Goal: Task Accomplishment & Management: Manage account settings

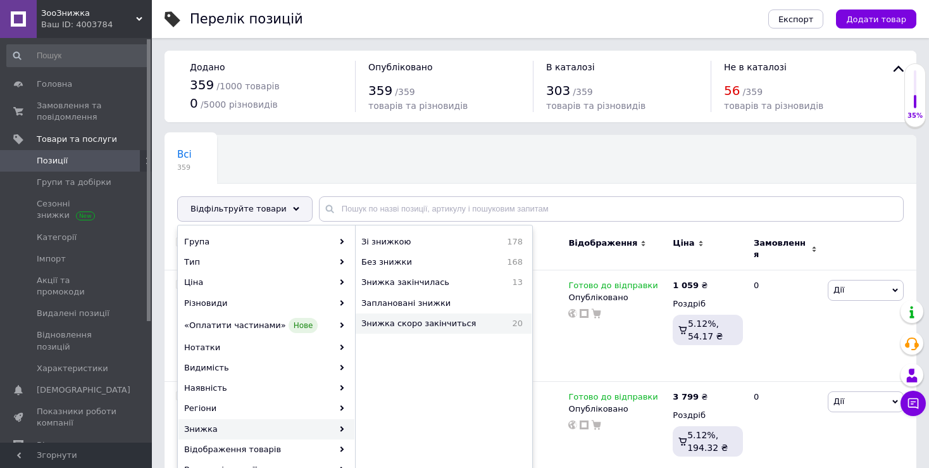
click at [494, 324] on span "Знижка скоро закінчиться" at bounding box center [432, 323] width 141 height 11
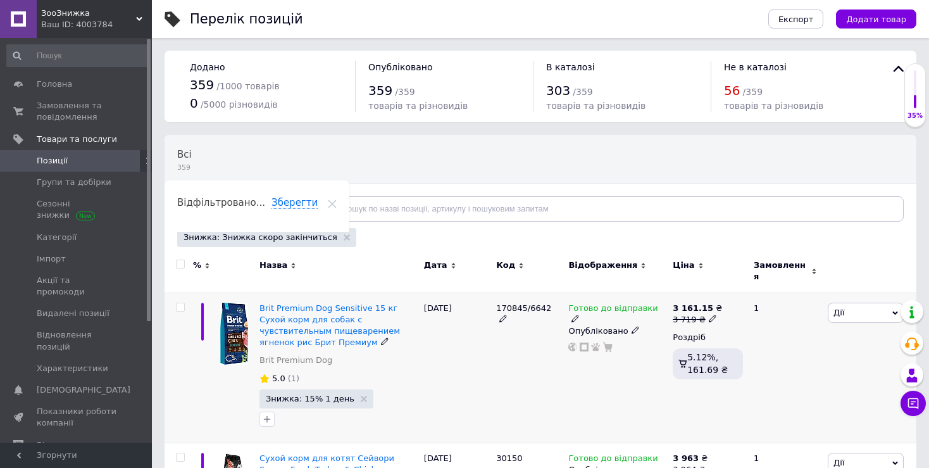
click at [179, 303] on input "checkbox" at bounding box center [180, 307] width 8 height 8
checkbox input "true"
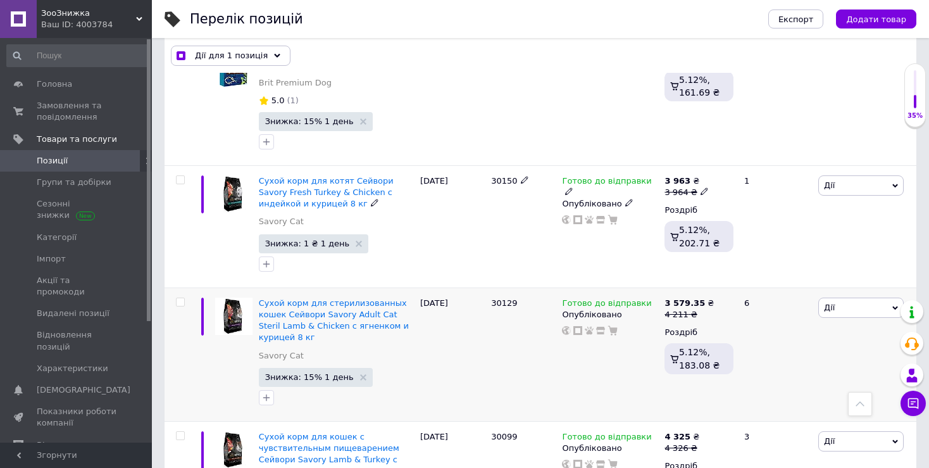
scroll to position [317, 0]
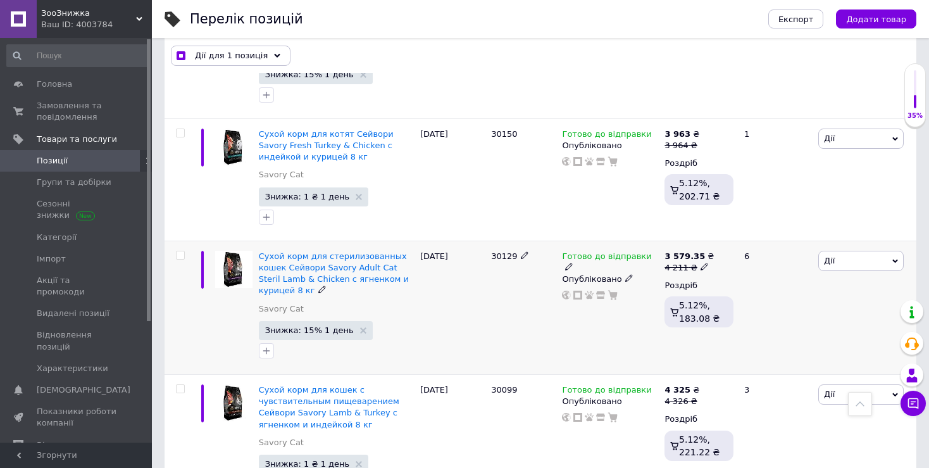
click at [181, 254] on input "checkbox" at bounding box center [180, 255] width 8 height 8
checkbox input "true"
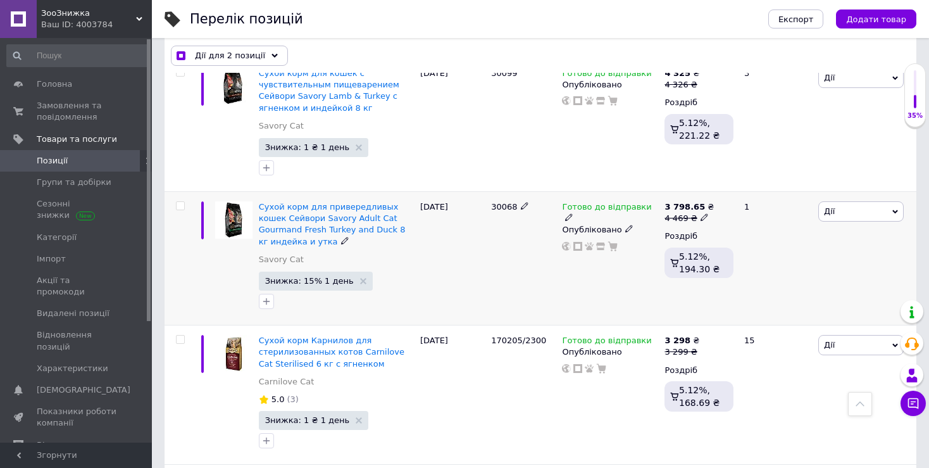
click at [184, 202] on input "checkbox" at bounding box center [180, 206] width 8 height 8
checkbox input "true"
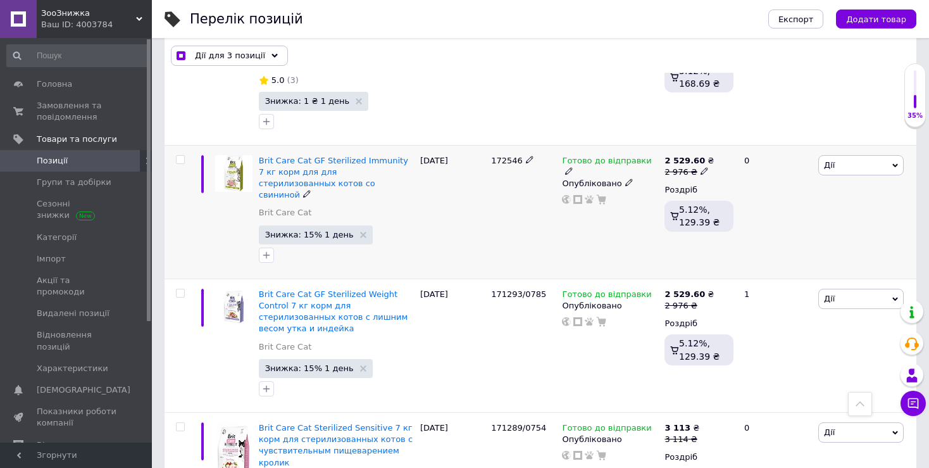
scroll to position [950, 0]
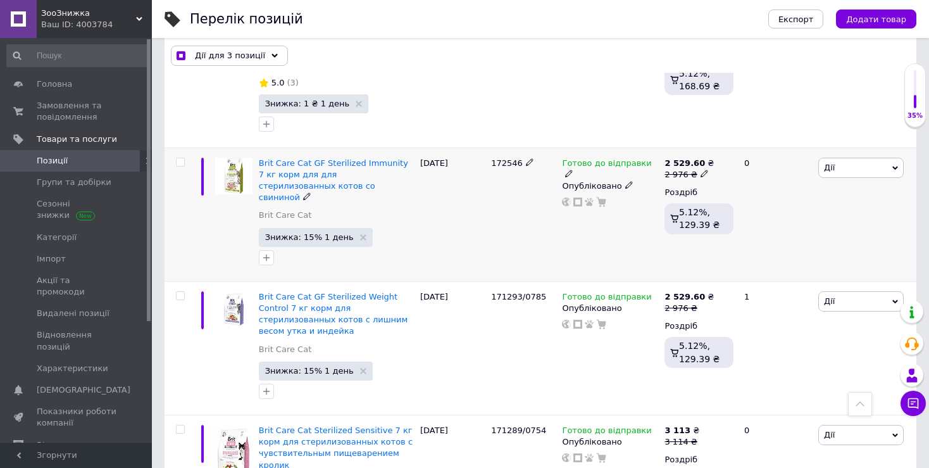
click at [176, 158] on input "checkbox" at bounding box center [180, 162] width 8 height 8
checkbox input "true"
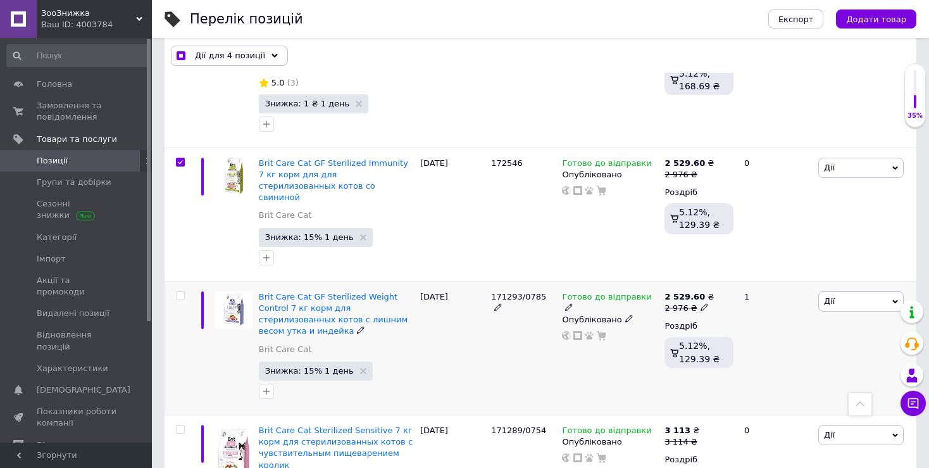
click at [180, 292] on input "checkbox" at bounding box center [180, 296] width 8 height 8
checkbox input "true"
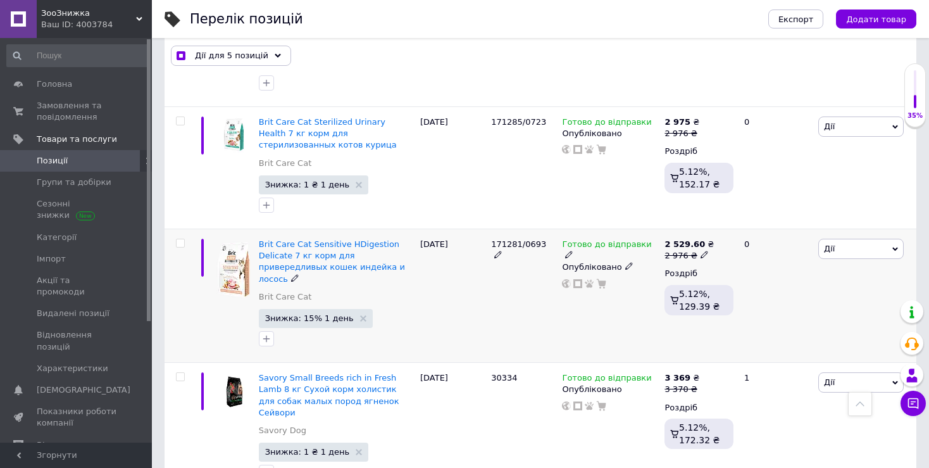
scroll to position [1393, 0]
click at [184, 238] on input "checkbox" at bounding box center [180, 242] width 8 height 8
checkbox input "true"
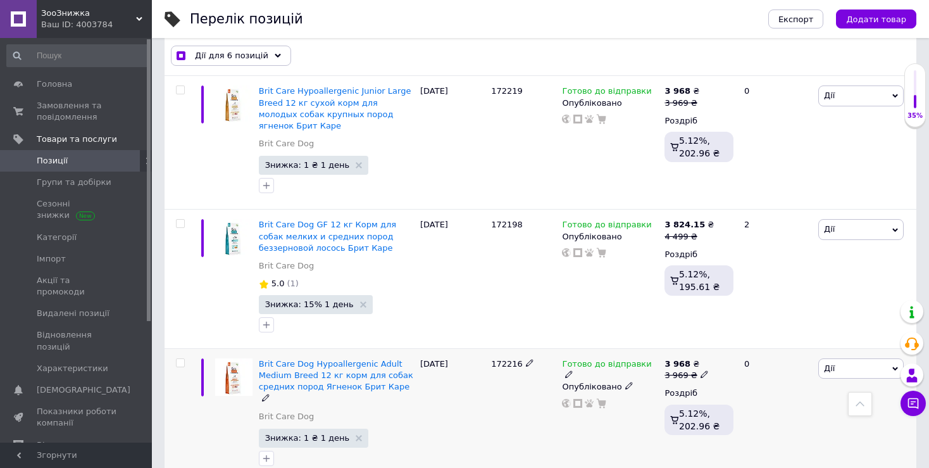
scroll to position [2383, 0]
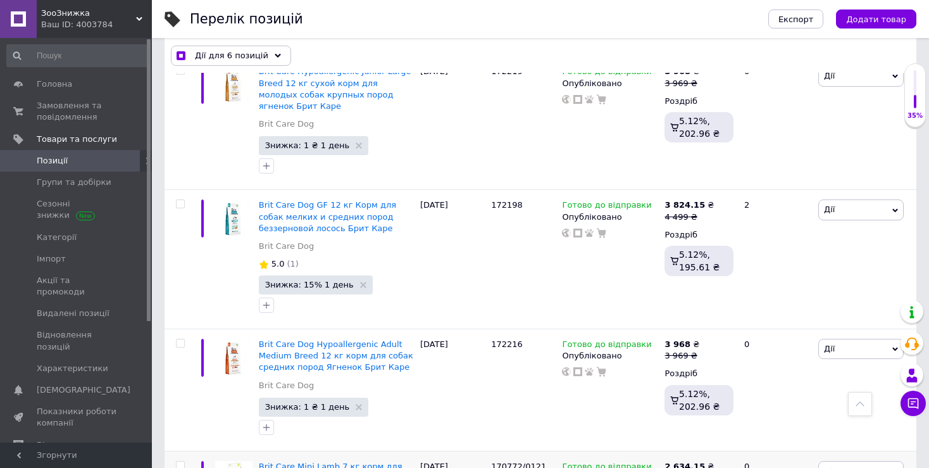
click at [175, 461] on div at bounding box center [180, 465] width 25 height 9
checkbox input "true"
click at [184, 462] on input "checkbox" at bounding box center [180, 466] width 8 height 8
checkbox input "true"
click at [242, 53] on span "Дії для 7 позицій" at bounding box center [231, 55] width 73 height 11
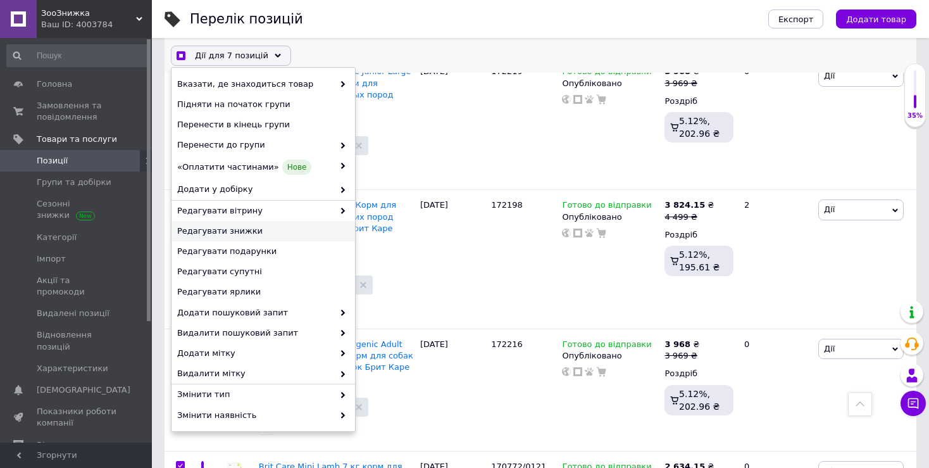
click at [236, 224] on div "Редагувати знижки" at bounding box center [264, 231] width 184 height 20
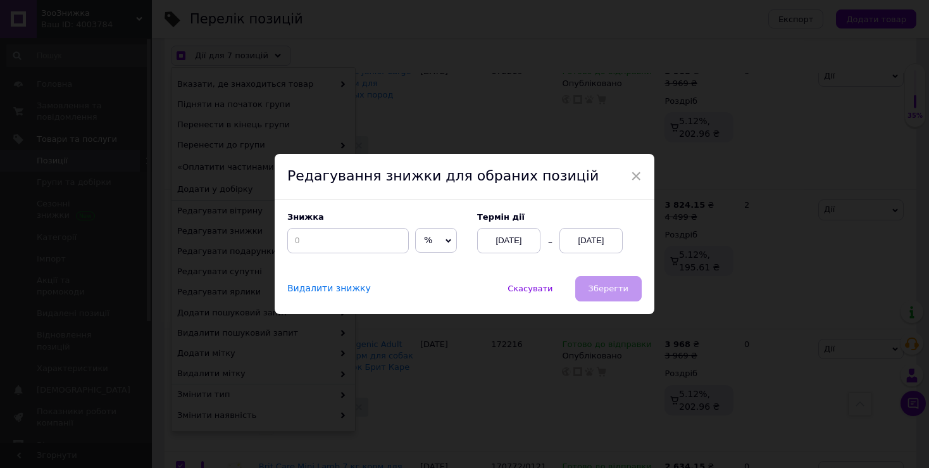
scroll to position [2332, 0]
click at [339, 236] on input at bounding box center [353, 240] width 122 height 25
checkbox input "true"
type input "3"
checkbox input "true"
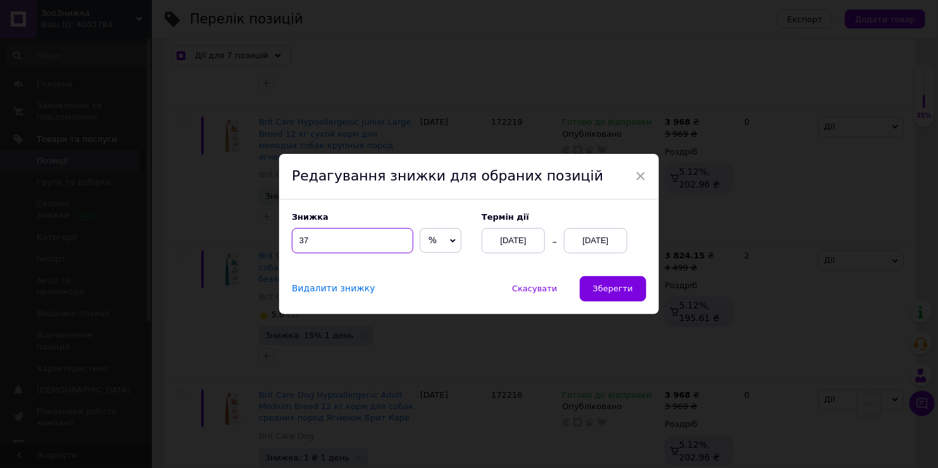
type input "37"
click at [608, 247] on div "[DATE]" at bounding box center [595, 240] width 63 height 25
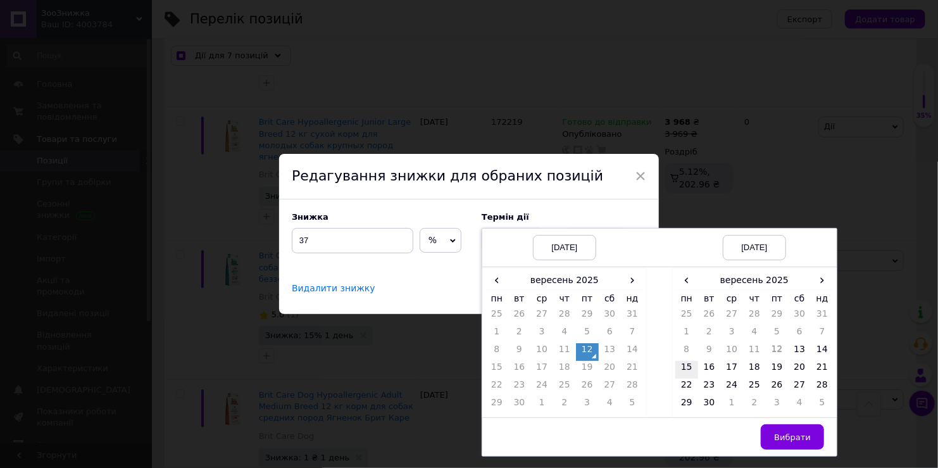
click at [682, 375] on td "15" at bounding box center [687, 370] width 23 height 18
drag, startPoint x: 790, startPoint y: 435, endPoint x: 783, endPoint y: 432, distance: 7.4
click at [783, 432] on span "Вибрати" at bounding box center [792, 436] width 37 height 9
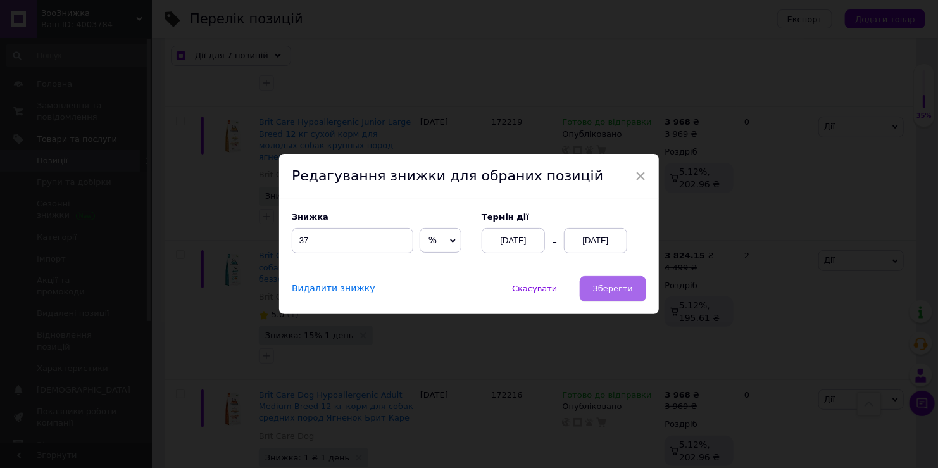
click at [617, 299] on button "Зберегти" at bounding box center [613, 288] width 66 height 25
checkbox input "true"
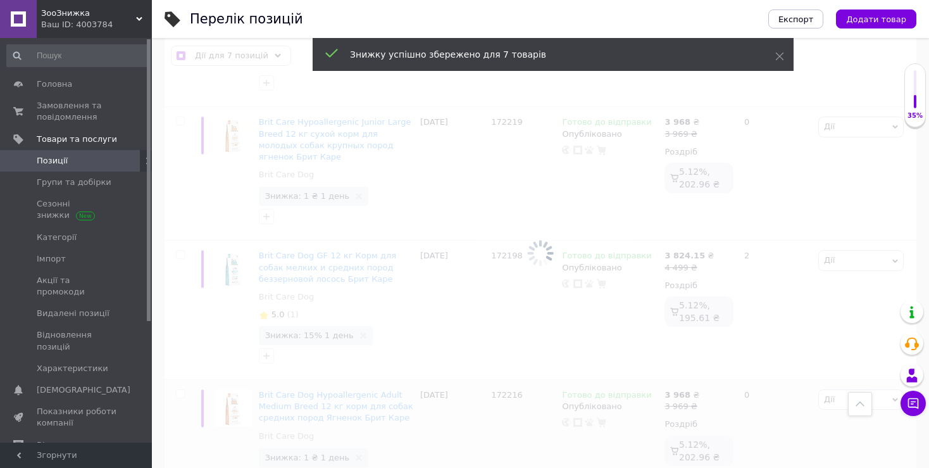
checkbox input "false"
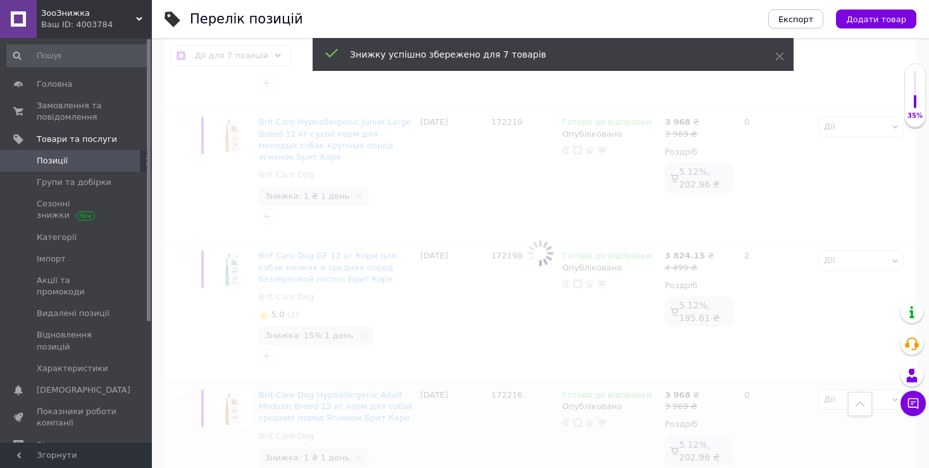
checkbox input "false"
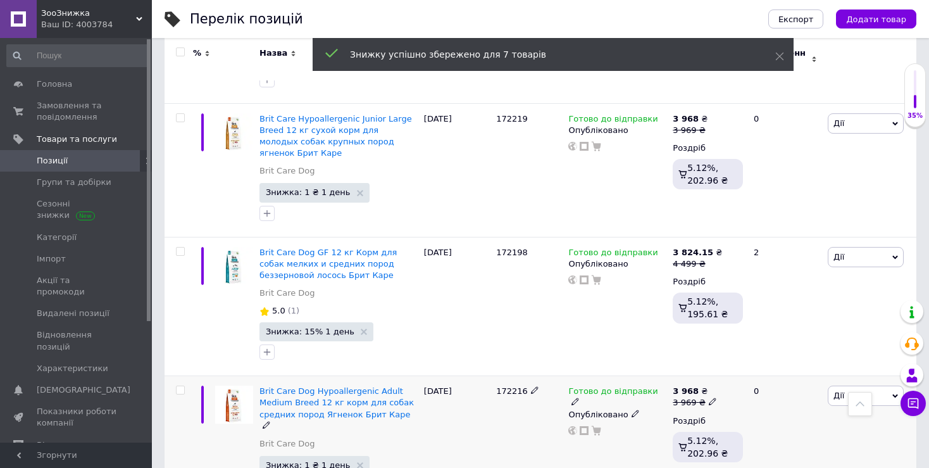
scroll to position [2298, 0]
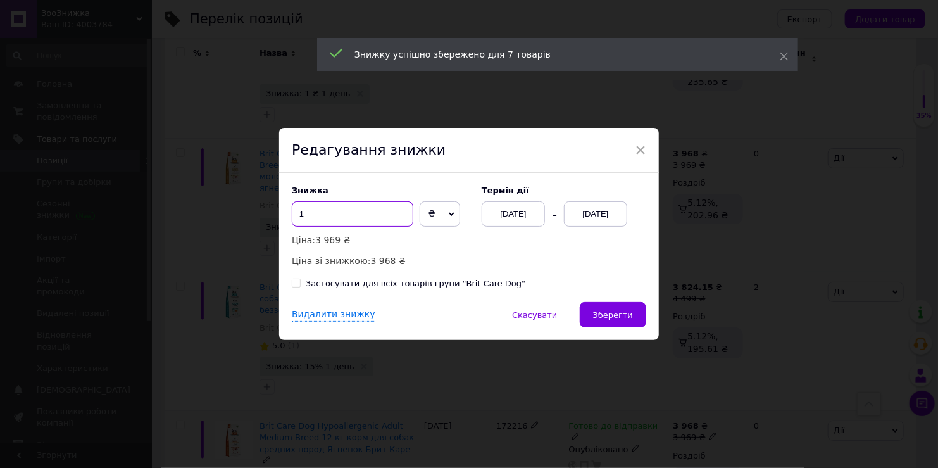
click at [346, 215] on input "1" at bounding box center [353, 213] width 122 height 25
type input "34"
drag, startPoint x: 435, startPoint y: 215, endPoint x: 435, endPoint y: 243, distance: 27.9
click at [436, 219] on span "₴" at bounding box center [440, 213] width 41 height 25
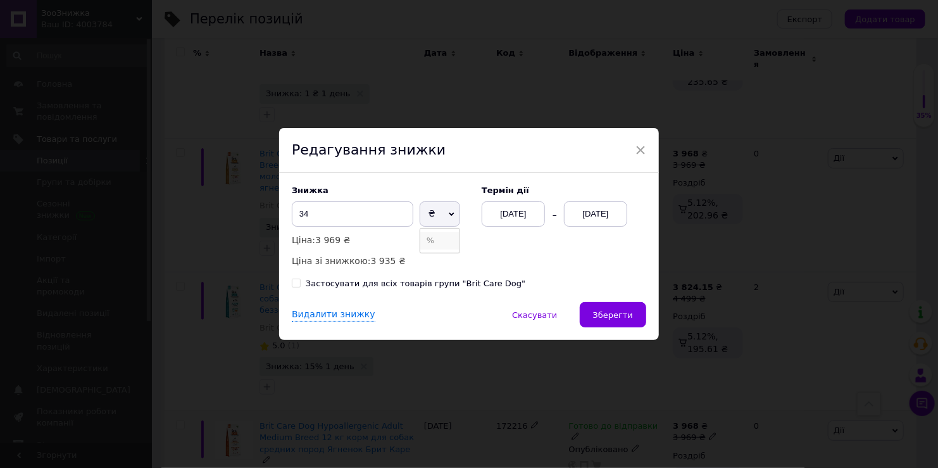
click at [435, 243] on li "%" at bounding box center [439, 241] width 39 height 18
click at [601, 208] on div "[DATE]" at bounding box center [595, 213] width 63 height 25
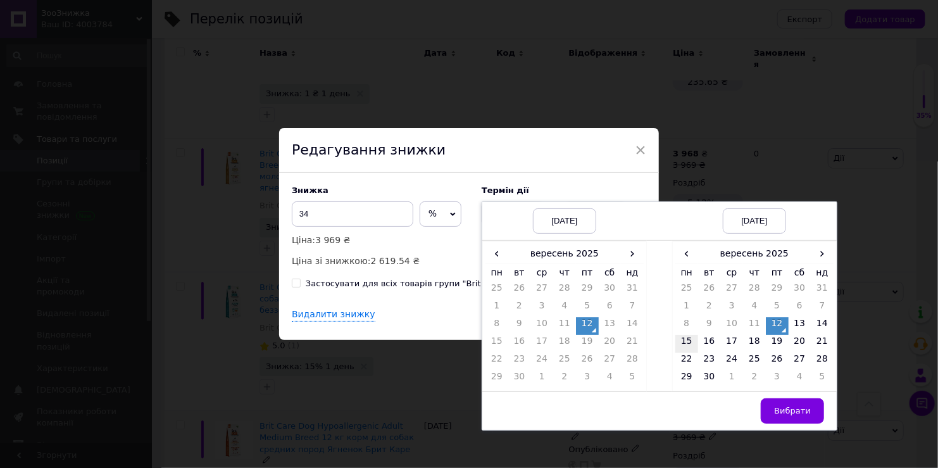
click at [688, 342] on td "15" at bounding box center [687, 344] width 23 height 18
click at [786, 407] on span "Вибрати" at bounding box center [792, 410] width 37 height 9
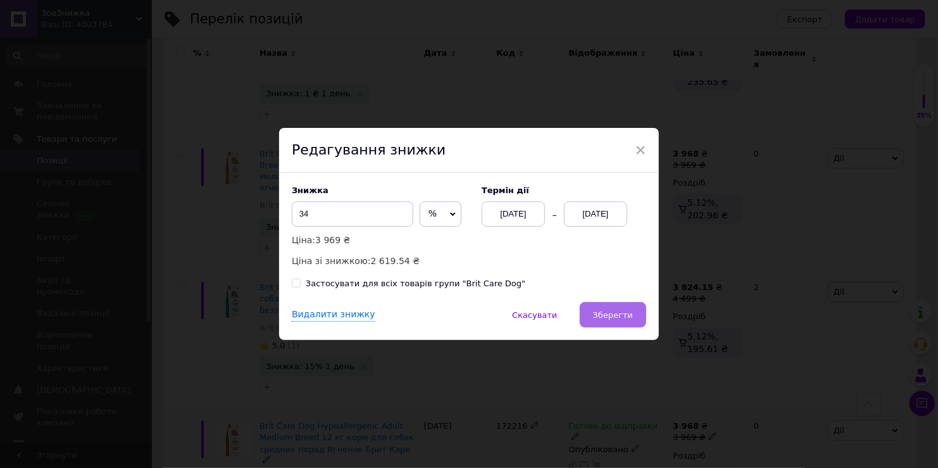
click at [624, 314] on span "Зберегти" at bounding box center [613, 314] width 40 height 9
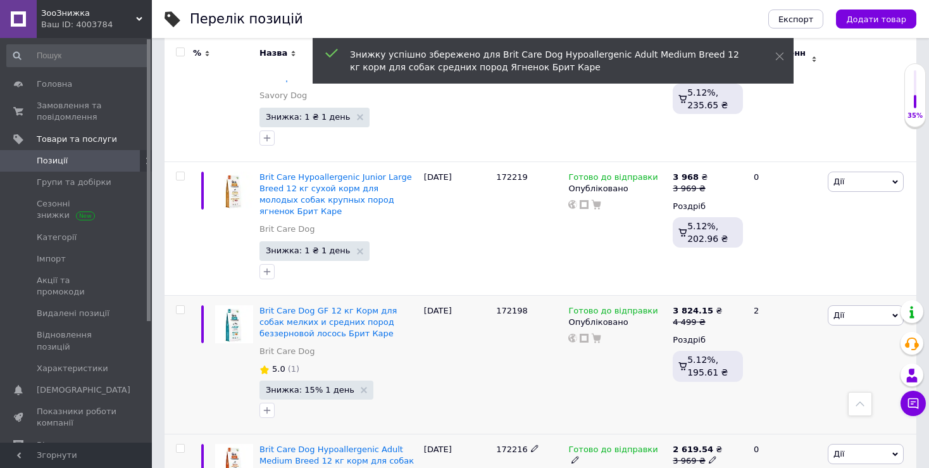
scroll to position [2234, 0]
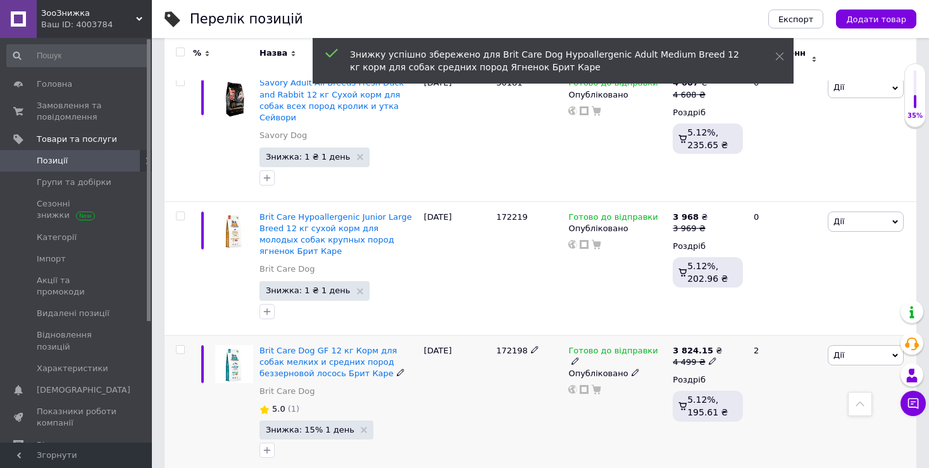
click at [316, 420] on span "Знижка: 15% 1 день" at bounding box center [317, 429] width 114 height 19
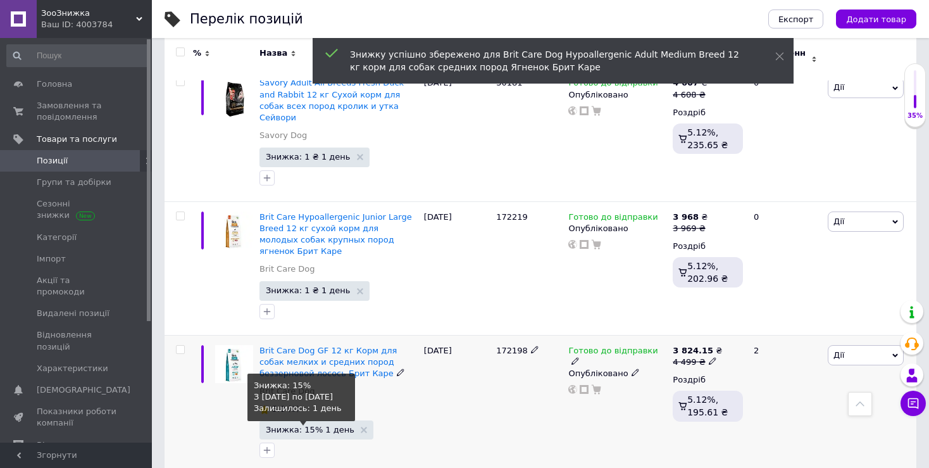
click at [321, 425] on span "Знижка: 15% 1 день" at bounding box center [310, 429] width 89 height 8
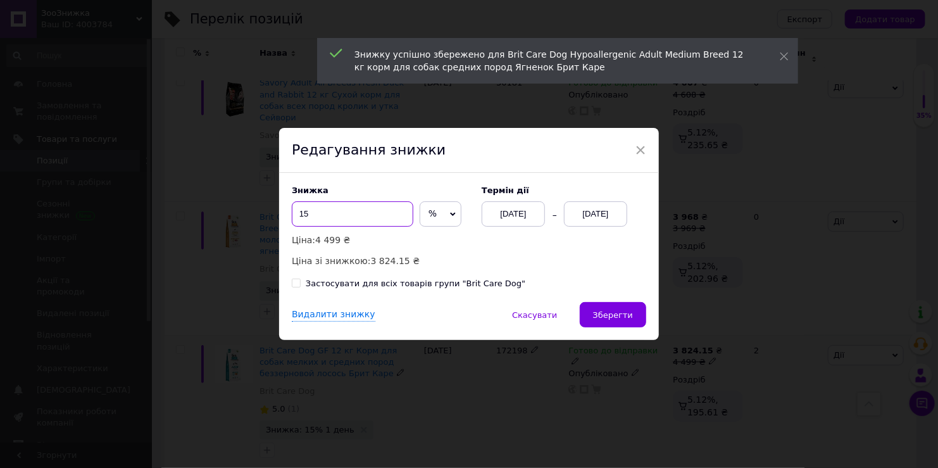
click at [337, 210] on input "15" at bounding box center [353, 213] width 122 height 25
type input "40"
click at [616, 205] on div "[DATE]" at bounding box center [595, 213] width 63 height 25
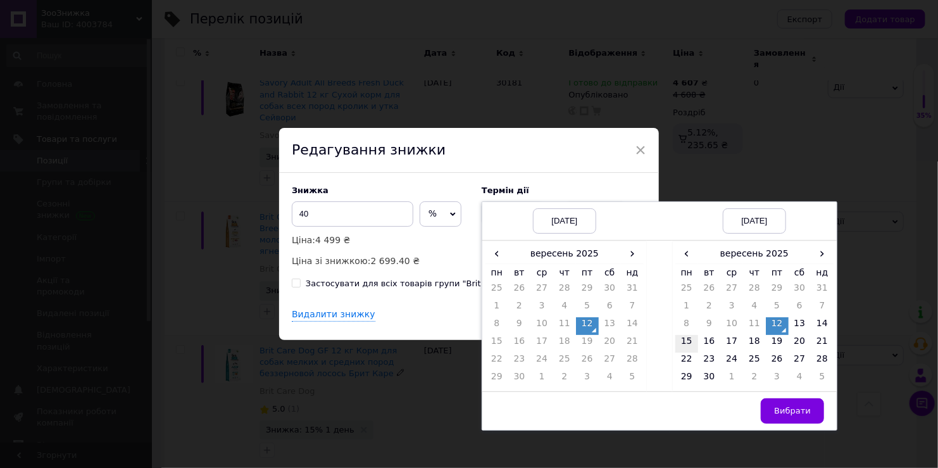
click at [684, 345] on td "15" at bounding box center [687, 344] width 23 height 18
click at [801, 410] on span "Вибрати" at bounding box center [792, 410] width 37 height 9
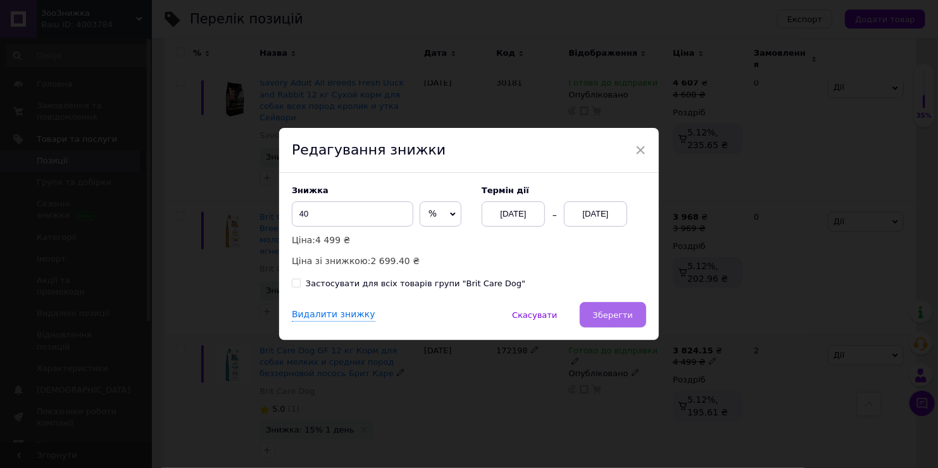
click at [635, 313] on button "Зберегти" at bounding box center [613, 314] width 66 height 25
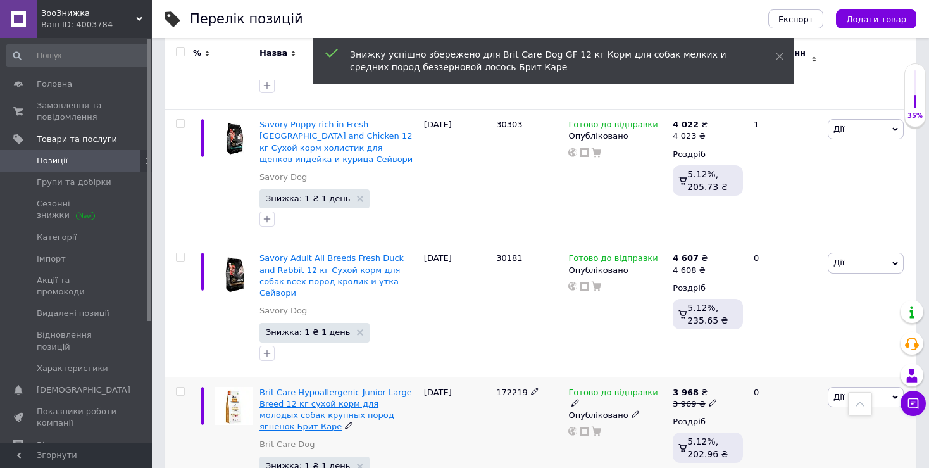
scroll to position [2044, 0]
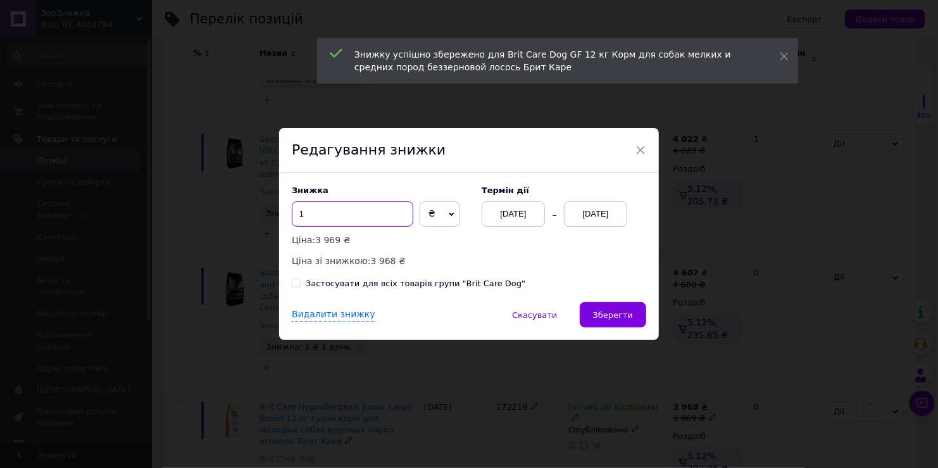
click at [331, 218] on input "1" at bounding box center [353, 213] width 122 height 25
type input "29"
click at [444, 213] on span "₴" at bounding box center [440, 213] width 41 height 25
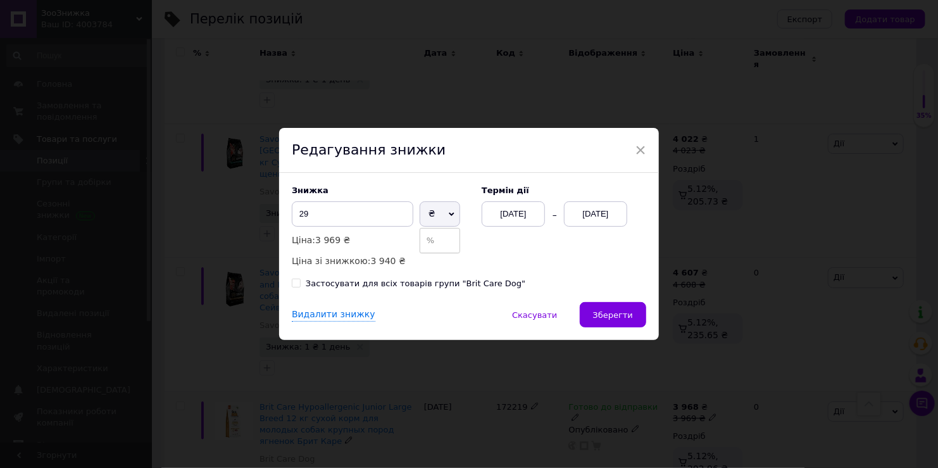
drag, startPoint x: 435, startPoint y: 240, endPoint x: 562, endPoint y: 241, distance: 126.6
click at [437, 241] on li "%" at bounding box center [439, 241] width 39 height 18
click at [588, 215] on div "[DATE]" at bounding box center [595, 213] width 63 height 25
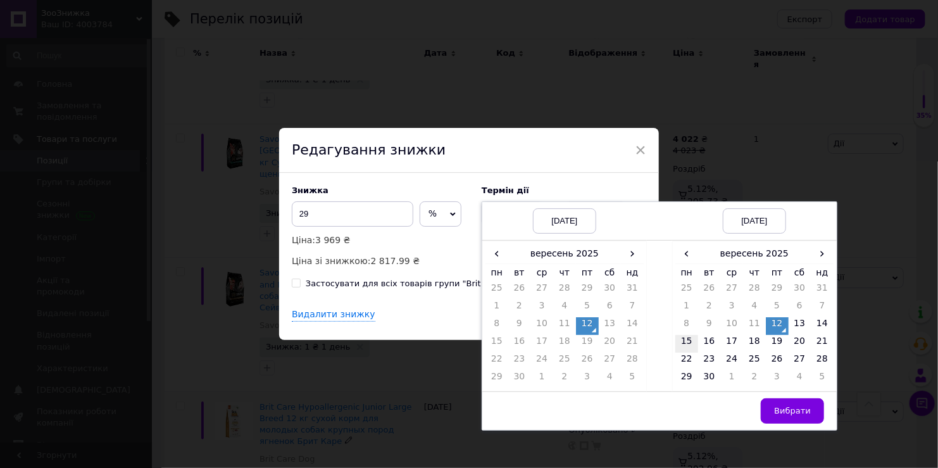
click at [692, 347] on td "15" at bounding box center [687, 344] width 23 height 18
drag, startPoint x: 807, startPoint y: 405, endPoint x: 764, endPoint y: 384, distance: 47.9
click at [805, 406] on span "Вибрати" at bounding box center [792, 410] width 37 height 9
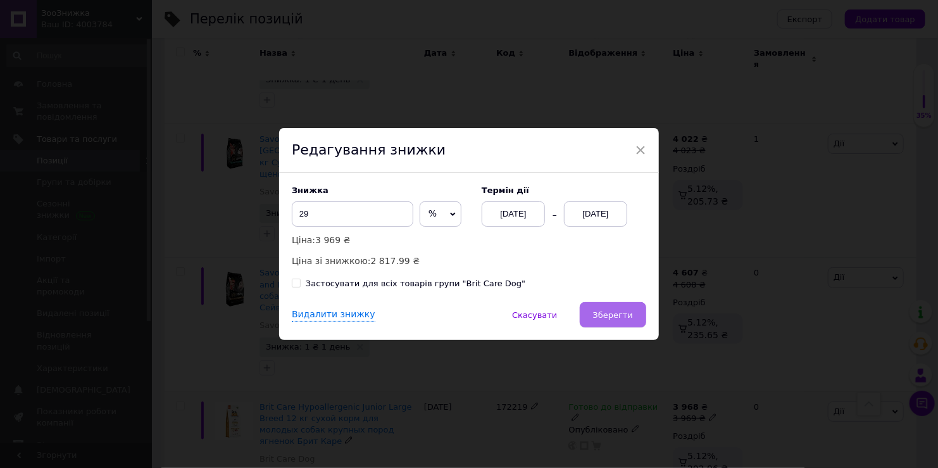
click at [610, 311] on span "Зберегти" at bounding box center [613, 314] width 40 height 9
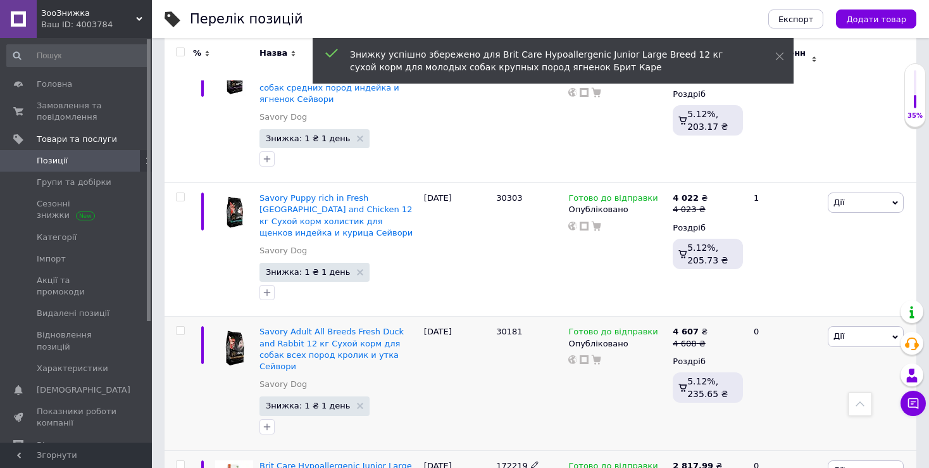
scroll to position [1981, 0]
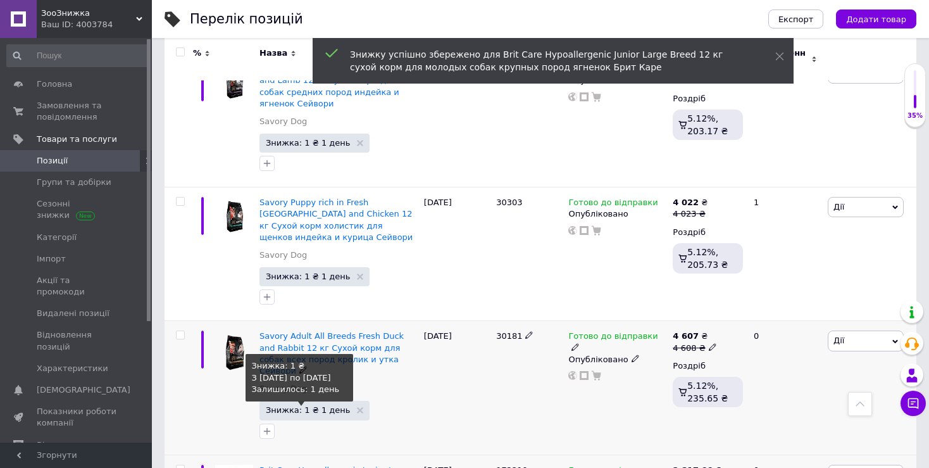
click at [307, 406] on span "Знижка: 1 ₴ 1 день" at bounding box center [308, 410] width 84 height 8
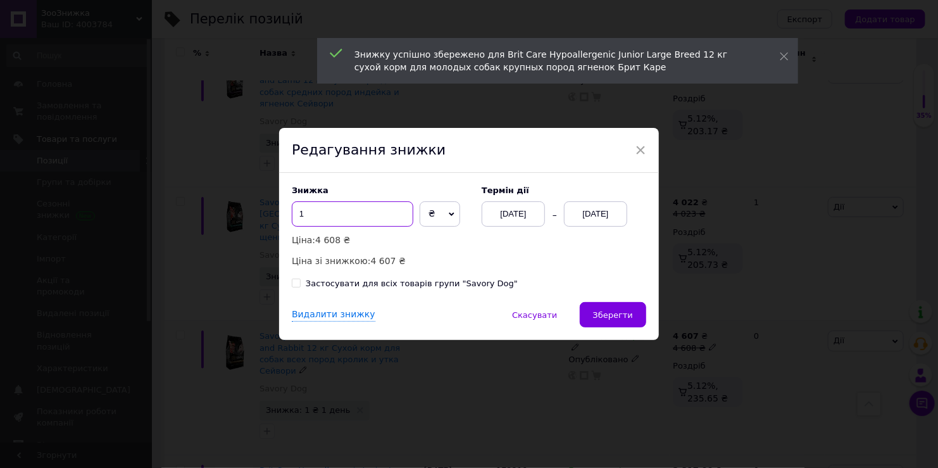
click at [355, 212] on input "1" at bounding box center [353, 213] width 122 height 25
type input "35"
click at [435, 220] on span "₴" at bounding box center [440, 213] width 41 height 25
drag, startPoint x: 437, startPoint y: 236, endPoint x: 587, endPoint y: 220, distance: 150.9
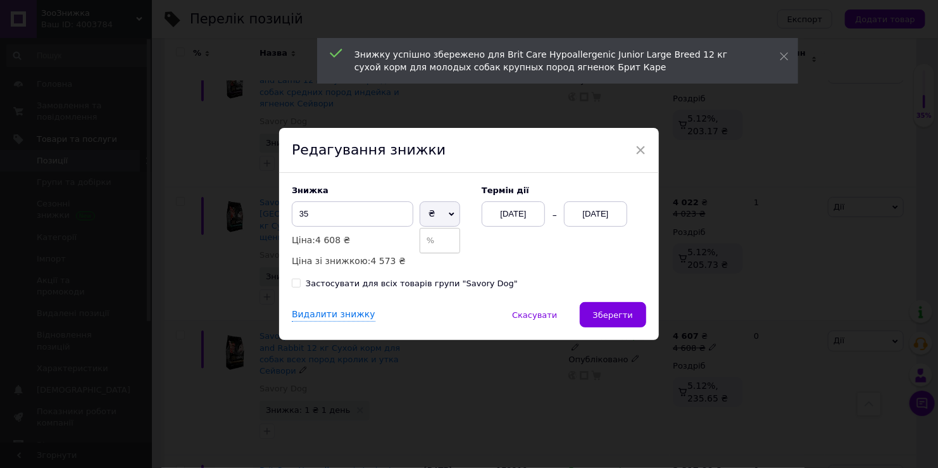
click at [437, 237] on li "%" at bounding box center [439, 241] width 39 height 18
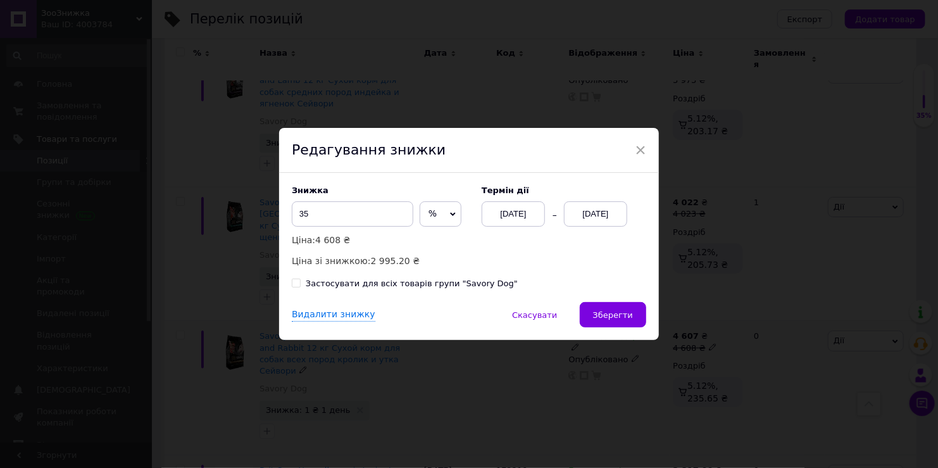
click at [623, 208] on div "[DATE]" at bounding box center [595, 213] width 63 height 25
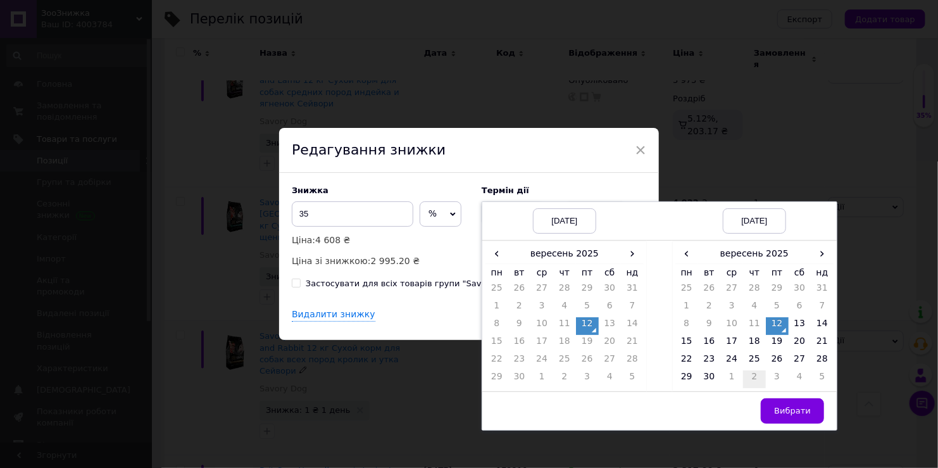
drag, startPoint x: 681, startPoint y: 344, endPoint x: 759, endPoint y: 385, distance: 88.3
click at [681, 344] on td "15" at bounding box center [687, 344] width 23 height 18
click at [790, 403] on button "Вибрати" at bounding box center [792, 410] width 63 height 25
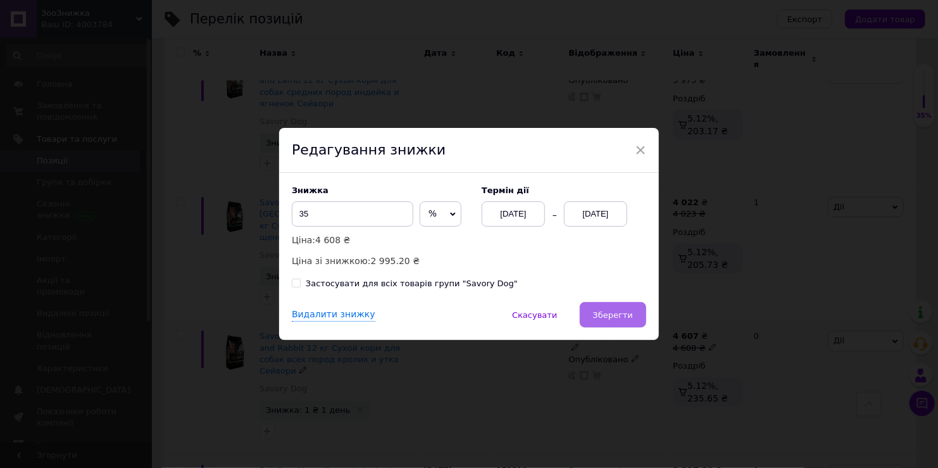
click at [611, 306] on button "Зберегти" at bounding box center [613, 314] width 66 height 25
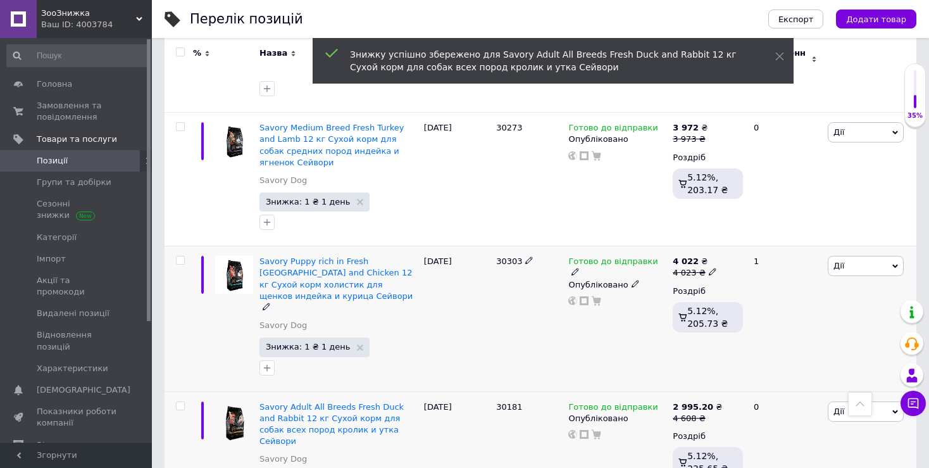
scroll to position [1918, 0]
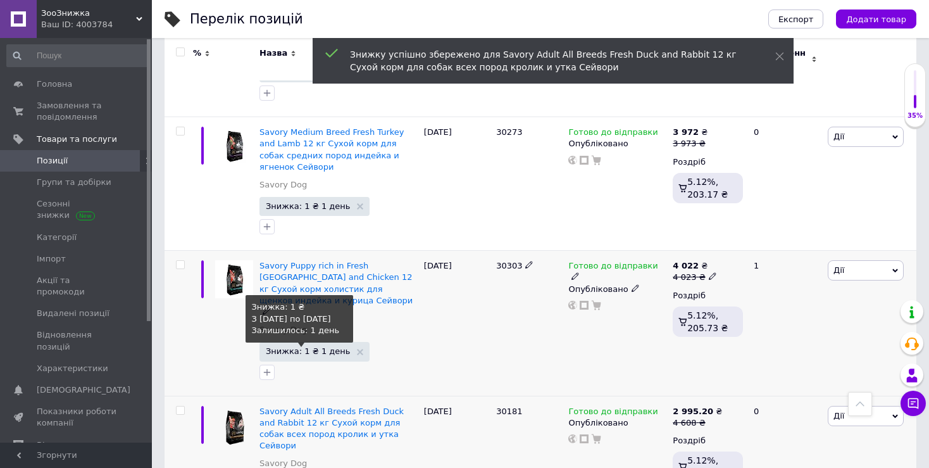
click at [313, 347] on span "Знижка: 1 ₴ 1 день" at bounding box center [308, 351] width 84 height 8
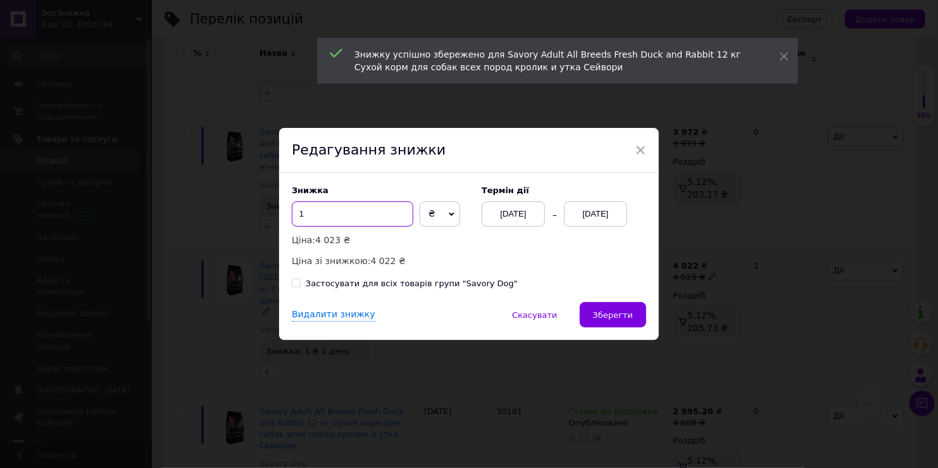
click at [357, 213] on input "1" at bounding box center [353, 213] width 122 height 25
type input "35"
click at [425, 218] on span "₴" at bounding box center [440, 213] width 41 height 25
drag, startPoint x: 432, startPoint y: 246, endPoint x: 463, endPoint y: 250, distance: 30.7
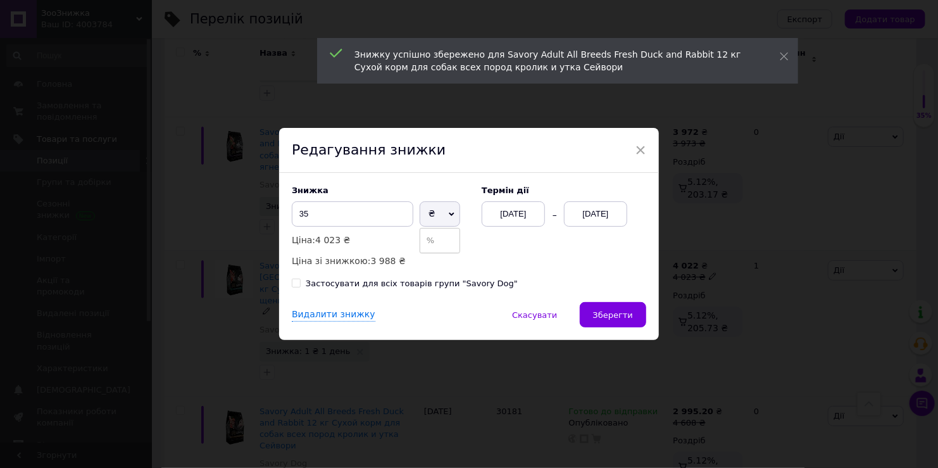
click at [434, 248] on li "%" at bounding box center [439, 241] width 39 height 18
click at [581, 218] on div "[DATE]" at bounding box center [595, 213] width 63 height 25
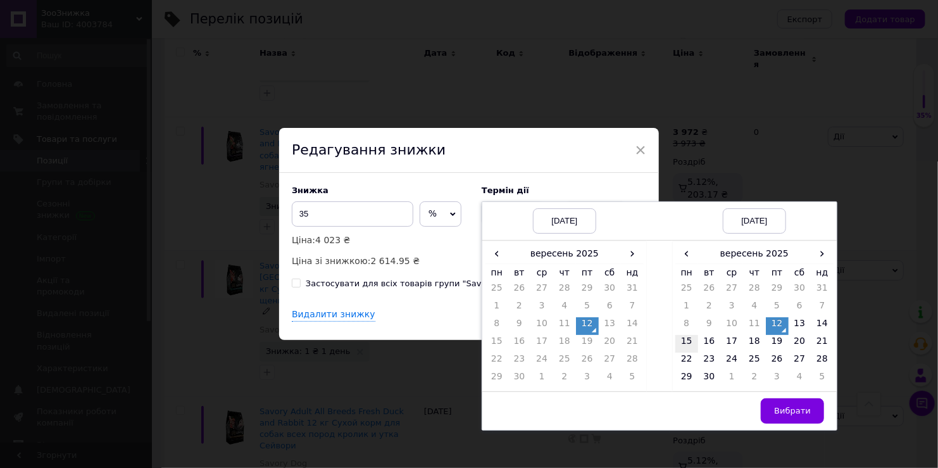
click at [687, 347] on td "15" at bounding box center [687, 344] width 23 height 18
drag, startPoint x: 789, startPoint y: 408, endPoint x: 622, endPoint y: 314, distance: 191.6
click at [788, 407] on span "Вибрати" at bounding box center [792, 410] width 37 height 9
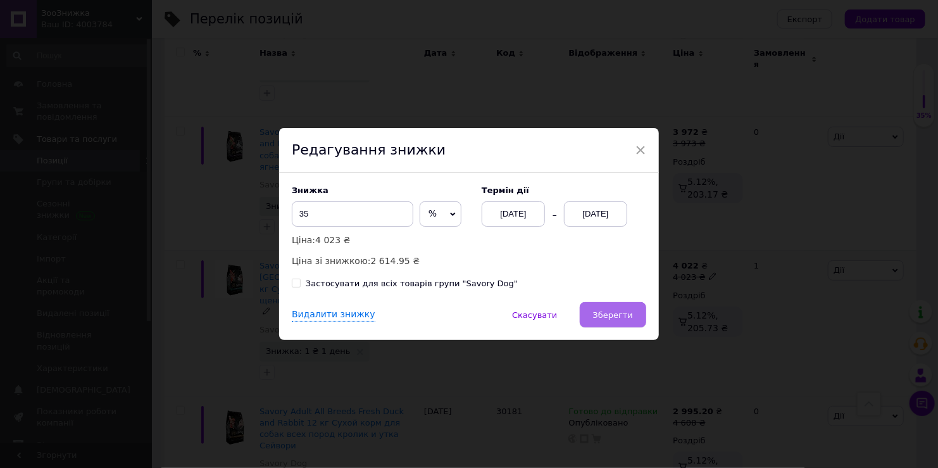
click at [610, 307] on button "Зберегти" at bounding box center [613, 314] width 66 height 25
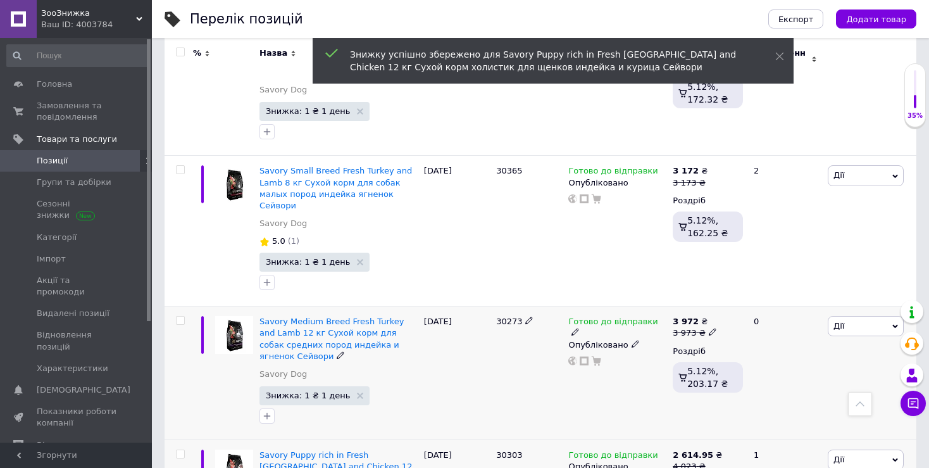
scroll to position [1728, 0]
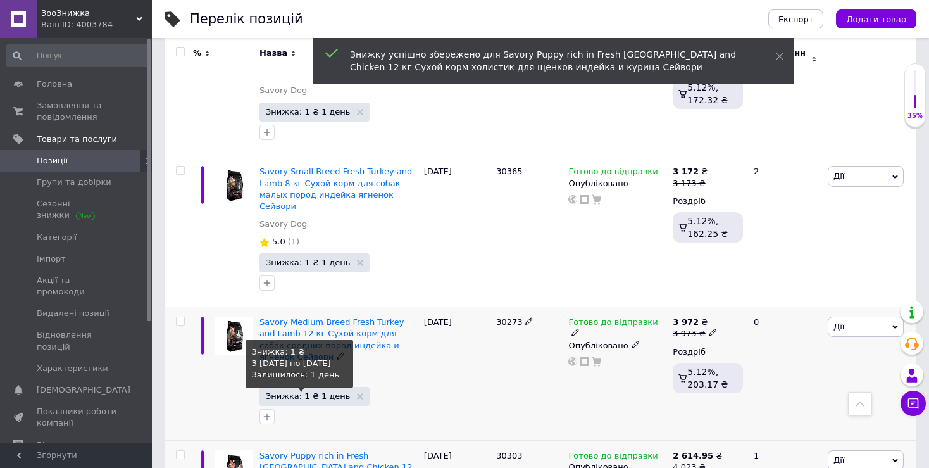
click at [313, 392] on span "Знижка: 1 ₴ 1 день" at bounding box center [308, 396] width 84 height 8
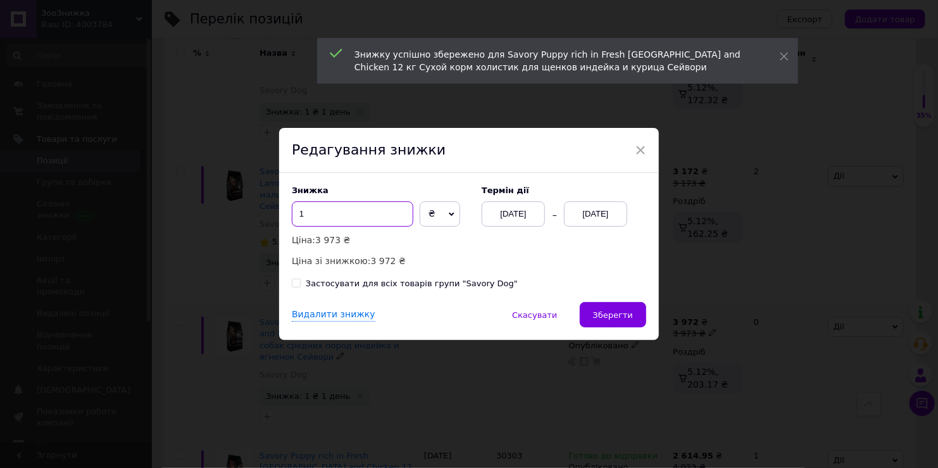
click at [330, 213] on input "1" at bounding box center [353, 213] width 122 height 25
type input "40"
drag, startPoint x: 419, startPoint y: 218, endPoint x: 420, endPoint y: 229, distance: 10.8
click at [420, 220] on span "₴" at bounding box center [440, 213] width 41 height 25
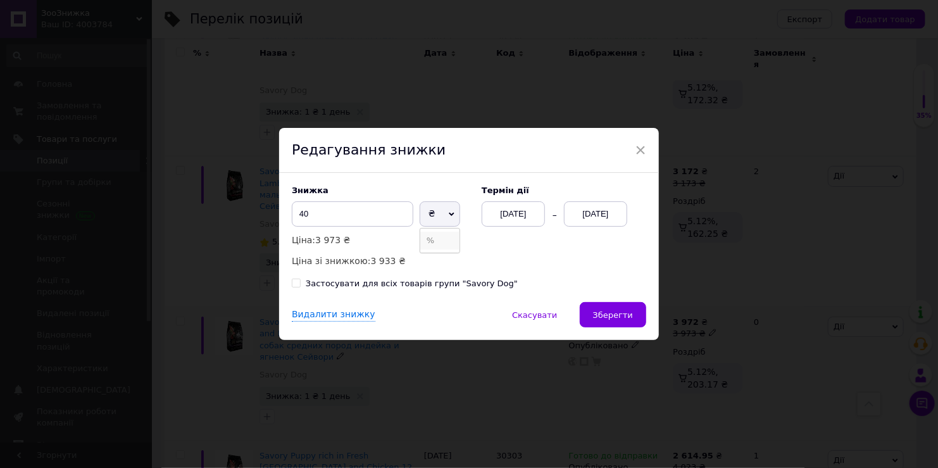
click at [424, 241] on li "%" at bounding box center [439, 241] width 39 height 18
click at [590, 210] on div "[DATE]" at bounding box center [595, 213] width 63 height 25
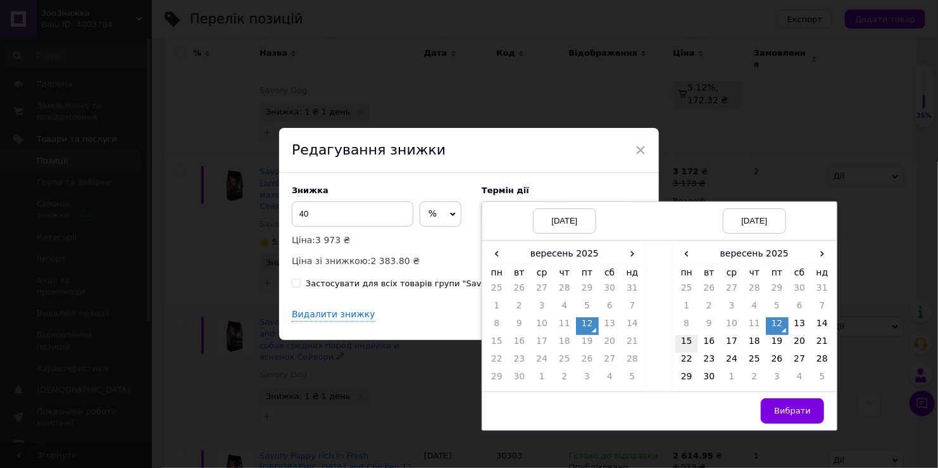
click at [682, 339] on td "15" at bounding box center [687, 344] width 23 height 18
drag, startPoint x: 791, startPoint y: 403, endPoint x: 752, endPoint y: 384, distance: 44.5
click at [791, 403] on button "Вибрати" at bounding box center [792, 410] width 63 height 25
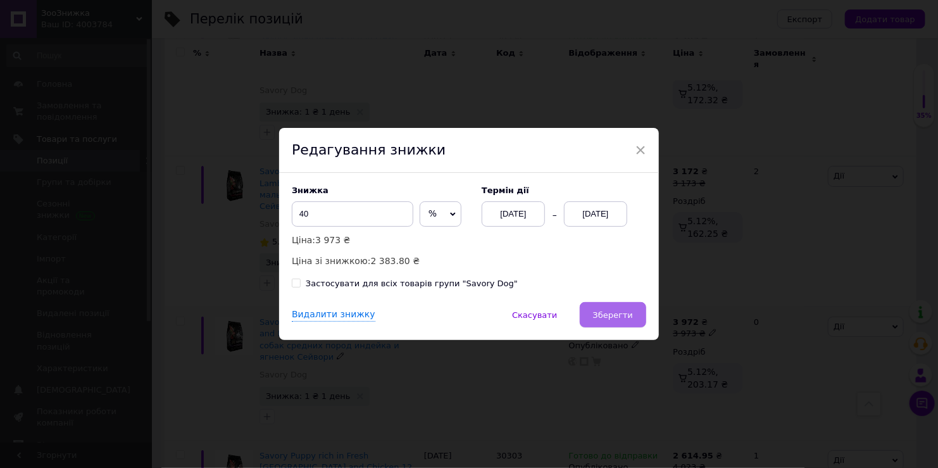
click at [626, 313] on span "Зберегти" at bounding box center [613, 314] width 40 height 9
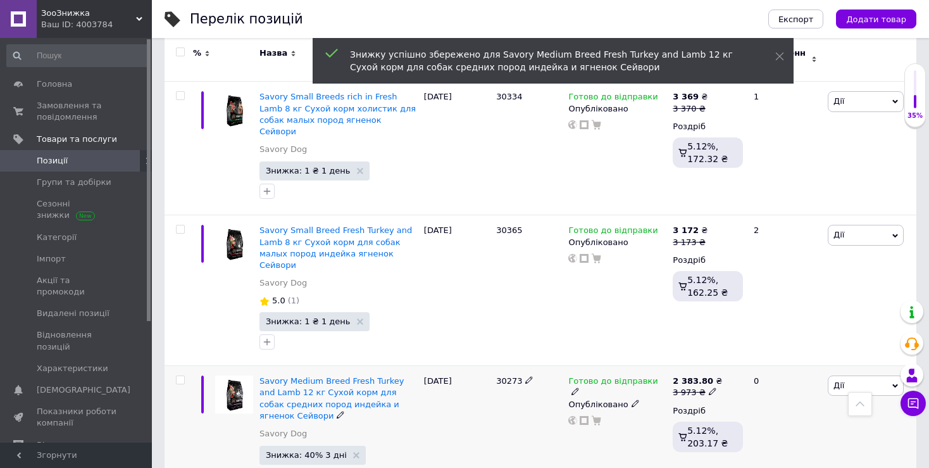
scroll to position [1664, 0]
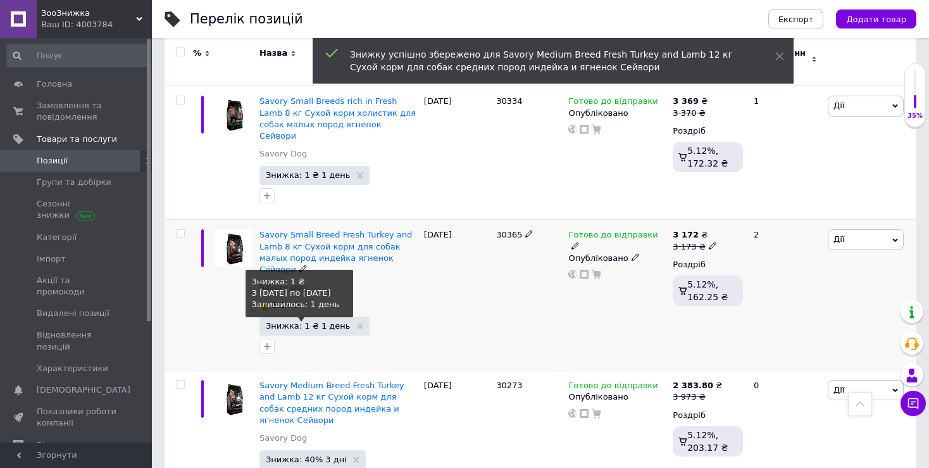
click at [318, 322] on span "Знижка: 1 ₴ 1 день" at bounding box center [308, 326] width 84 height 8
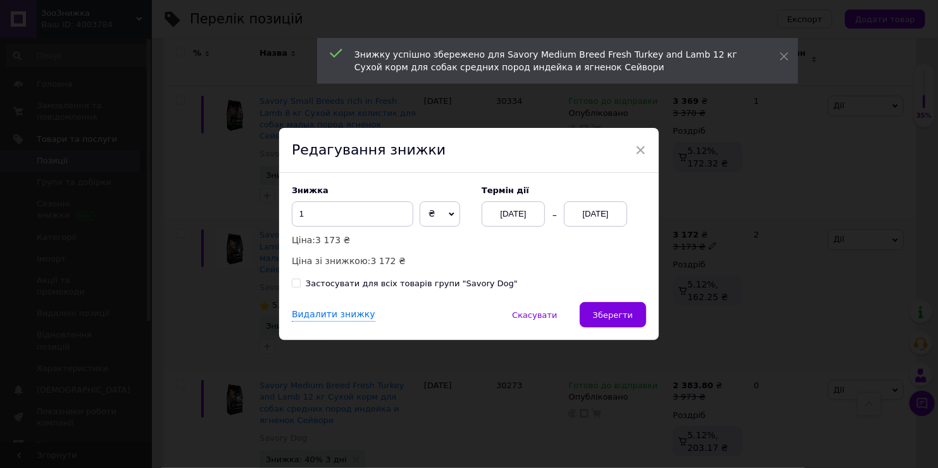
click at [364, 198] on div "Знижка 1 ₴ % Ціна: 3 173 ₴ Ціна зі знижкою: 3 172 ₴" at bounding box center [380, 227] width 177 height 82
click at [360, 208] on input "1" at bounding box center [353, 213] width 122 height 25
type input "29"
click at [426, 214] on span "₴" at bounding box center [440, 213] width 41 height 25
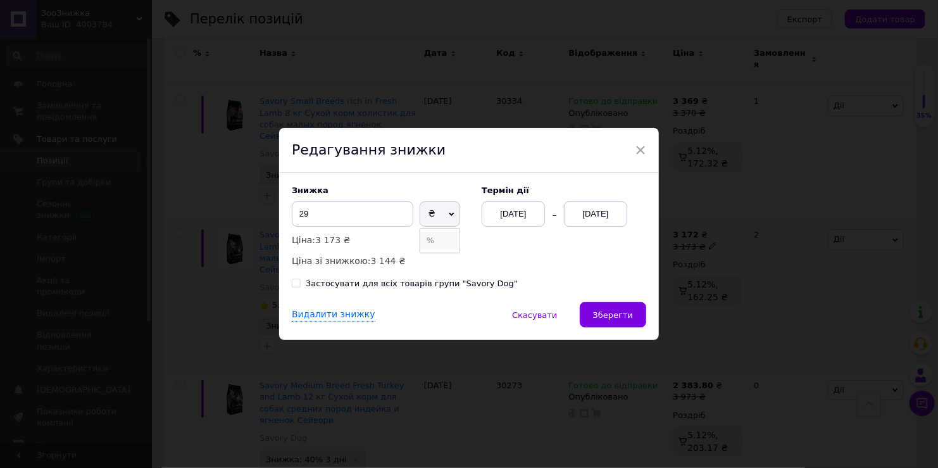
click at [427, 243] on li "%" at bounding box center [439, 241] width 39 height 18
click at [589, 220] on div "[DATE]" at bounding box center [595, 213] width 63 height 25
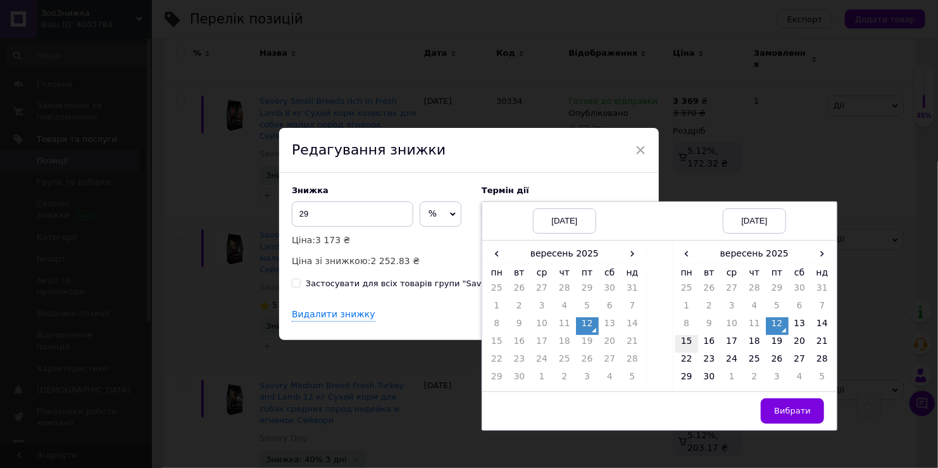
click at [693, 339] on td "15" at bounding box center [687, 344] width 23 height 18
click at [790, 398] on button "Вибрати" at bounding box center [792, 410] width 63 height 25
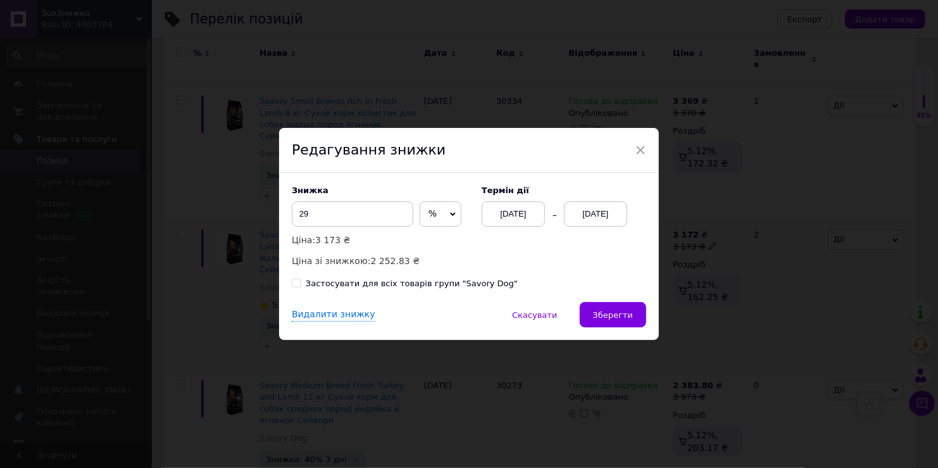
click at [648, 311] on div "Видалити знижку   Скасувати   Зберегти" at bounding box center [469, 321] width 380 height 38
click at [636, 315] on button "Зберегти" at bounding box center [613, 314] width 66 height 25
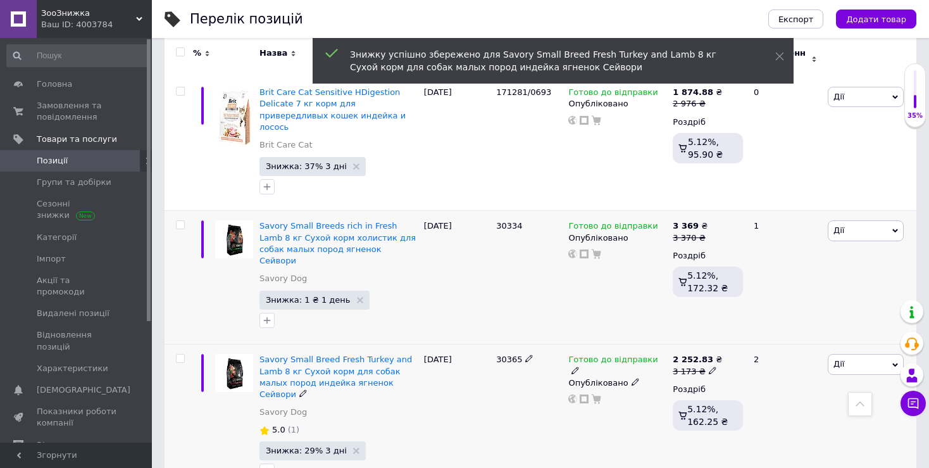
scroll to position [1475, 0]
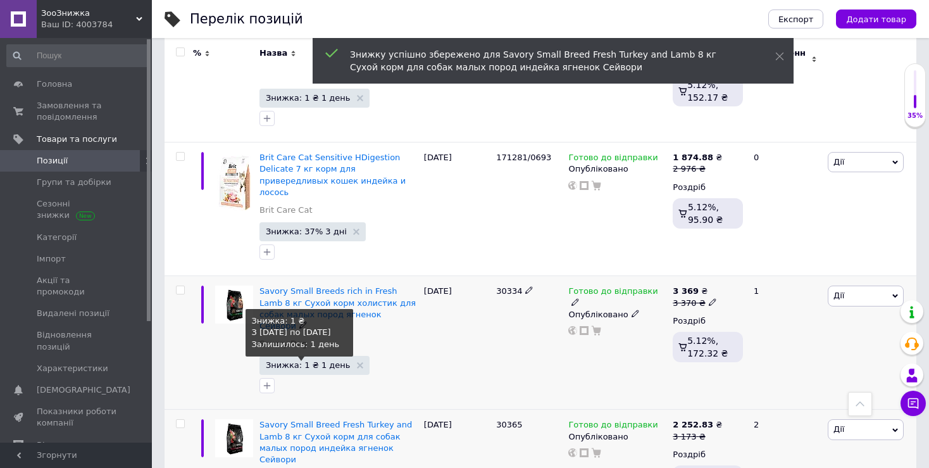
click at [303, 361] on span "Знижка: 1 ₴ 1 день" at bounding box center [308, 365] width 84 height 8
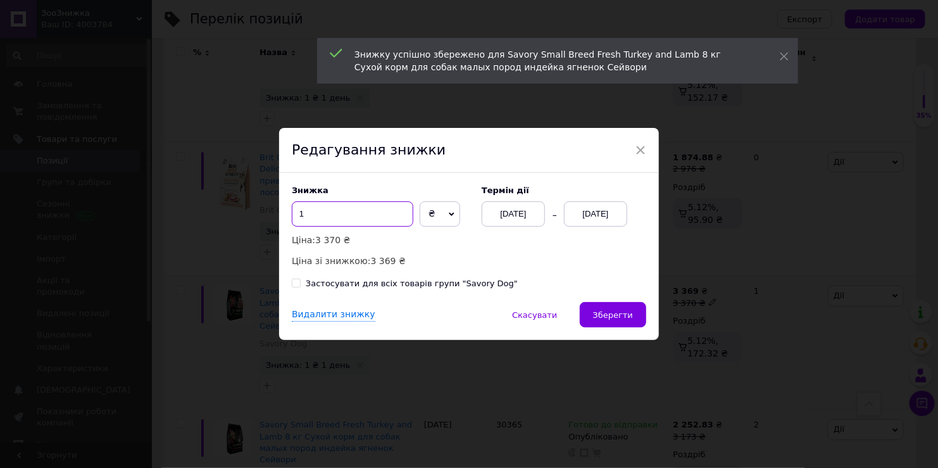
click at [343, 218] on input "1" at bounding box center [353, 213] width 122 height 25
type input "35"
click at [449, 216] on icon at bounding box center [452, 214] width 6 height 6
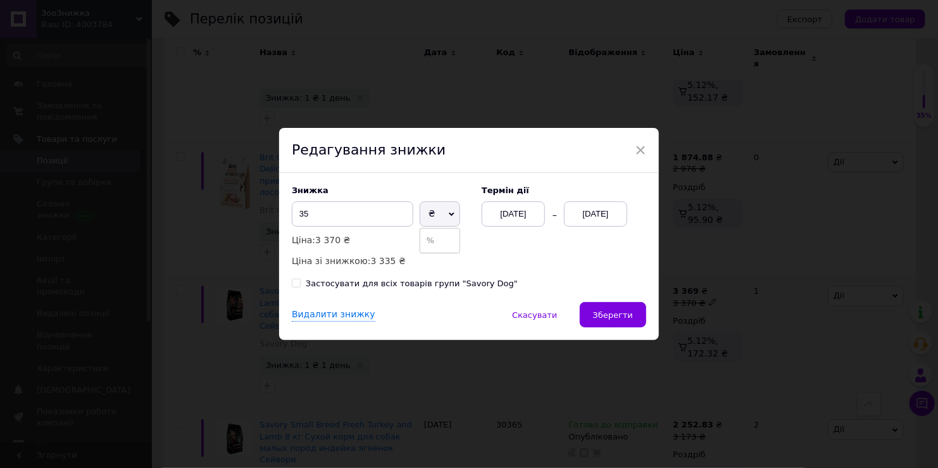
drag, startPoint x: 432, startPoint y: 239, endPoint x: 607, endPoint y: 224, distance: 175.4
click at [435, 241] on li "%" at bounding box center [439, 241] width 39 height 18
click at [603, 206] on div "[DATE]" at bounding box center [595, 213] width 63 height 25
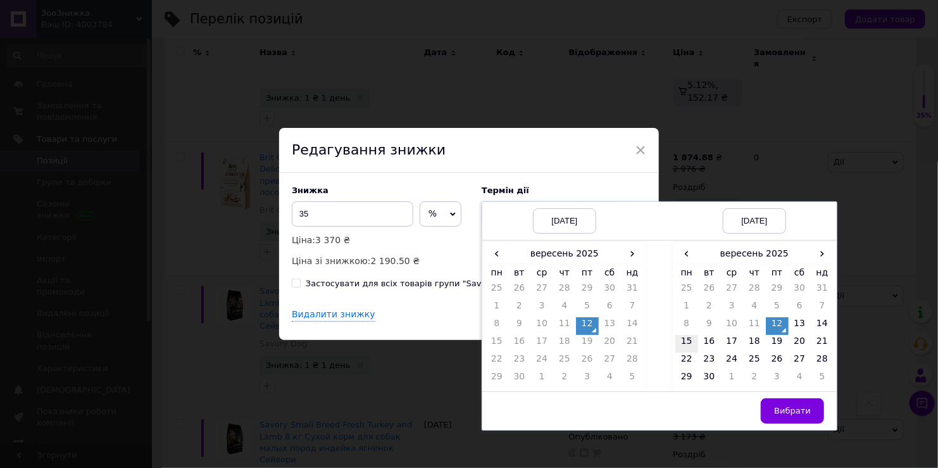
click at [679, 348] on td "15" at bounding box center [687, 344] width 23 height 18
click at [784, 408] on span "Вибрати" at bounding box center [792, 410] width 37 height 9
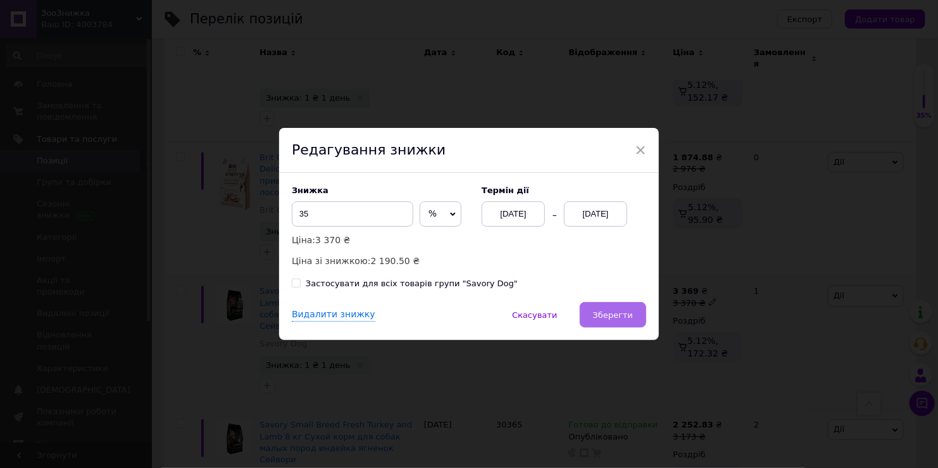
click at [608, 320] on span "Зберегти" at bounding box center [613, 314] width 40 height 9
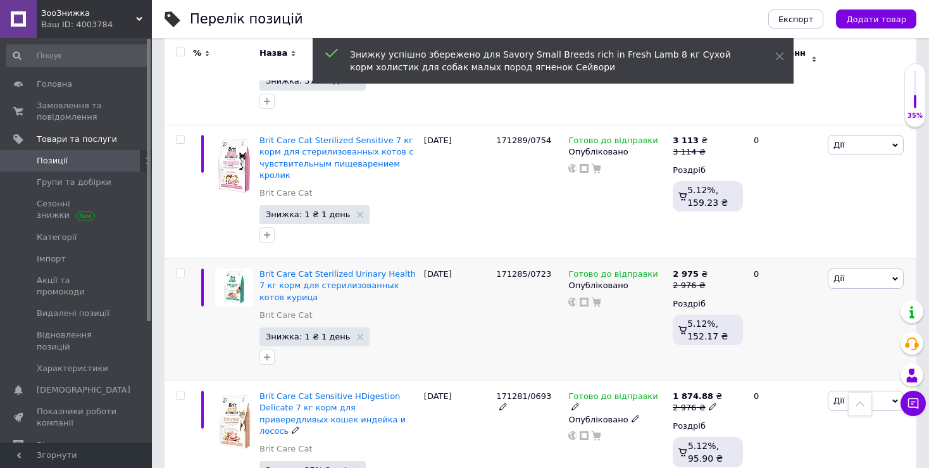
scroll to position [1221, 0]
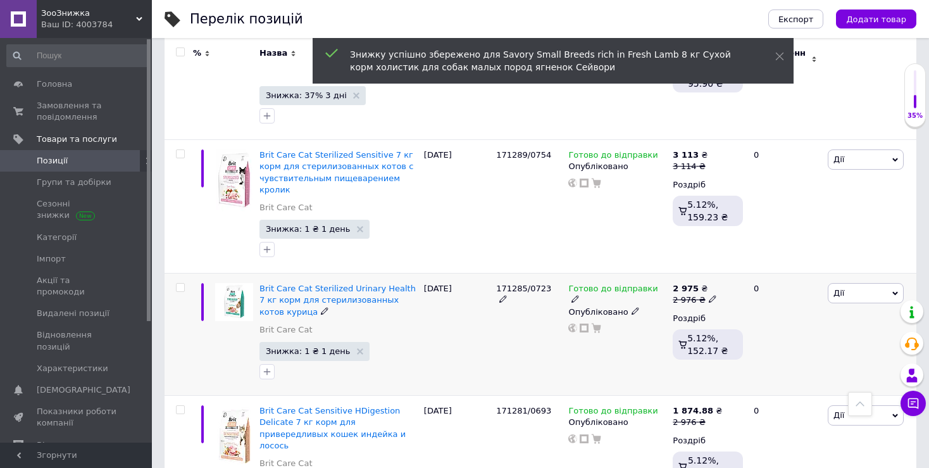
click at [318, 283] on div "Brit Care Cat Sterilized Urinary Health 7 кг корм для стерилизованных котов кур…" at bounding box center [339, 312] width 158 height 59
click at [321, 347] on span "Знижка: 1 ₴ 1 день" at bounding box center [308, 351] width 84 height 8
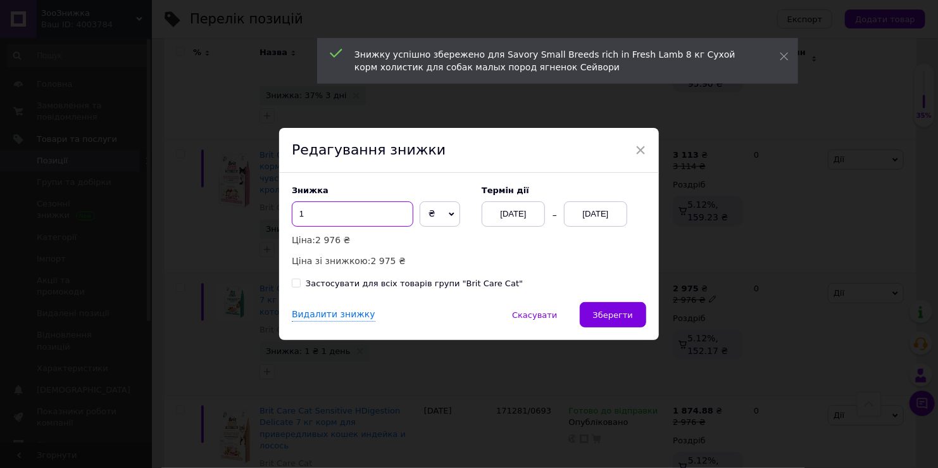
click at [332, 225] on input "1" at bounding box center [353, 213] width 122 height 25
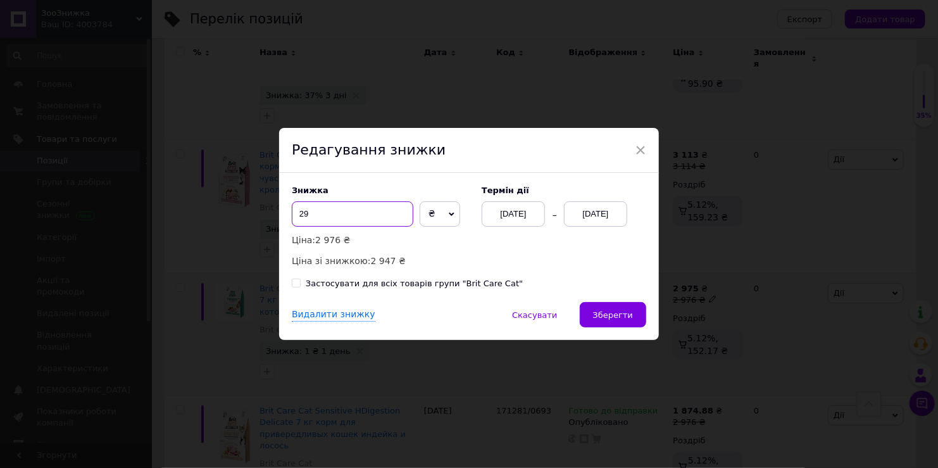
type input "29"
drag, startPoint x: 432, startPoint y: 213, endPoint x: 435, endPoint y: 222, distance: 9.2
click at [433, 213] on span "₴" at bounding box center [440, 213] width 41 height 25
drag, startPoint x: 432, startPoint y: 241, endPoint x: 592, endPoint y: 236, distance: 159.7
click at [433, 242] on li "%" at bounding box center [439, 241] width 39 height 18
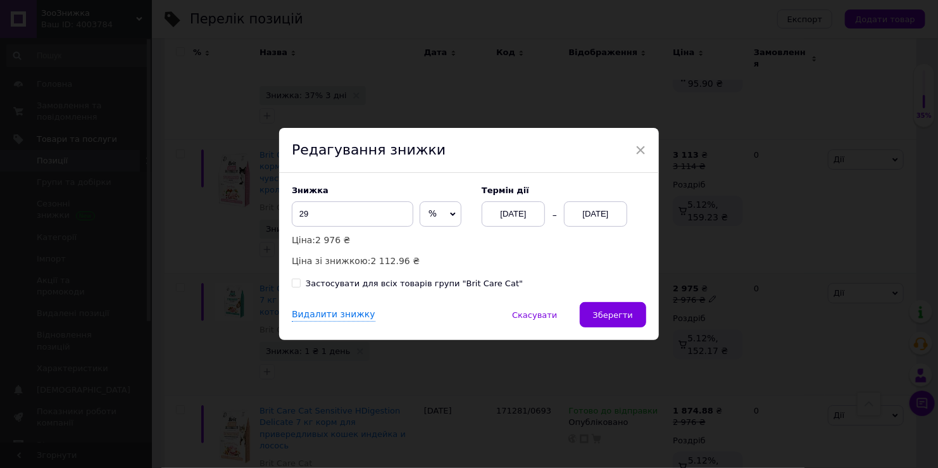
click at [607, 218] on div "[DATE]" at bounding box center [595, 213] width 63 height 25
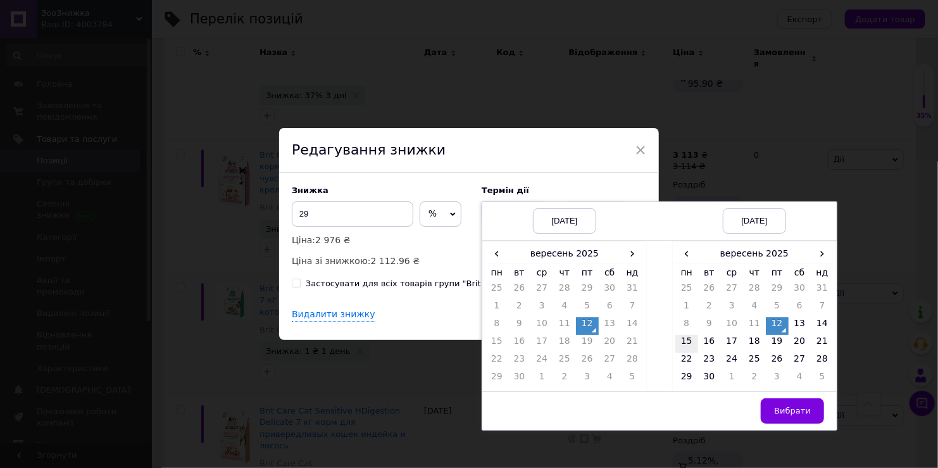
click at [686, 339] on td "15" at bounding box center [687, 344] width 23 height 18
click at [797, 406] on span "Вибрати" at bounding box center [792, 410] width 37 height 9
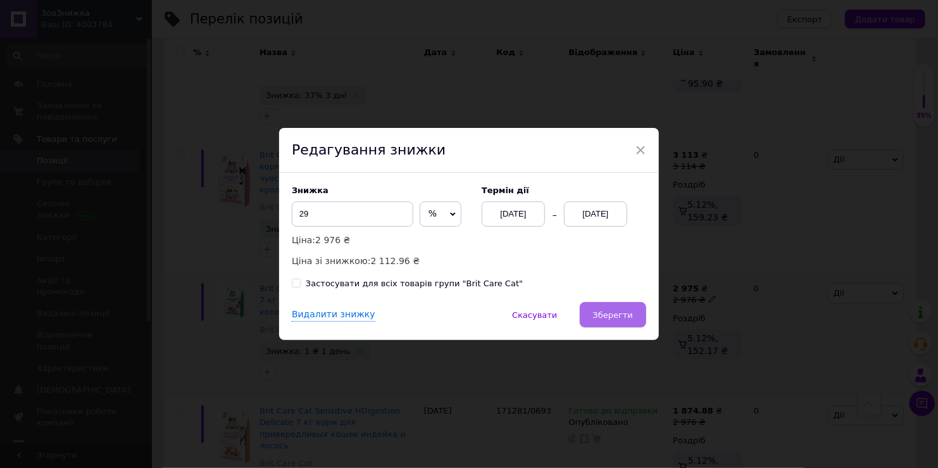
click at [618, 317] on span "Зберегти" at bounding box center [613, 314] width 40 height 9
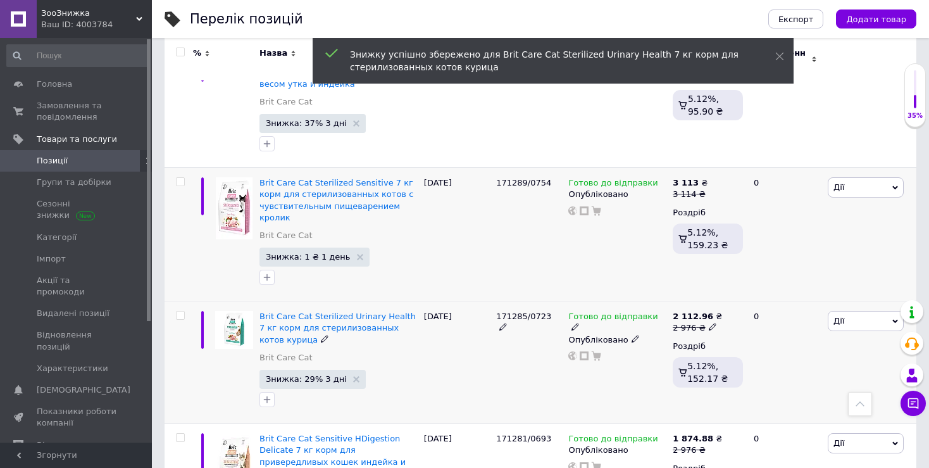
scroll to position [1158, 0]
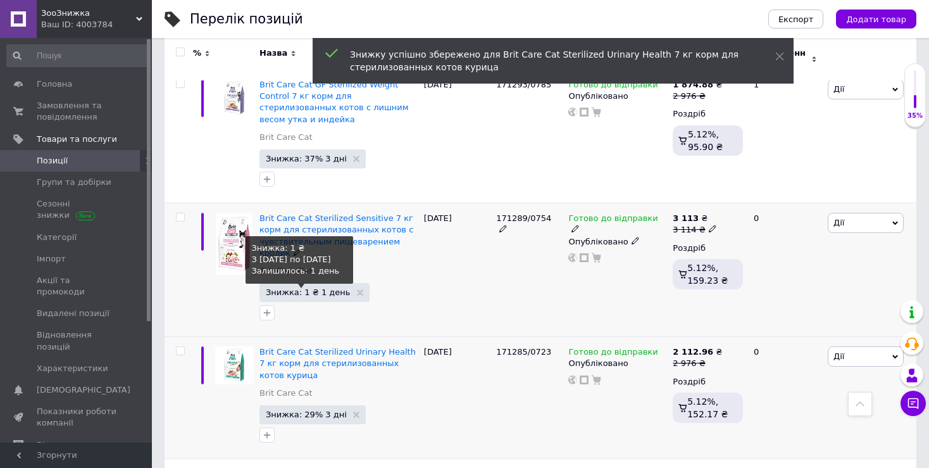
click at [318, 288] on span "Знижка: 1 ₴ 1 день" at bounding box center [308, 292] width 84 height 8
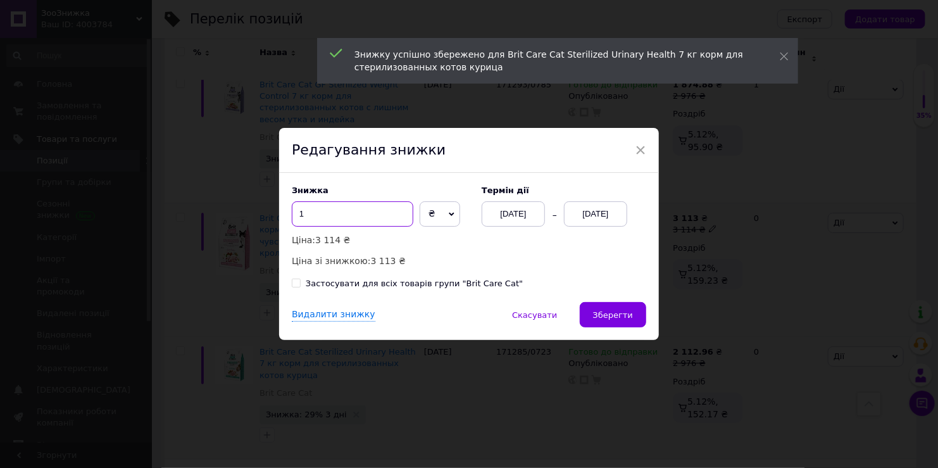
click at [333, 211] on input "1" at bounding box center [353, 213] width 122 height 25
drag, startPoint x: 333, startPoint y: 211, endPoint x: 363, endPoint y: 220, distance: 31.0
click at [334, 211] on input "3" at bounding box center [353, 213] width 122 height 25
type input "32"
drag, startPoint x: 441, startPoint y: 215, endPoint x: 440, endPoint y: 244, distance: 29.1
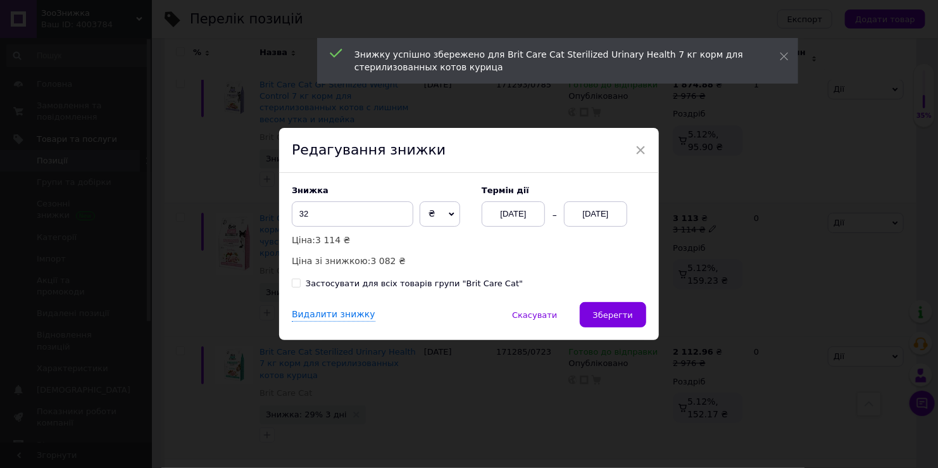
click at [440, 219] on div "₴ %" at bounding box center [440, 213] width 41 height 25
drag, startPoint x: 440, startPoint y: 244, endPoint x: 577, endPoint y: 227, distance: 138.4
click at [440, 245] on li "%" at bounding box center [439, 241] width 39 height 18
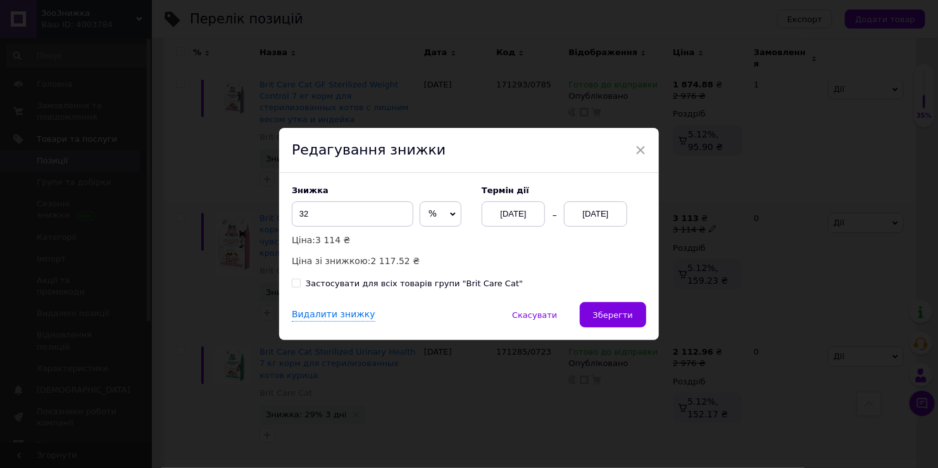
click at [613, 210] on div "[DATE]" at bounding box center [595, 213] width 63 height 25
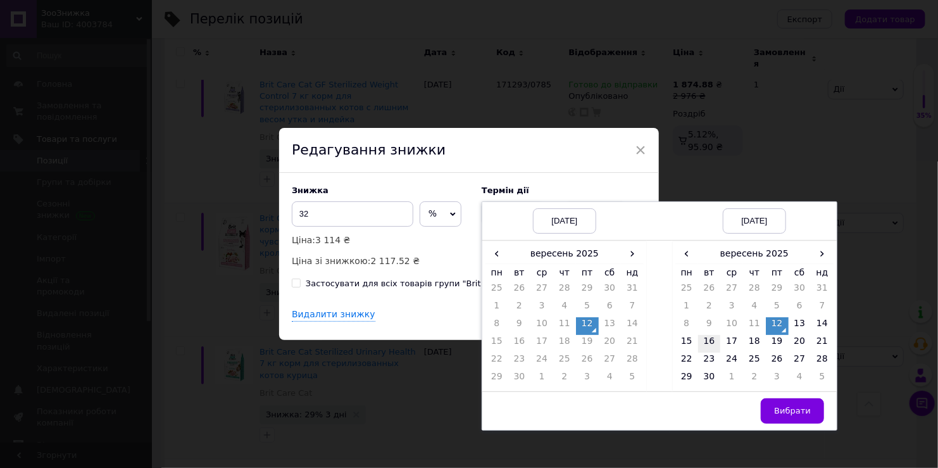
drag, startPoint x: 688, startPoint y: 344, endPoint x: 696, endPoint y: 350, distance: 9.5
click at [688, 345] on td "15" at bounding box center [687, 344] width 23 height 18
click at [806, 418] on button "Вибрати" at bounding box center [792, 410] width 63 height 25
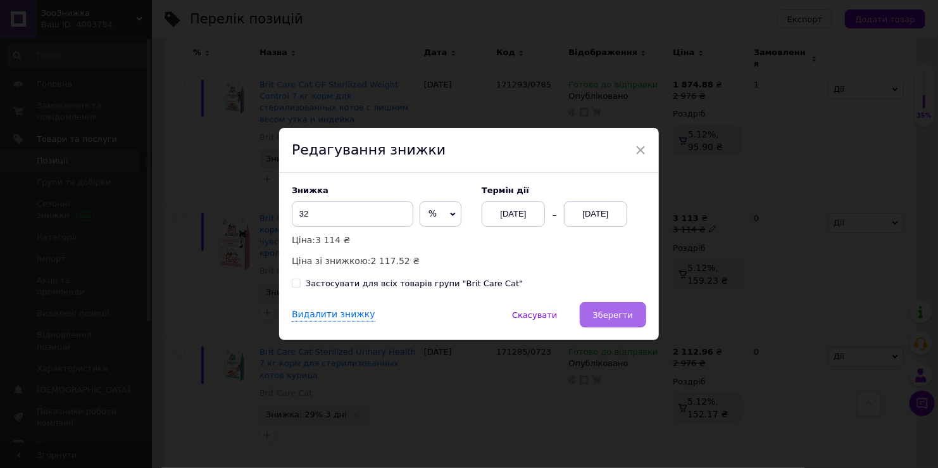
click at [624, 315] on span "Зберегти" at bounding box center [613, 314] width 40 height 9
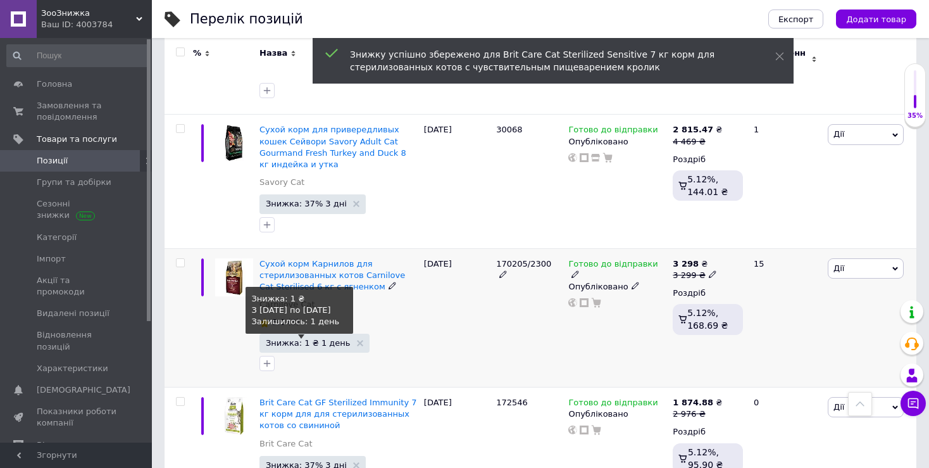
scroll to position [715, 0]
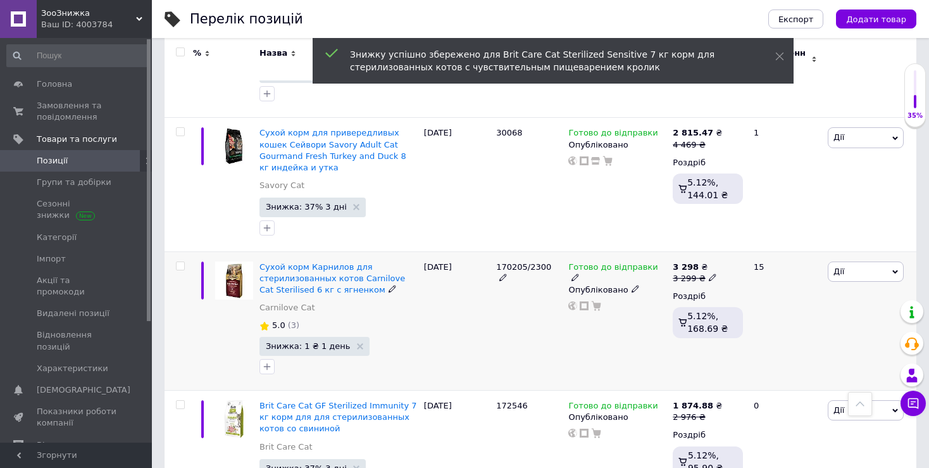
click at [311, 342] on span "Знижка: 1 ₴ 1 день" at bounding box center [308, 346] width 84 height 8
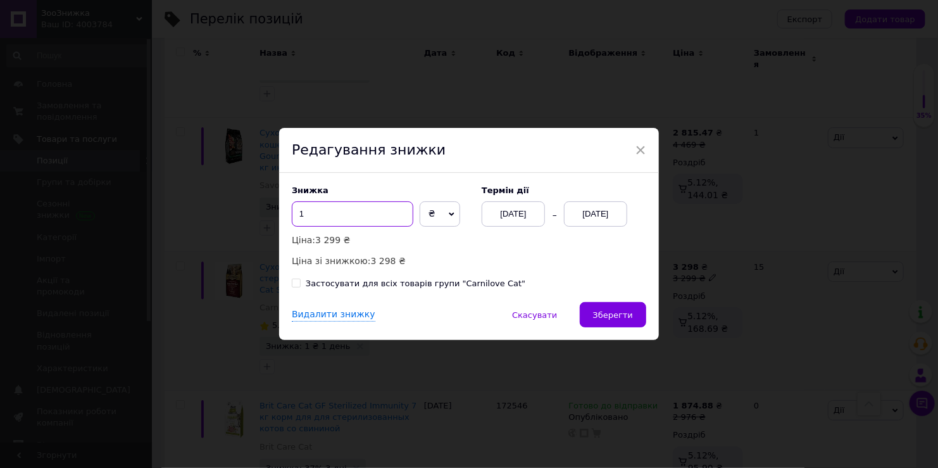
click at [345, 222] on input "1" at bounding box center [353, 213] width 122 height 25
type input "39"
click at [439, 218] on span "₴" at bounding box center [440, 213] width 41 height 25
drag, startPoint x: 434, startPoint y: 246, endPoint x: 520, endPoint y: 247, distance: 85.5
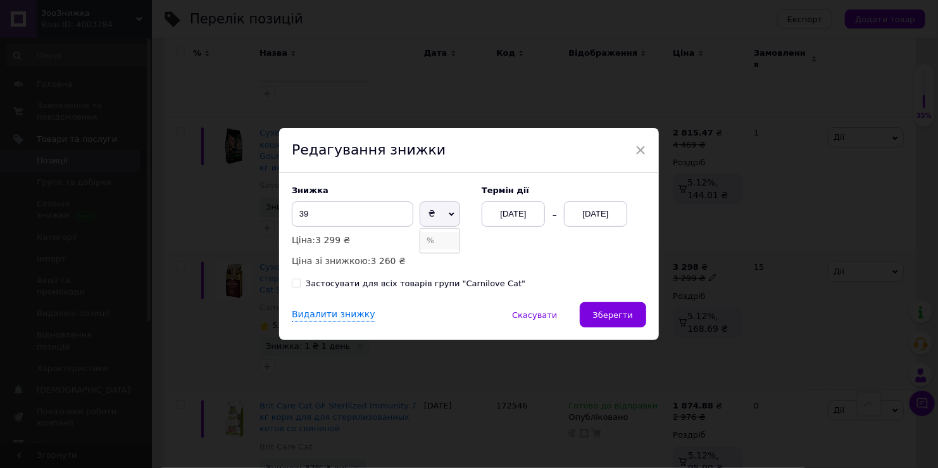
click at [434, 246] on li "%" at bounding box center [439, 241] width 39 height 18
click at [614, 210] on div "[DATE]" at bounding box center [595, 213] width 63 height 25
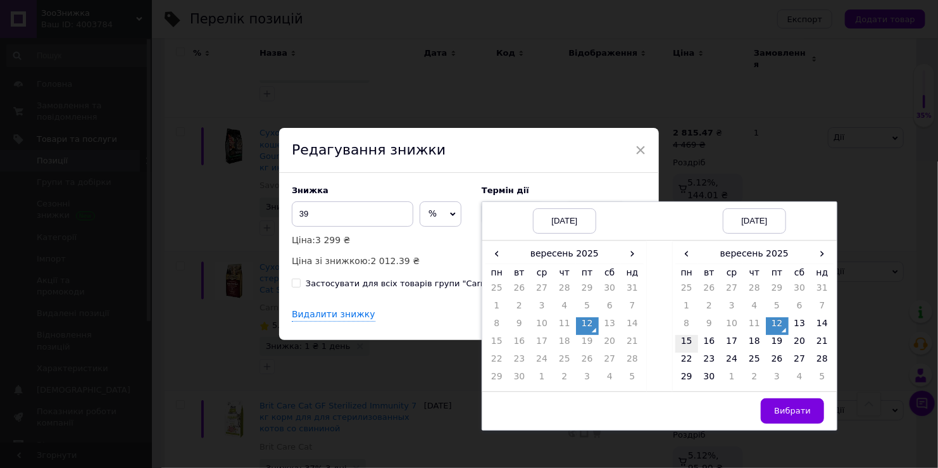
click at [681, 344] on td "15" at bounding box center [687, 344] width 23 height 18
drag, startPoint x: 772, startPoint y: 403, endPoint x: 745, endPoint y: 389, distance: 30.6
click at [773, 403] on button "Вибрати" at bounding box center [792, 410] width 63 height 25
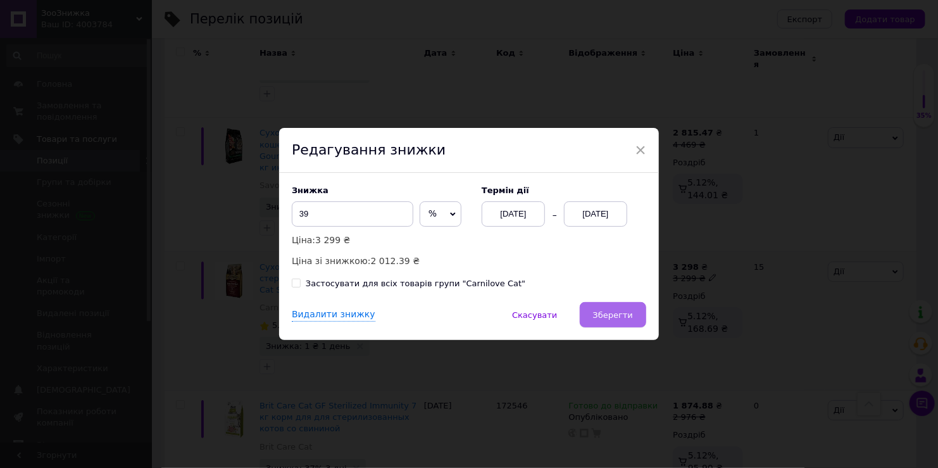
click at [643, 317] on button "Зберегти" at bounding box center [613, 314] width 66 height 25
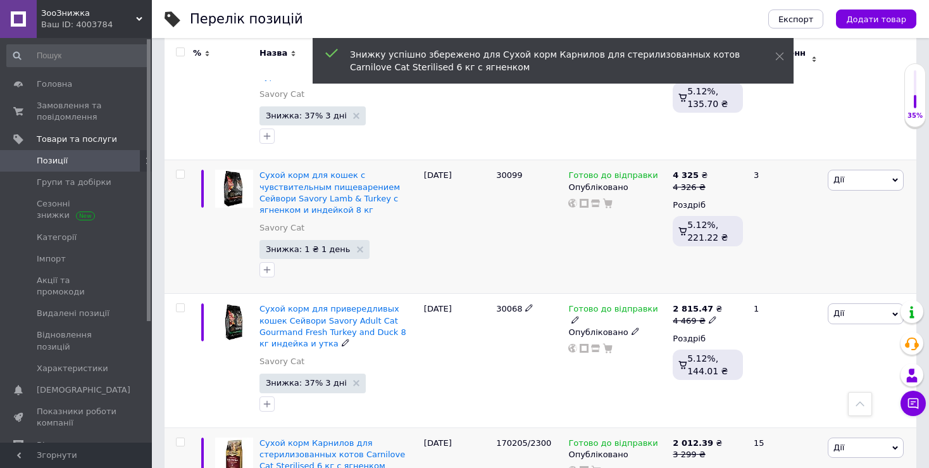
scroll to position [525, 0]
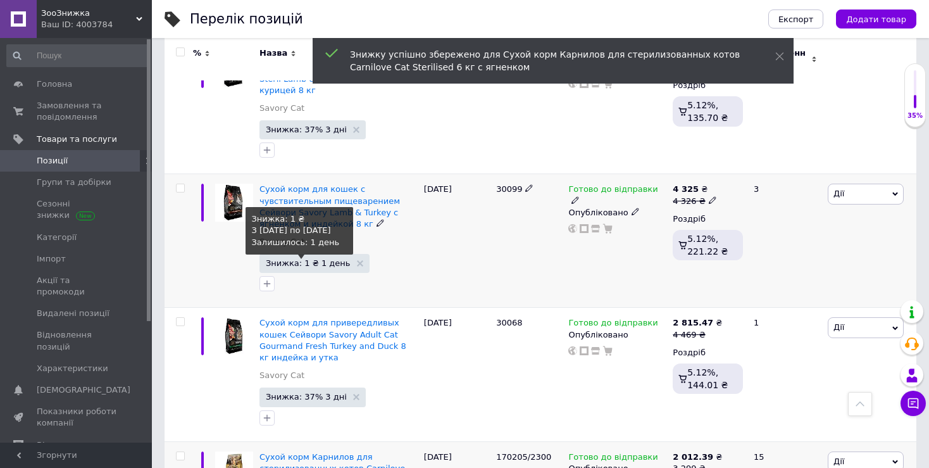
click at [318, 259] on span "Знижка: 1 ₴ 1 день" at bounding box center [308, 263] width 84 height 8
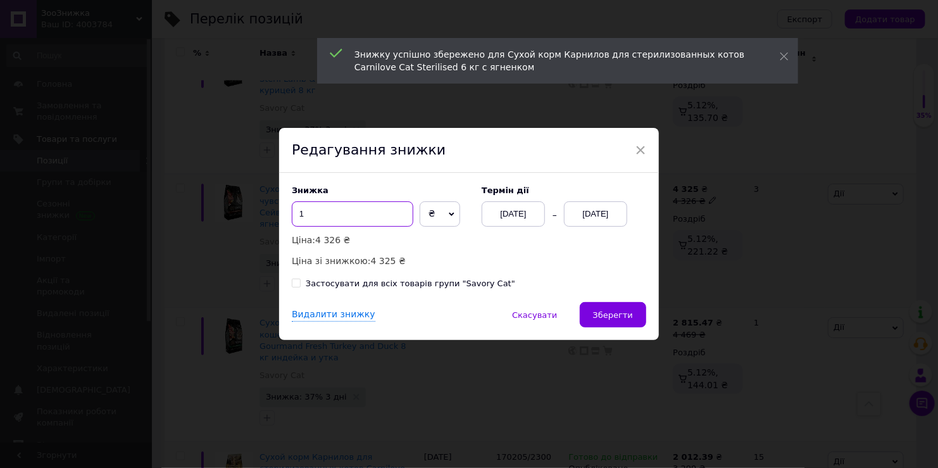
click at [346, 214] on input "1" at bounding box center [353, 213] width 122 height 25
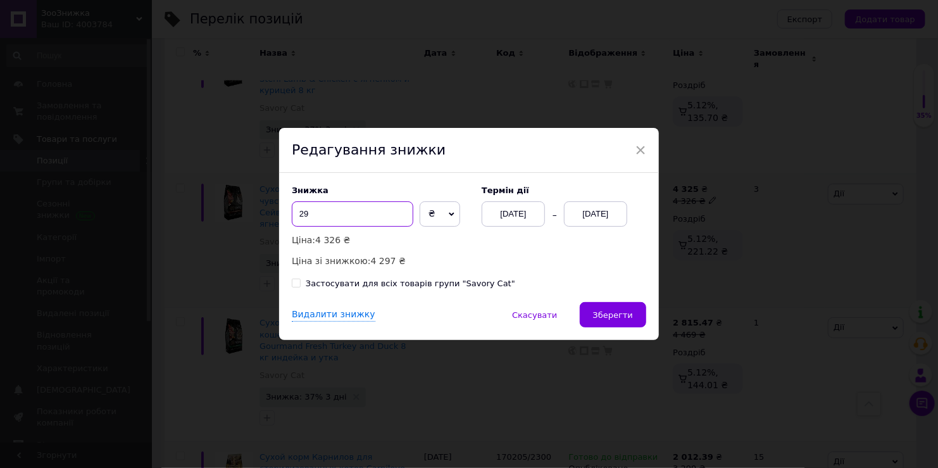
type input "29"
click at [440, 222] on span "₴" at bounding box center [440, 213] width 41 height 25
click at [438, 237] on li "%" at bounding box center [439, 241] width 39 height 18
click at [597, 210] on div "[DATE]" at bounding box center [595, 213] width 63 height 25
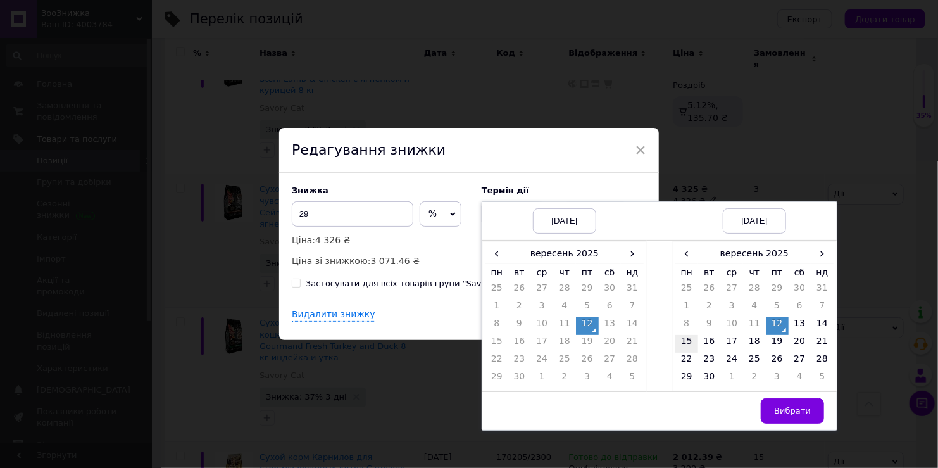
click at [687, 344] on td "15" at bounding box center [687, 344] width 23 height 18
drag, startPoint x: 807, startPoint y: 413, endPoint x: 700, endPoint y: 365, distance: 117.3
click at [807, 413] on span "Вибрати" at bounding box center [792, 410] width 37 height 9
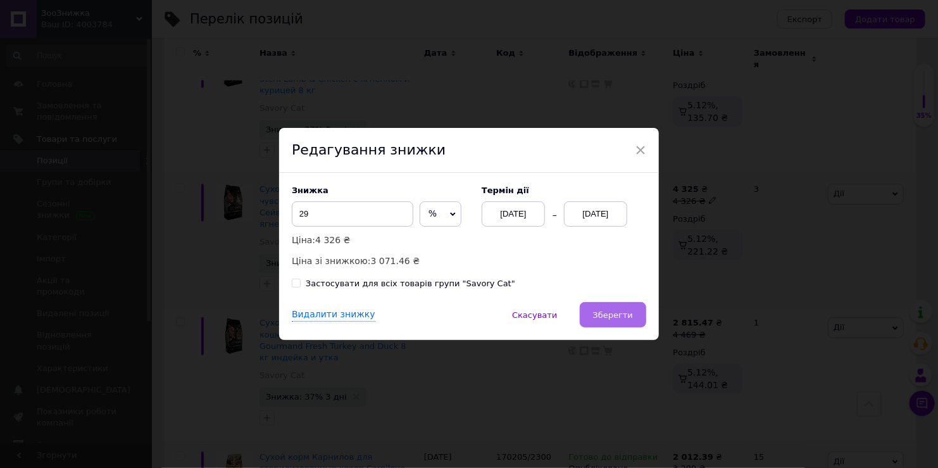
click at [607, 316] on span "Зберегти" at bounding box center [613, 314] width 40 height 9
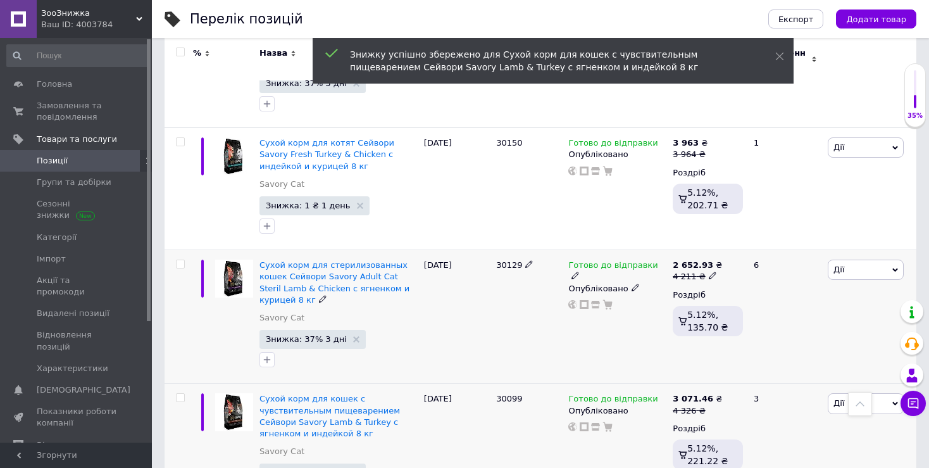
scroll to position [272, 0]
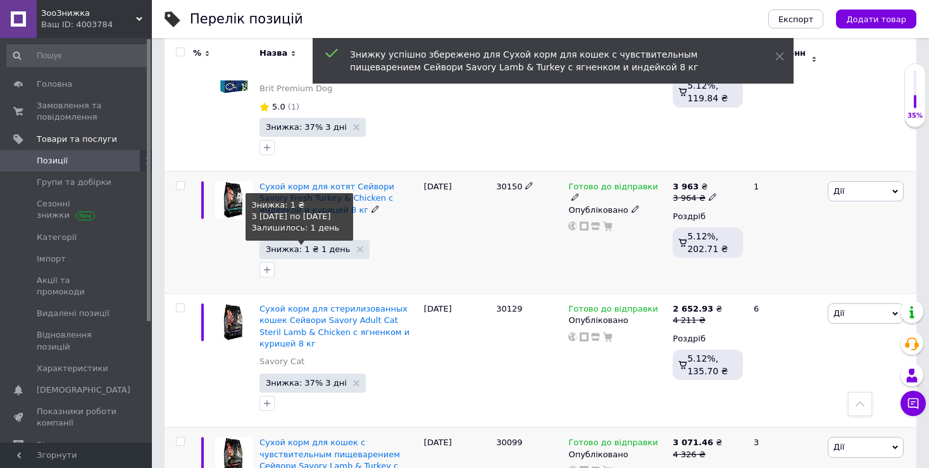
click at [304, 245] on span "Знижка: 1 ₴ 1 день" at bounding box center [308, 249] width 84 height 8
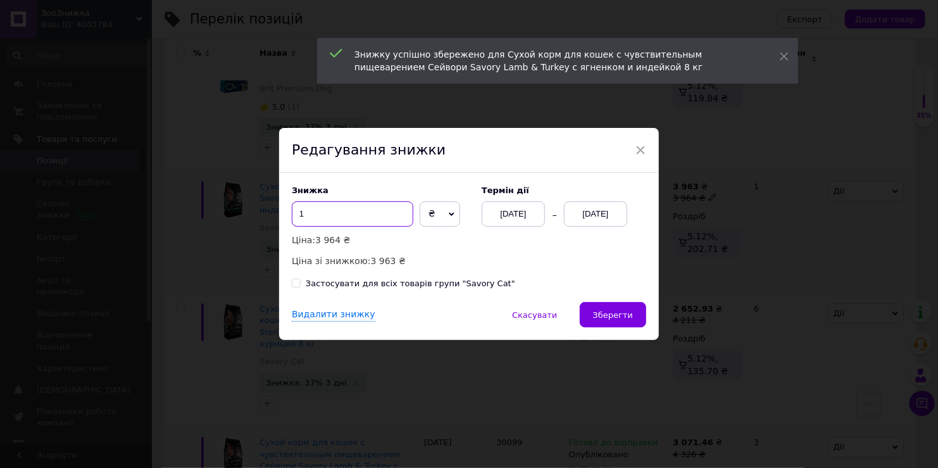
click at [350, 218] on input "1" at bounding box center [353, 213] width 122 height 25
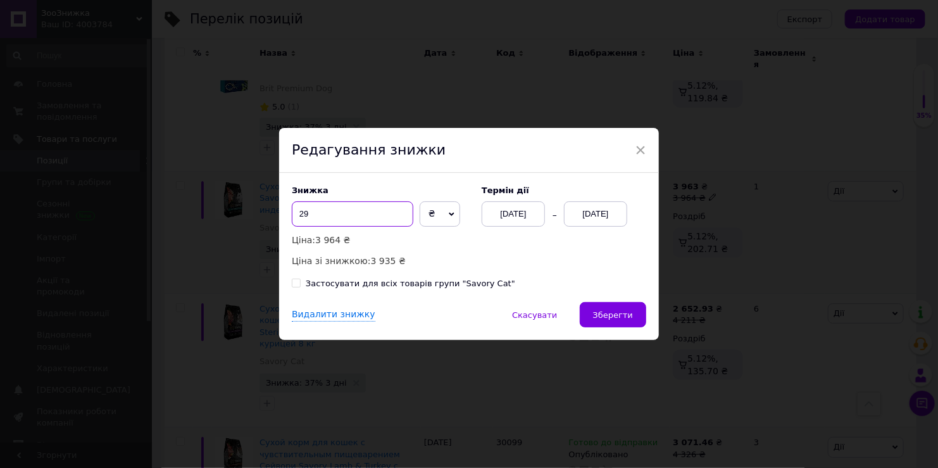
type input "29"
drag, startPoint x: 428, startPoint y: 218, endPoint x: 432, endPoint y: 240, distance: 22.0
click at [429, 220] on span "₴" at bounding box center [440, 213] width 41 height 25
drag, startPoint x: 432, startPoint y: 240, endPoint x: 559, endPoint y: 232, distance: 126.9
click at [433, 241] on li "%" at bounding box center [439, 241] width 39 height 18
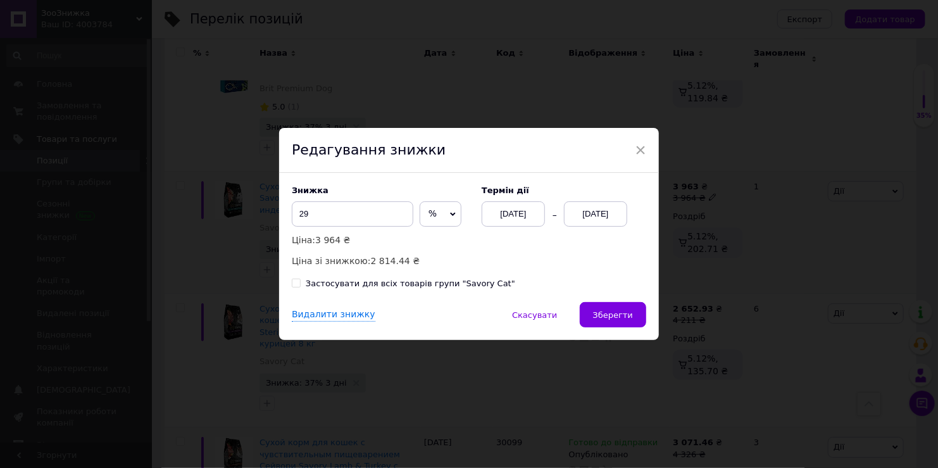
click at [620, 210] on div "[DATE]" at bounding box center [595, 213] width 63 height 25
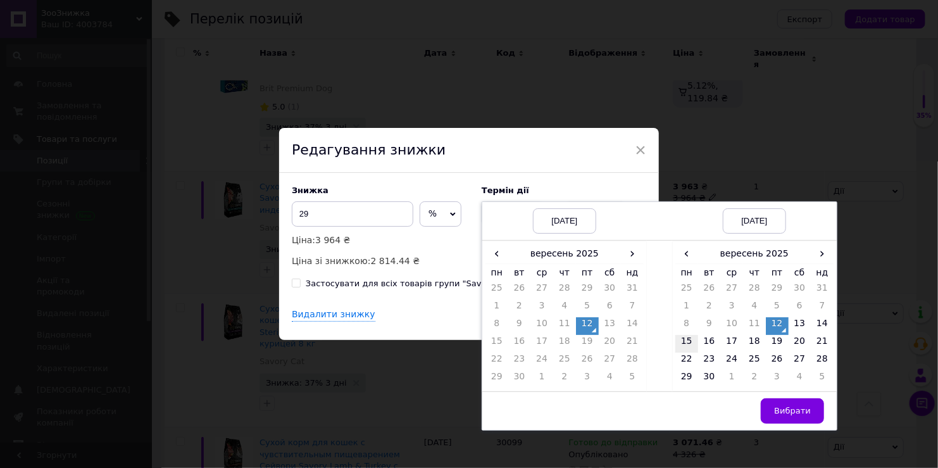
click at [685, 344] on td "15" at bounding box center [687, 344] width 23 height 18
drag, startPoint x: 783, startPoint y: 405, endPoint x: 676, endPoint y: 348, distance: 120.9
click at [782, 406] on span "Вибрати" at bounding box center [792, 410] width 37 height 9
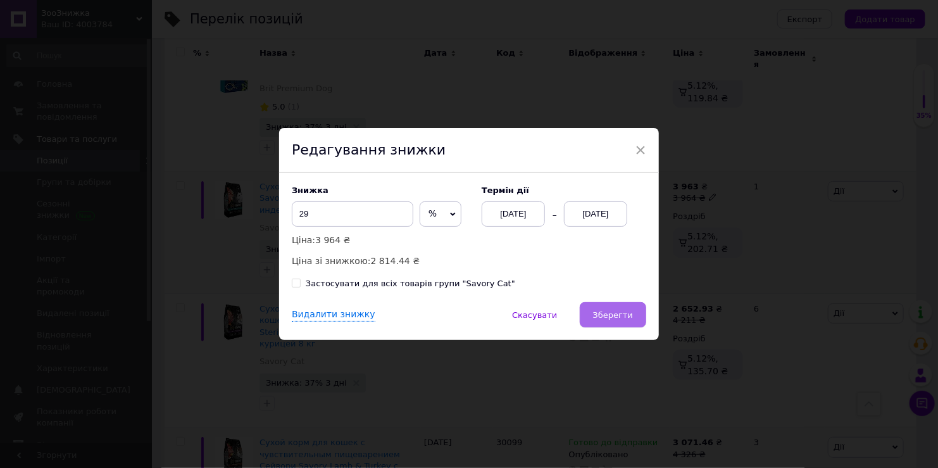
click at [624, 318] on span "Зберегти" at bounding box center [613, 314] width 40 height 9
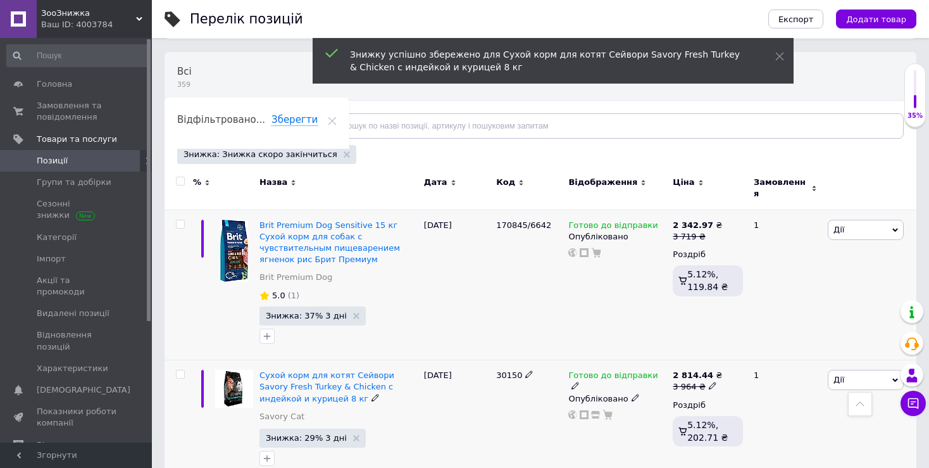
scroll to position [82, 0]
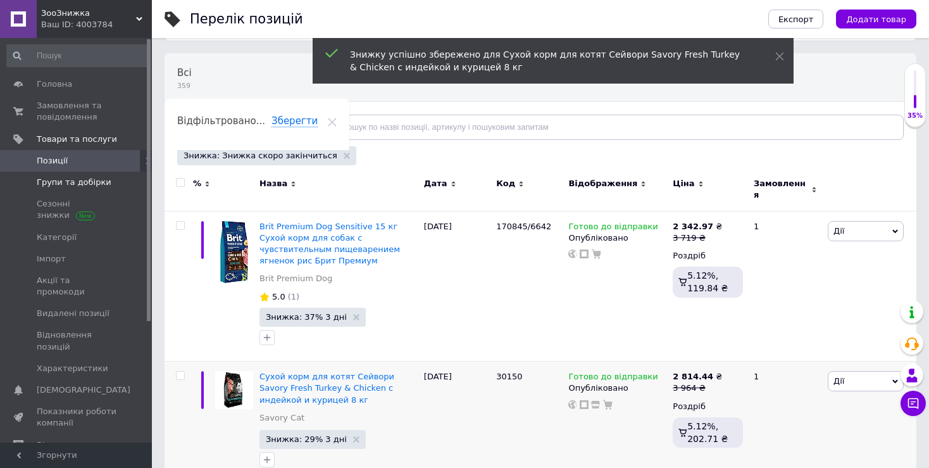
click at [96, 186] on span "Групи та добірки" at bounding box center [74, 182] width 75 height 11
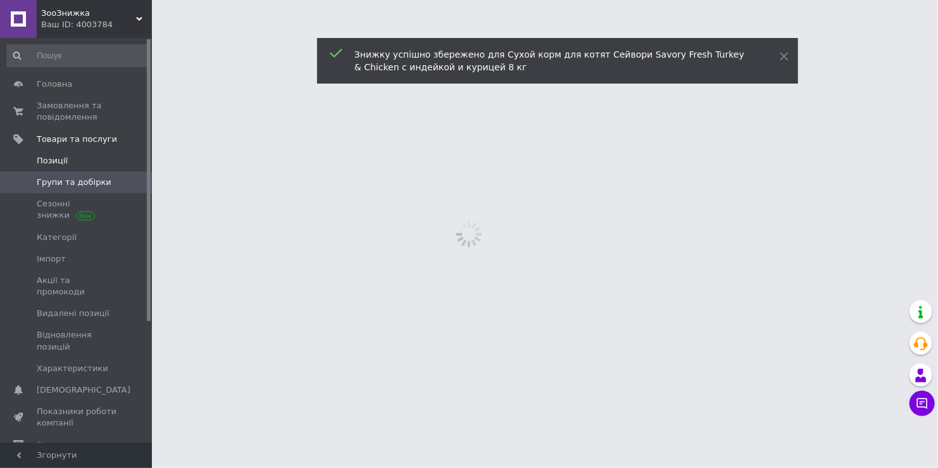
click at [89, 164] on span "Позиції" at bounding box center [77, 160] width 80 height 11
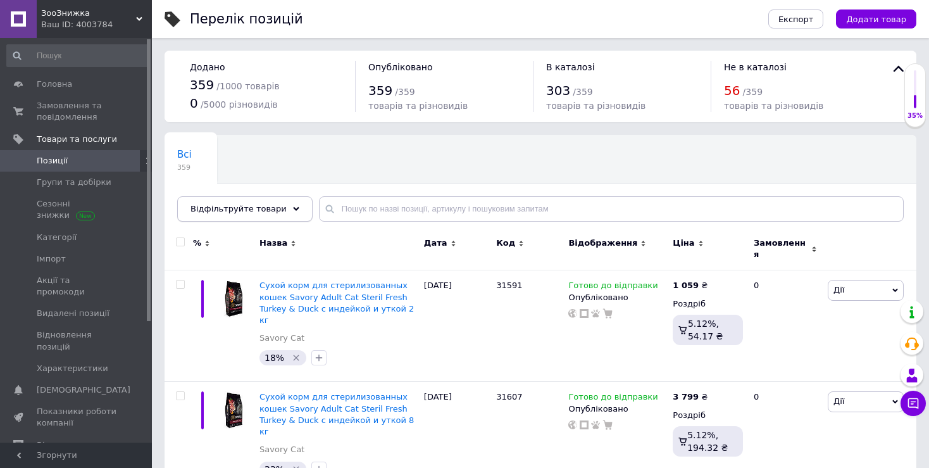
click at [244, 210] on span "Відфільтруйте товари" at bounding box center [239, 208] width 96 height 9
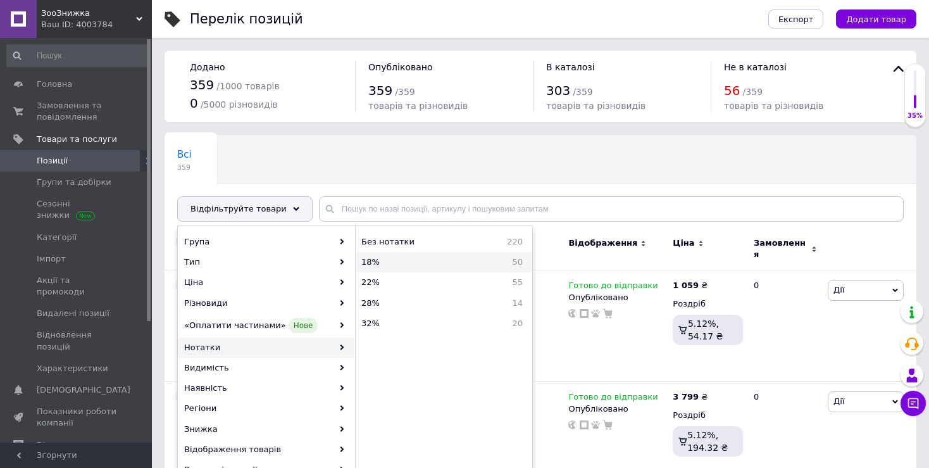
click at [396, 265] on span "18%" at bounding box center [404, 261] width 84 height 11
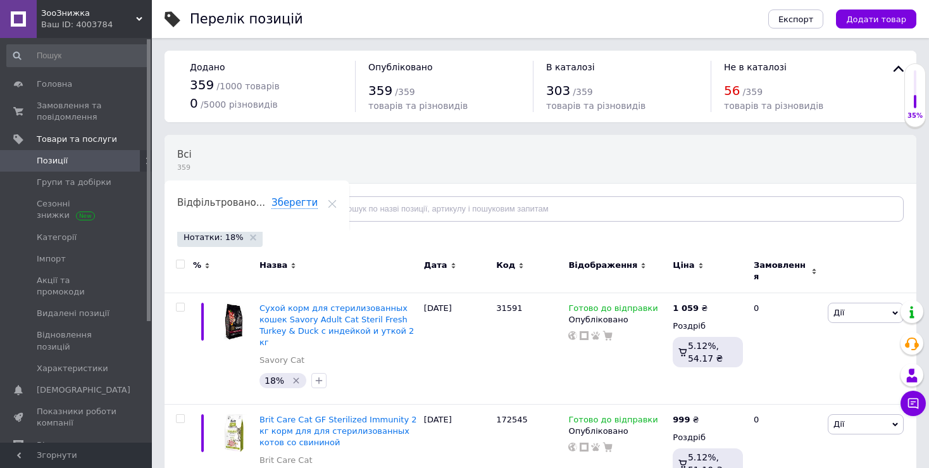
click at [241, 213] on span "Відфільтруйте товари" at bounding box center [239, 208] width 96 height 9
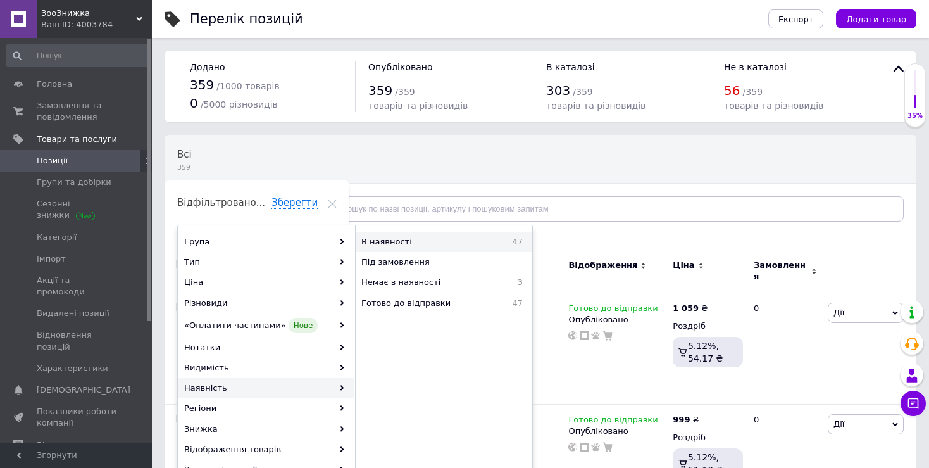
click at [401, 243] on span "В наявності" at bounding box center [422, 241] width 121 height 11
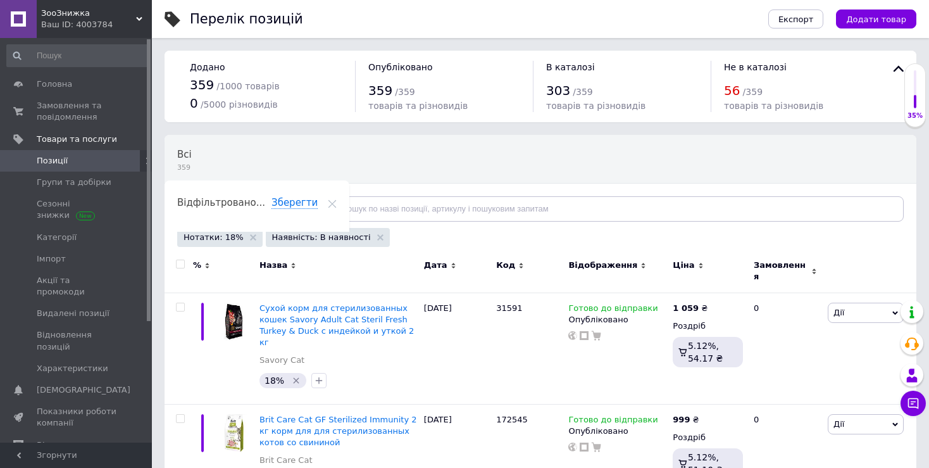
click at [182, 265] on input "checkbox" at bounding box center [180, 264] width 8 height 8
checkbox input "true"
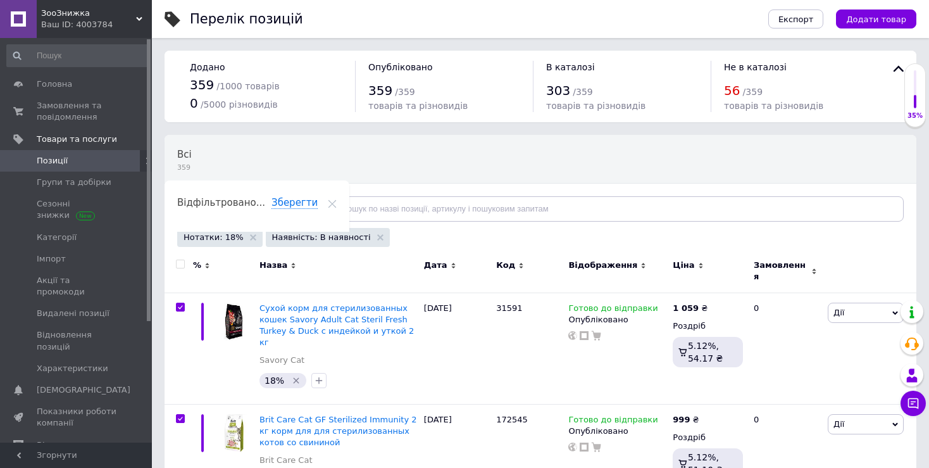
checkbox input "true"
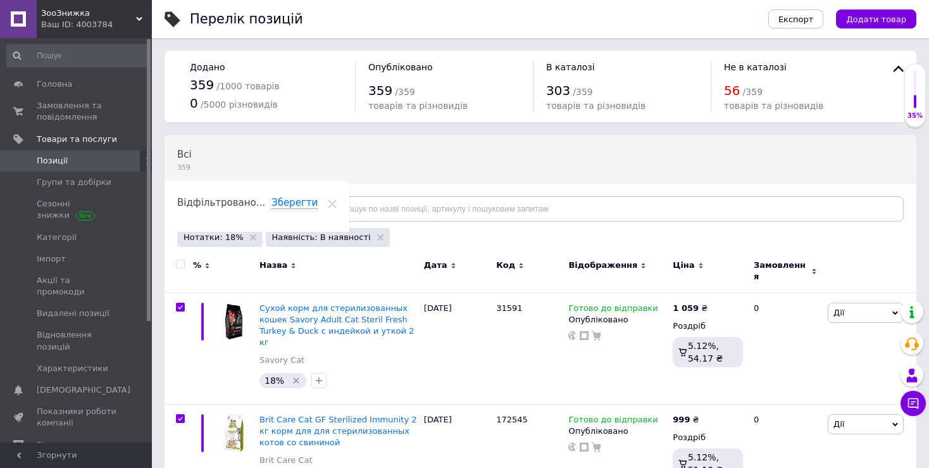
checkbox input "true"
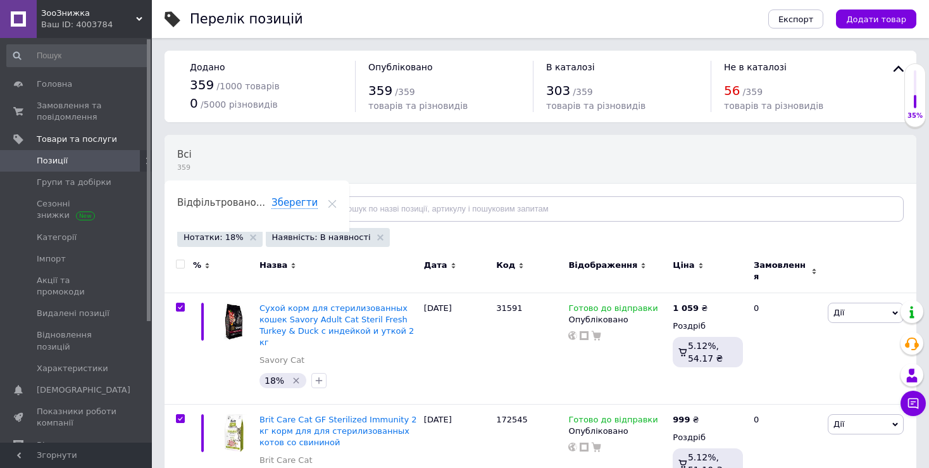
checkbox input "true"
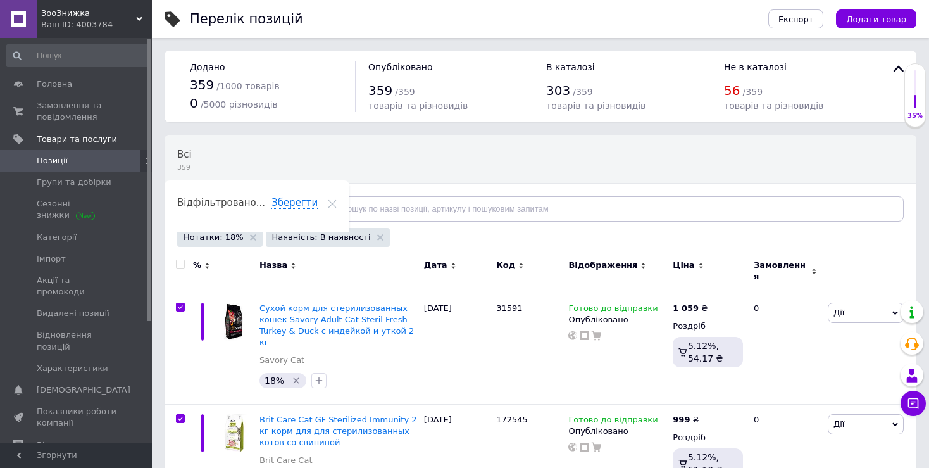
checkbox input "true"
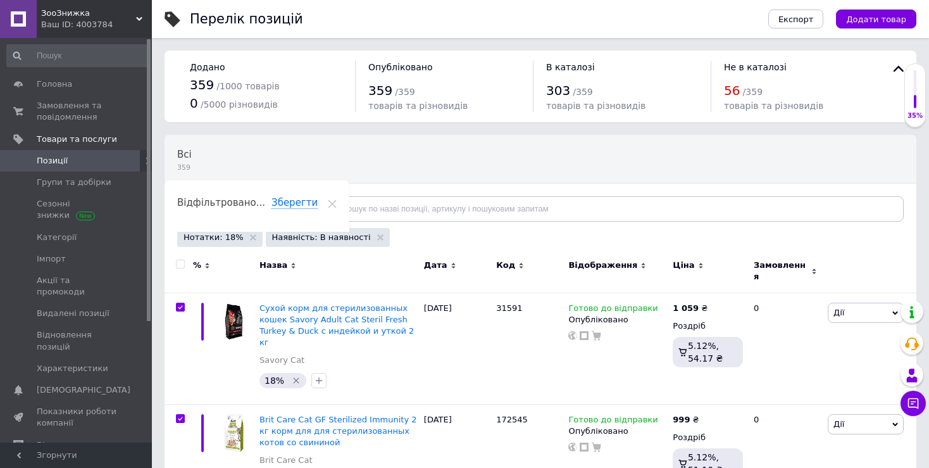
checkbox input "true"
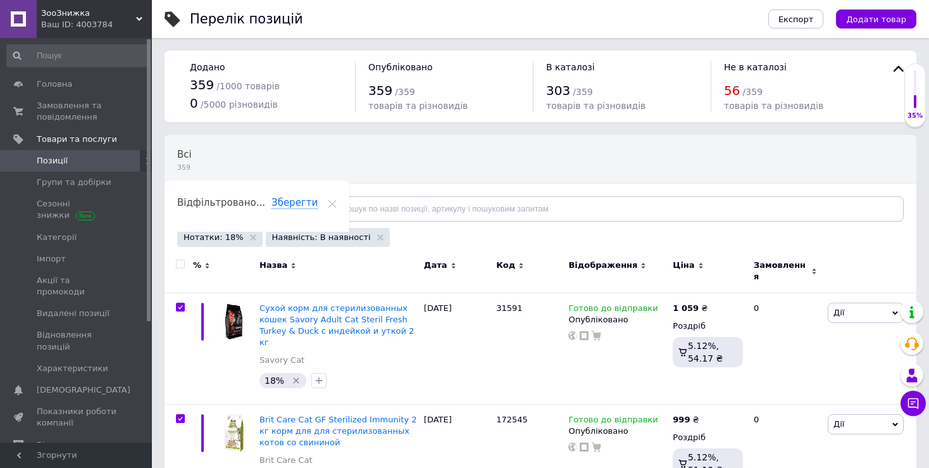
checkbox input "true"
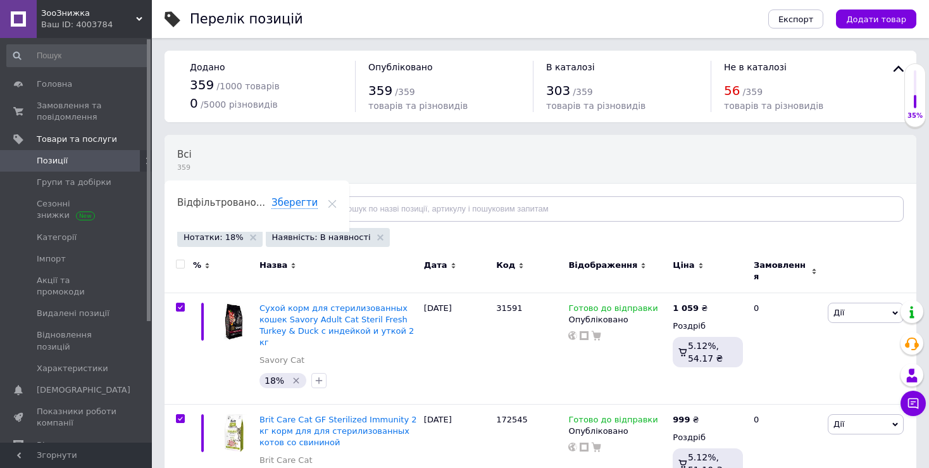
checkbox input "true"
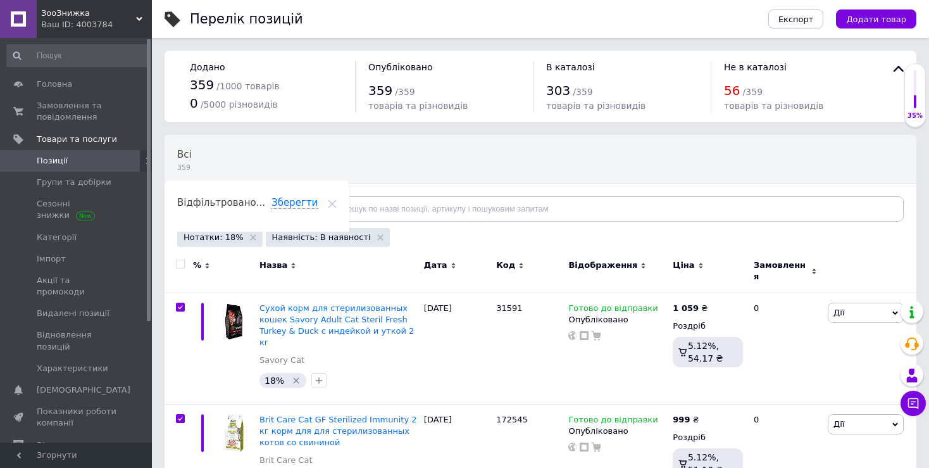
checkbox input "true"
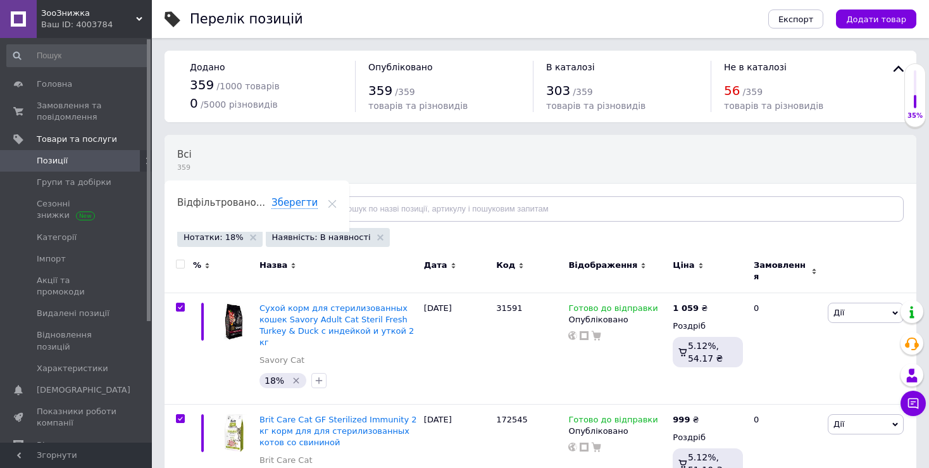
checkbox input "true"
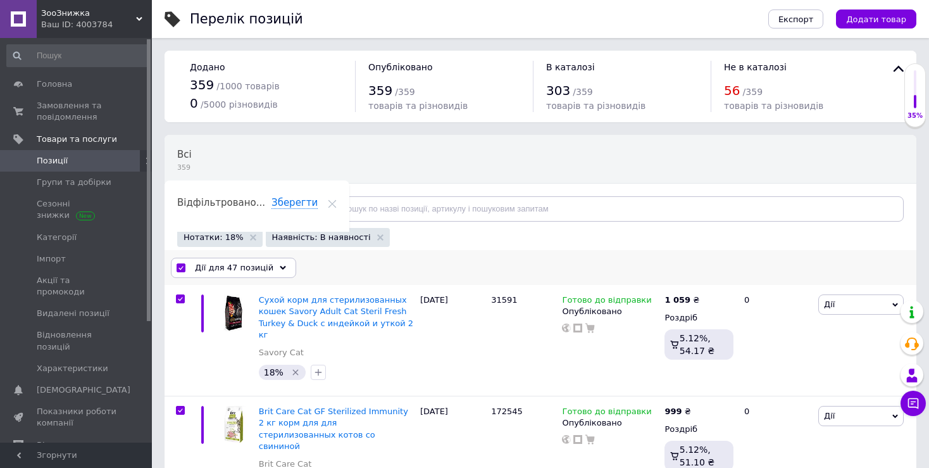
click at [230, 264] on span "Дії для 47 позицій" at bounding box center [234, 267] width 79 height 11
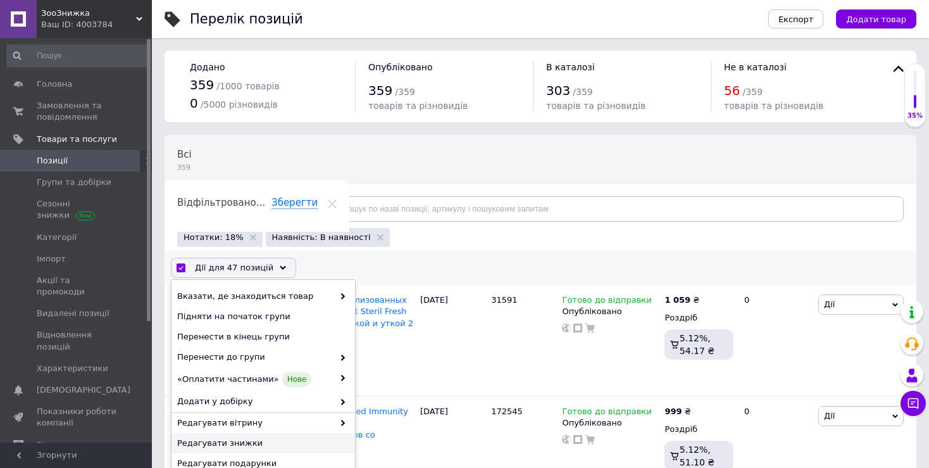
click at [283, 444] on span "Редагувати знижки" at bounding box center [261, 442] width 169 height 11
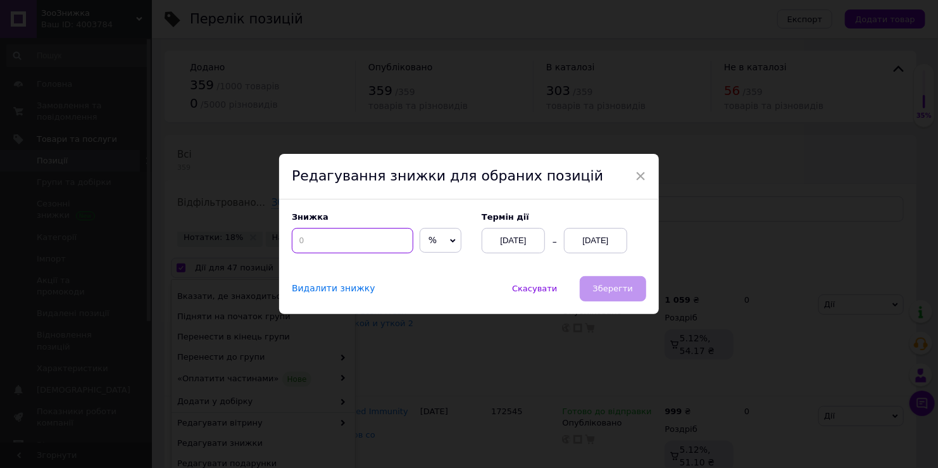
click at [377, 245] on input at bounding box center [353, 240] width 122 height 25
type input "18"
click at [601, 249] on div "[DATE]" at bounding box center [595, 240] width 63 height 25
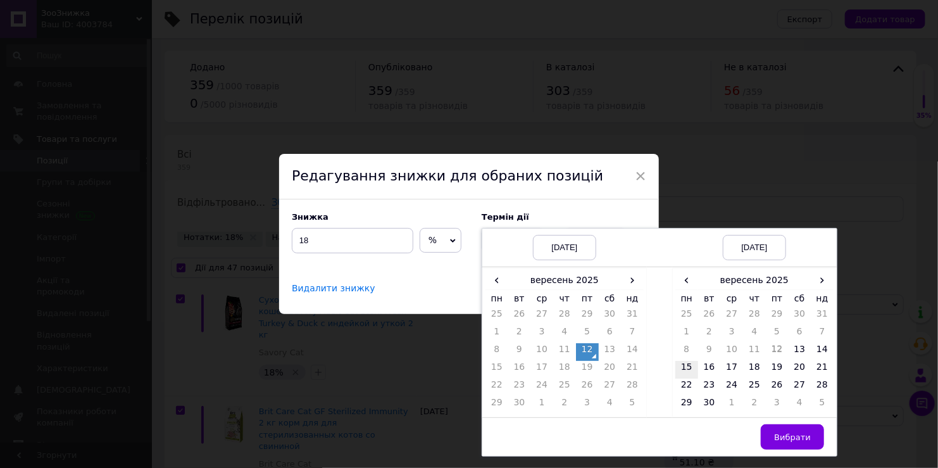
click at [689, 367] on td "15" at bounding box center [687, 370] width 23 height 18
click at [774, 431] on button "Вибрати" at bounding box center [792, 436] width 63 height 25
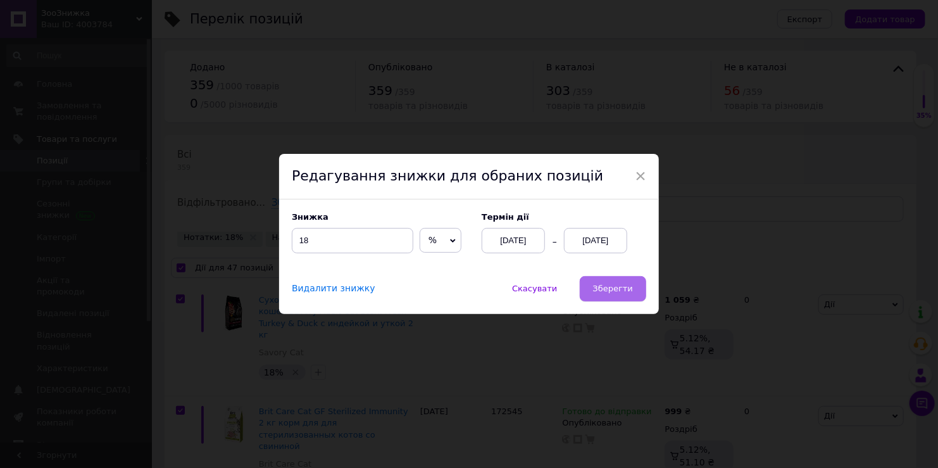
click at [619, 291] on span "Зберегти" at bounding box center [613, 288] width 40 height 9
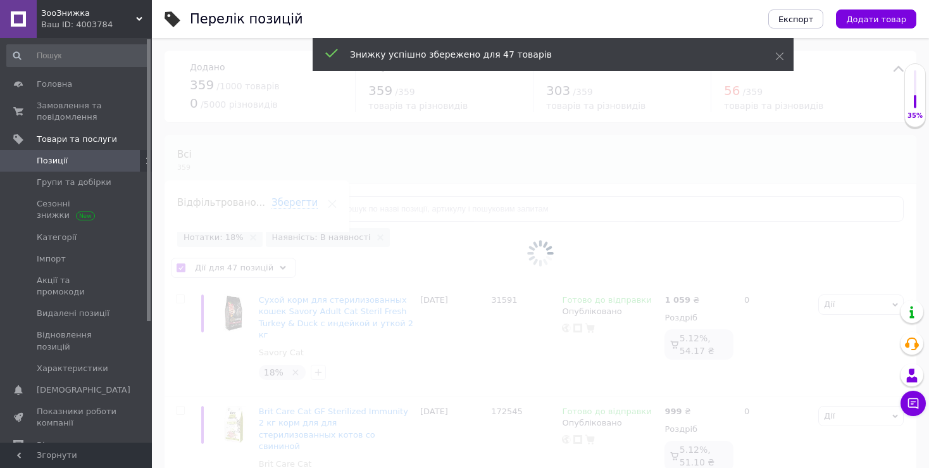
checkbox input "false"
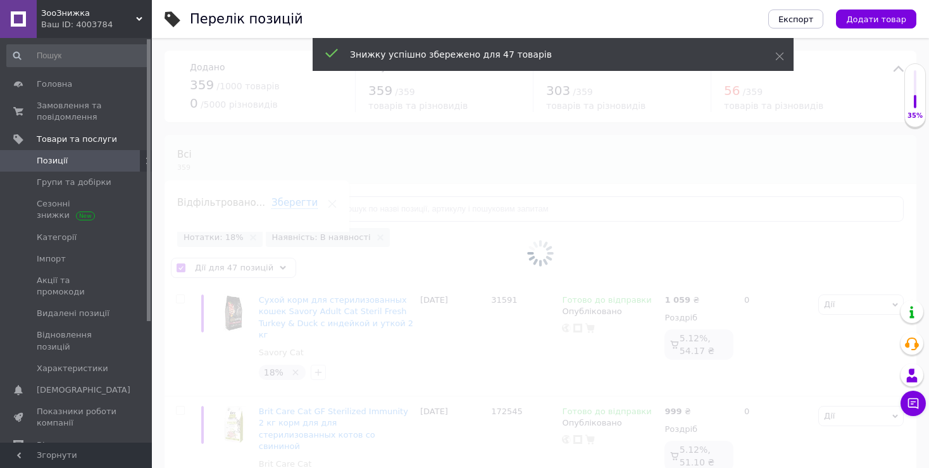
checkbox input "false"
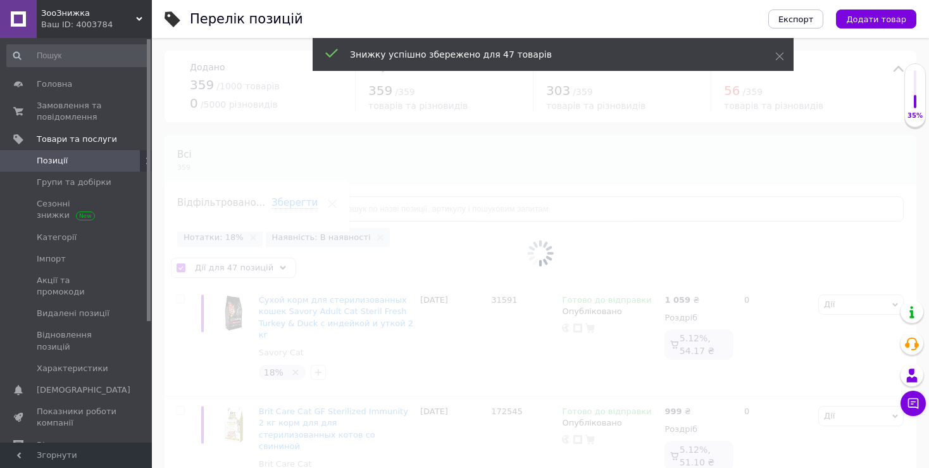
checkbox input "false"
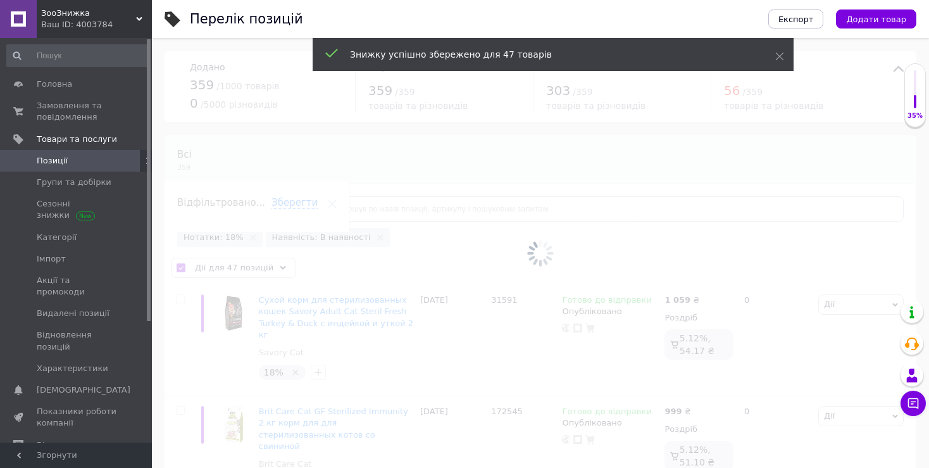
checkbox input "false"
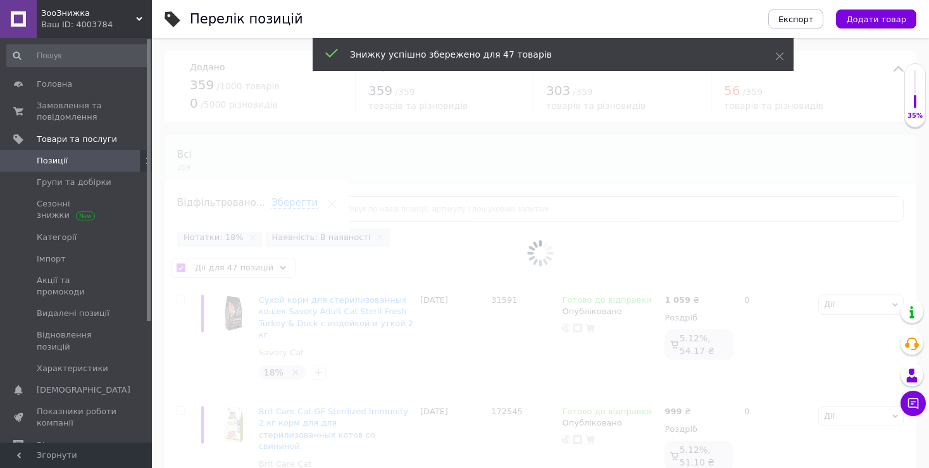
checkbox input "false"
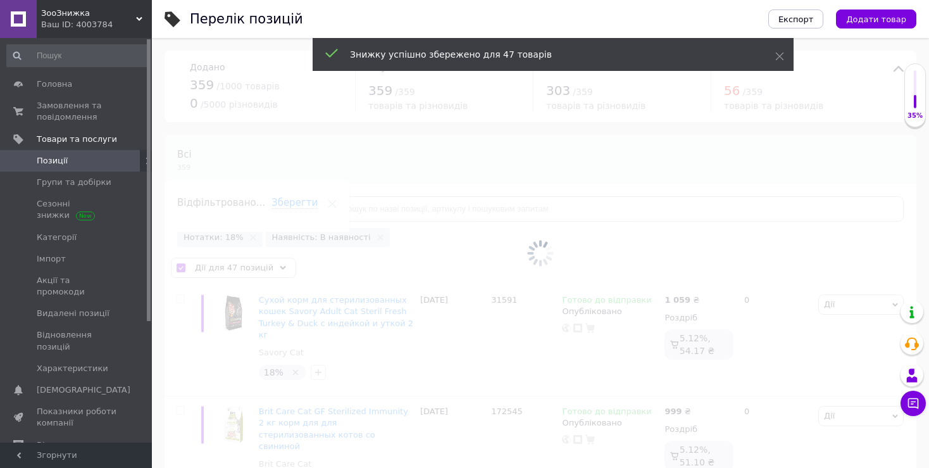
checkbox input "false"
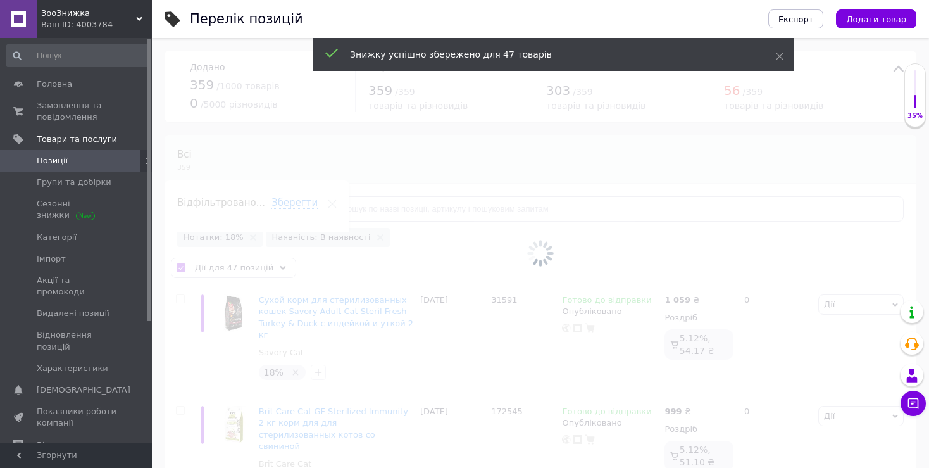
checkbox input "false"
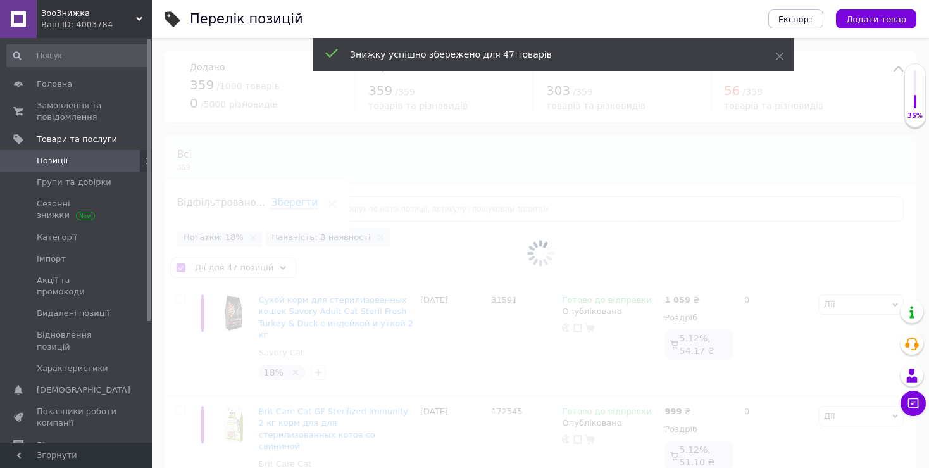
checkbox input "false"
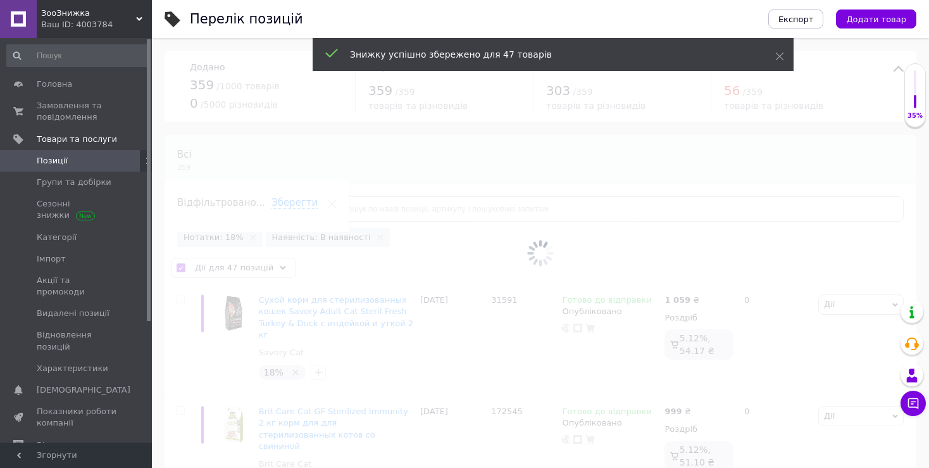
checkbox input "false"
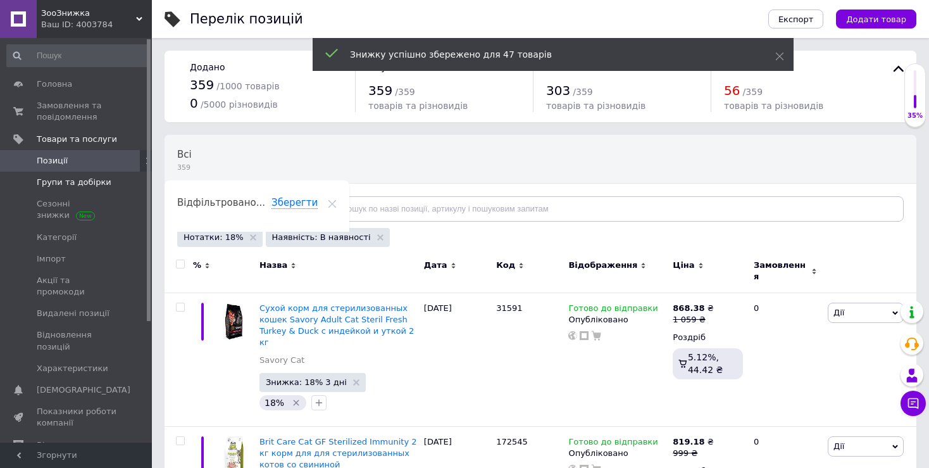
click at [85, 184] on span "Групи та добірки" at bounding box center [74, 182] width 75 height 11
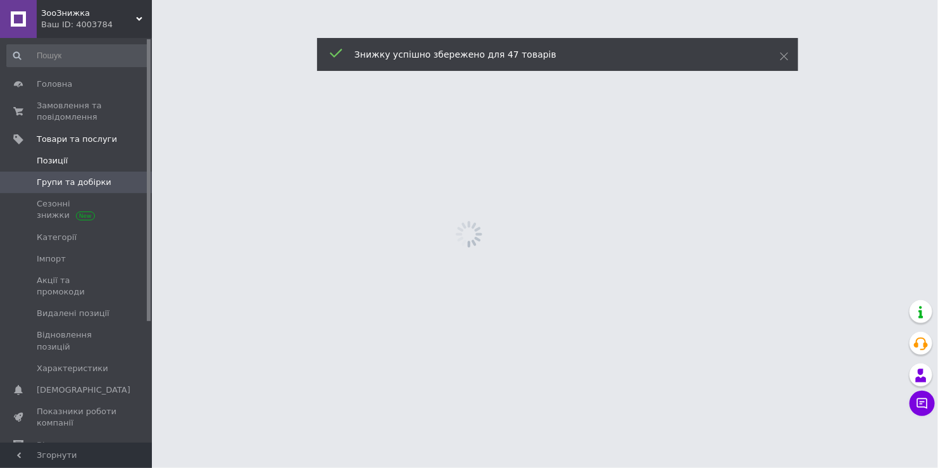
click at [77, 157] on span "Позиції" at bounding box center [77, 160] width 80 height 11
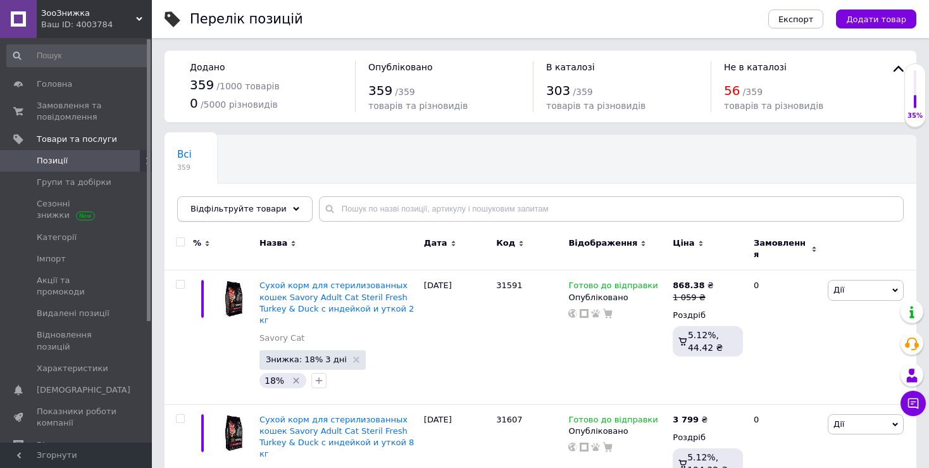
click at [265, 208] on span "Відфільтруйте товари" at bounding box center [239, 208] width 96 height 9
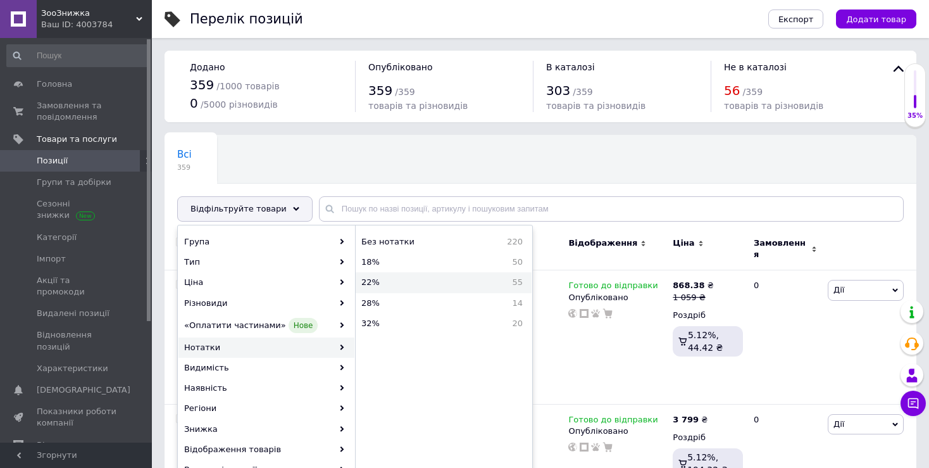
click at [389, 279] on span "22%" at bounding box center [404, 282] width 84 height 11
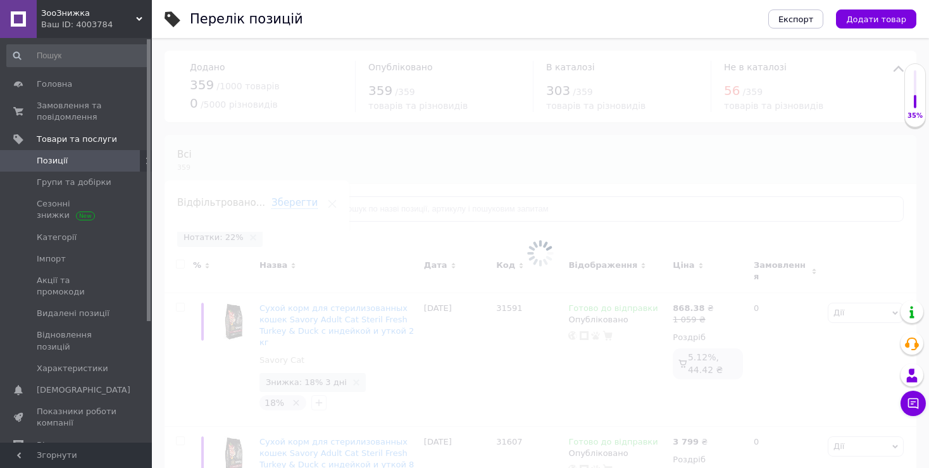
click at [257, 211] on span "Відфільтруйте товари" at bounding box center [239, 208] width 96 height 9
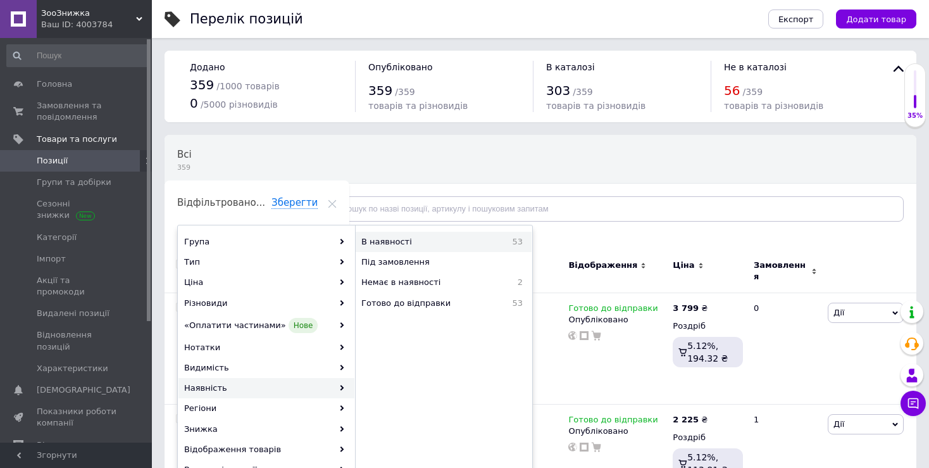
click at [406, 246] on span "В наявності" at bounding box center [422, 241] width 121 height 11
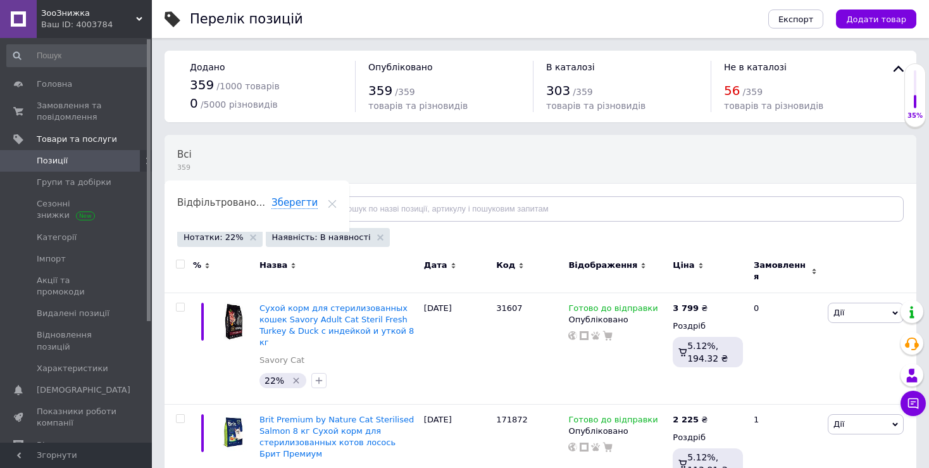
click at [179, 266] on input "checkbox" at bounding box center [180, 264] width 8 height 8
checkbox input "true"
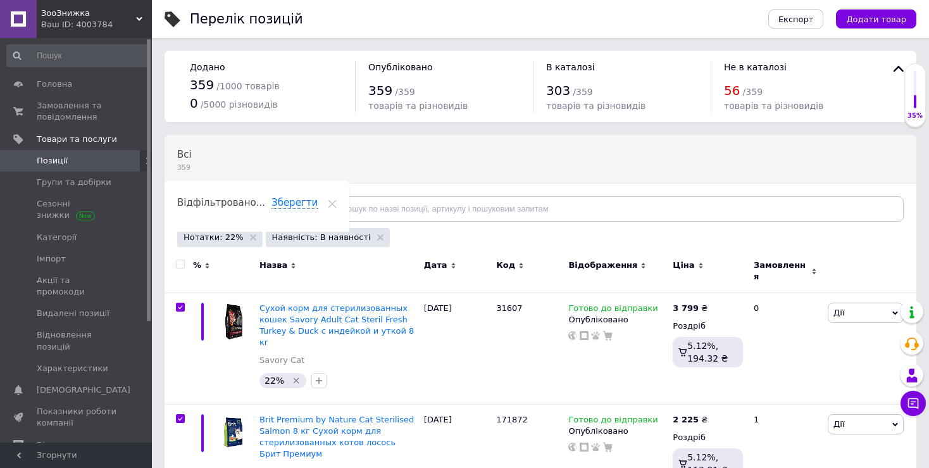
checkbox input "true"
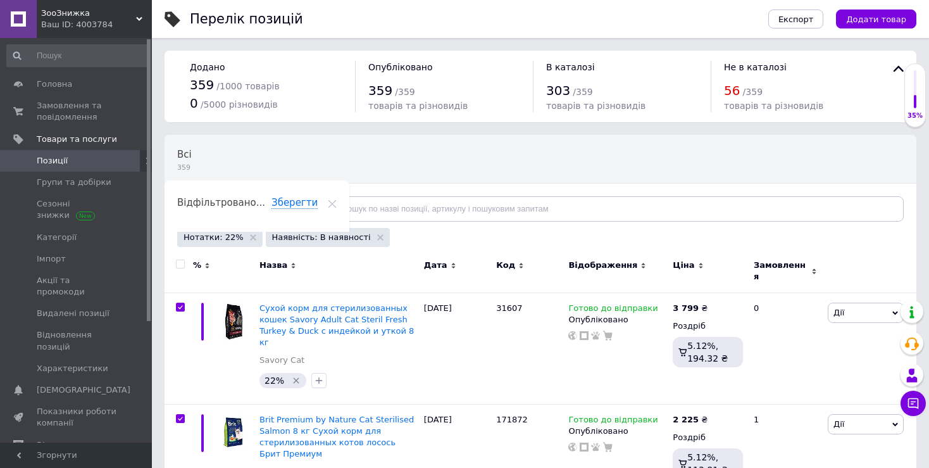
checkbox input "true"
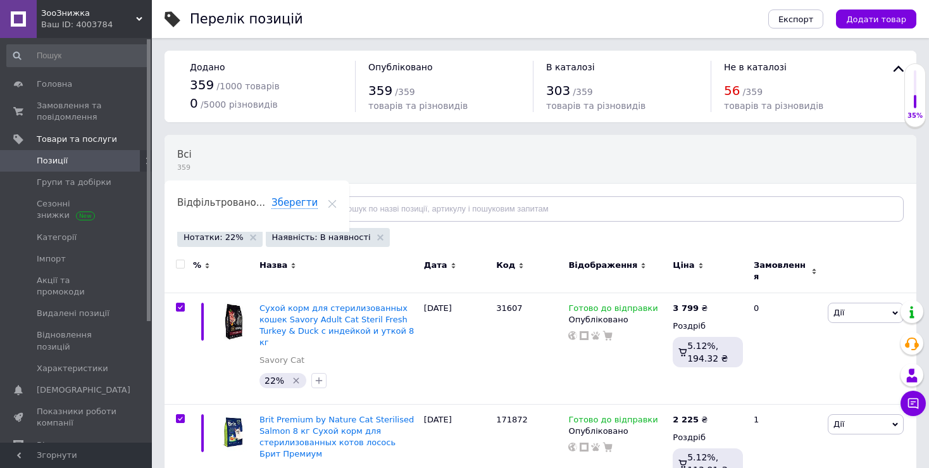
checkbox input "true"
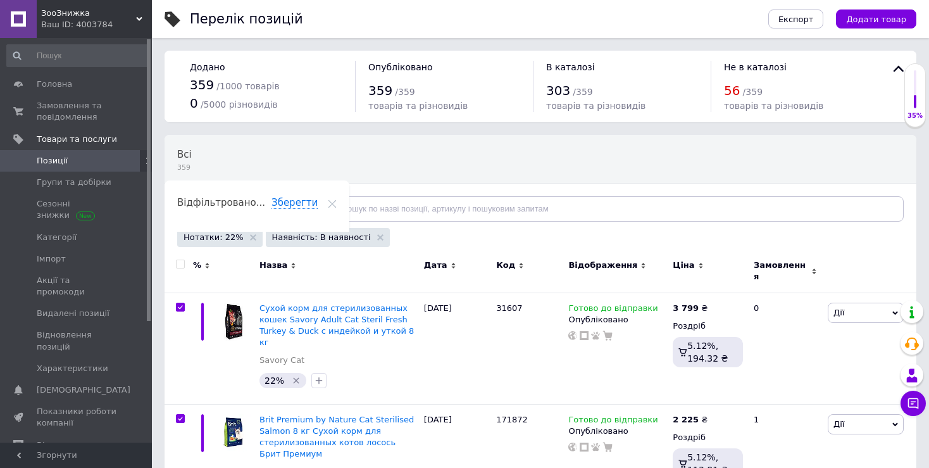
checkbox input "true"
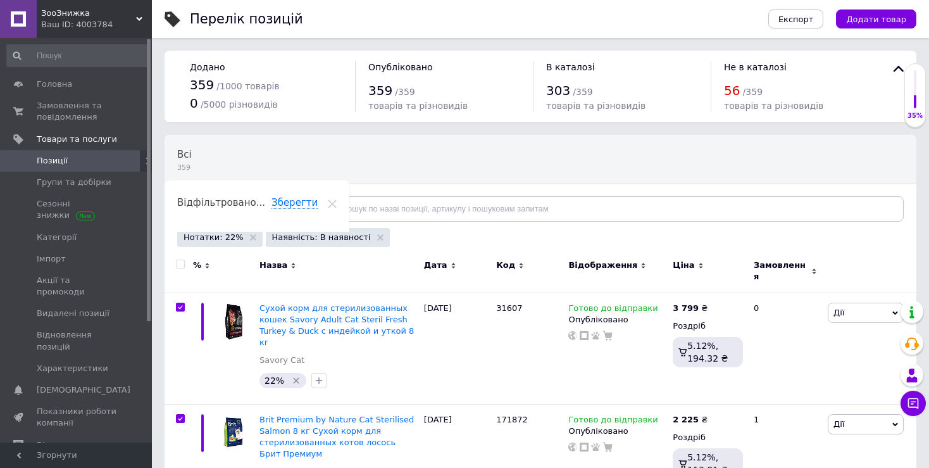
checkbox input "true"
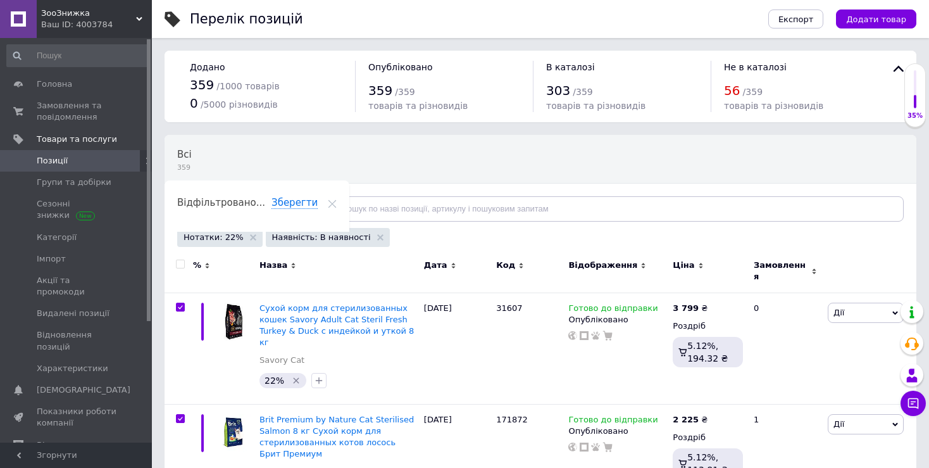
checkbox input "true"
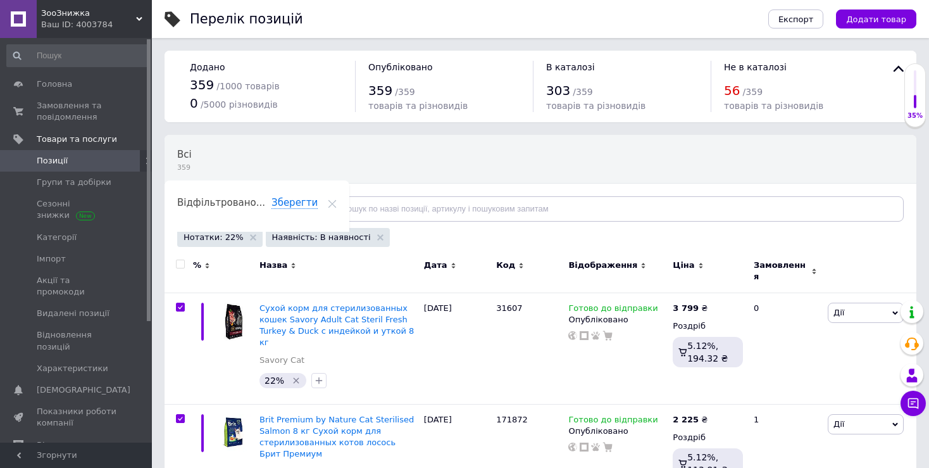
checkbox input "true"
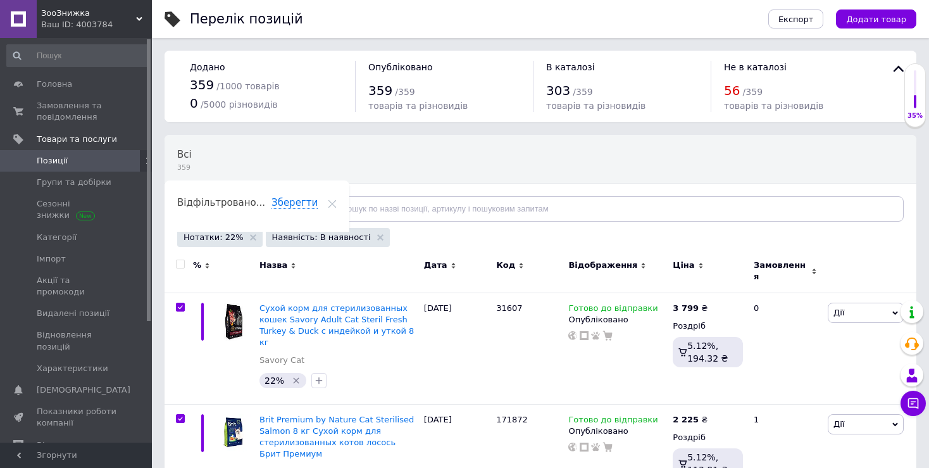
checkbox input "true"
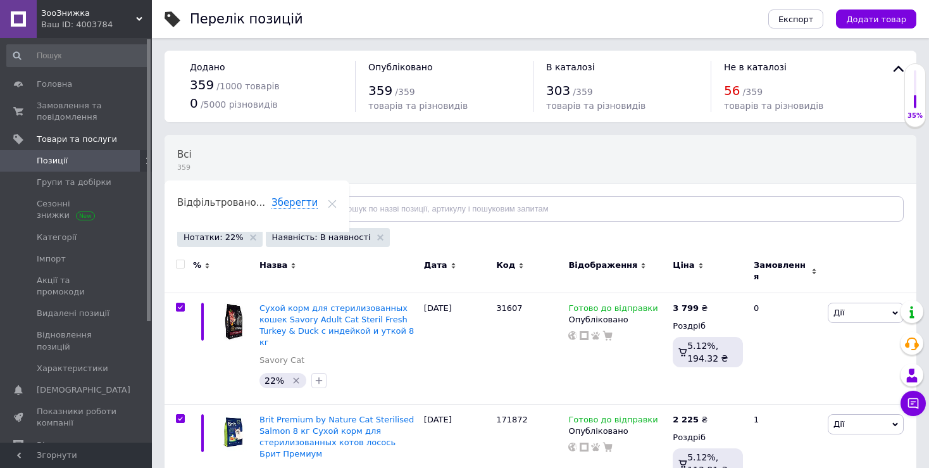
checkbox input "true"
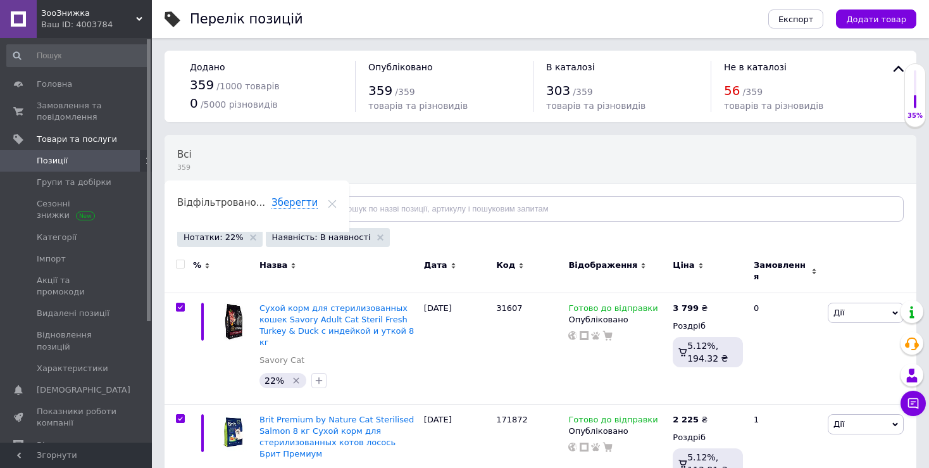
checkbox input "true"
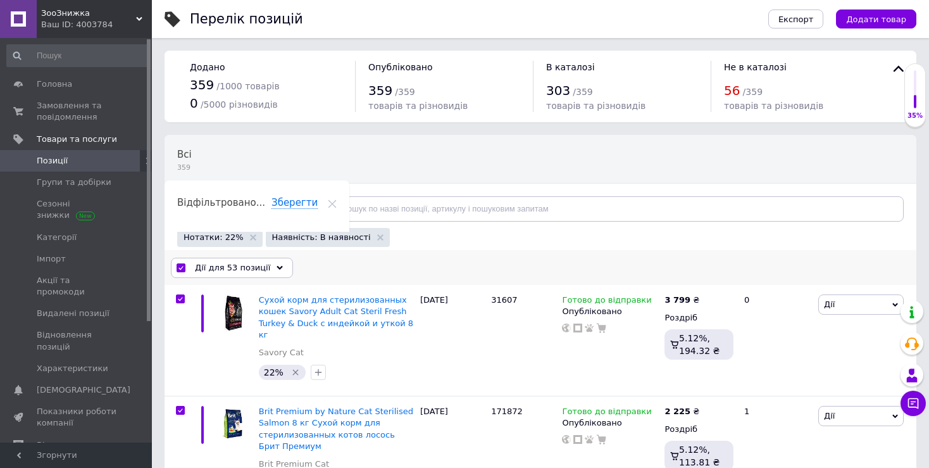
click at [211, 266] on span "Дії для 53 позиції" at bounding box center [232, 267] width 75 height 11
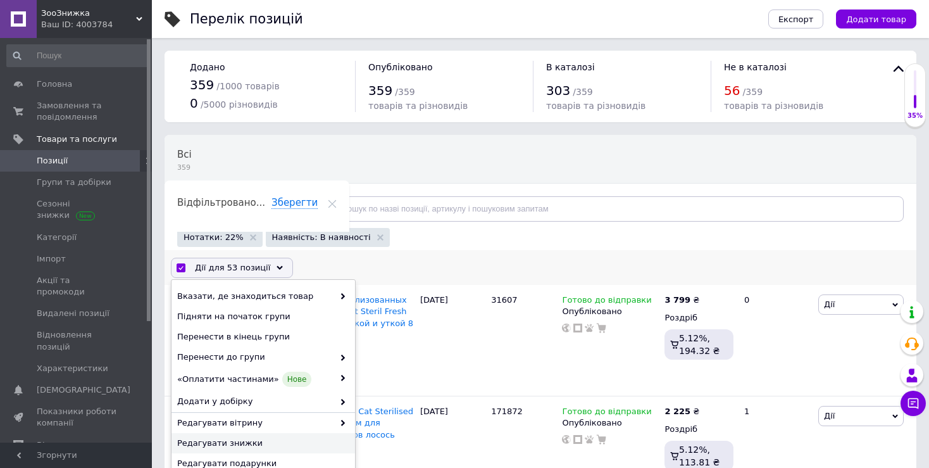
click at [245, 437] on span "Редагувати знижки" at bounding box center [261, 442] width 169 height 11
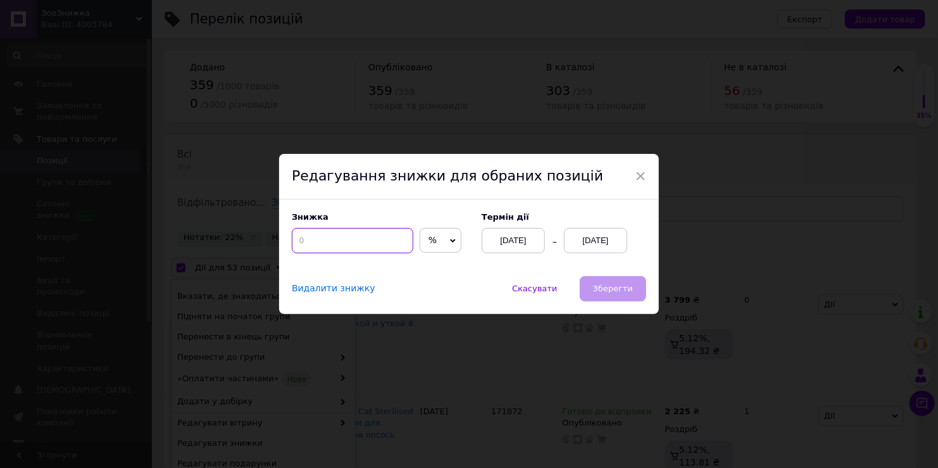
click at [344, 239] on input at bounding box center [353, 240] width 122 height 25
type input "22"
click at [601, 247] on div "[DATE]" at bounding box center [595, 240] width 63 height 25
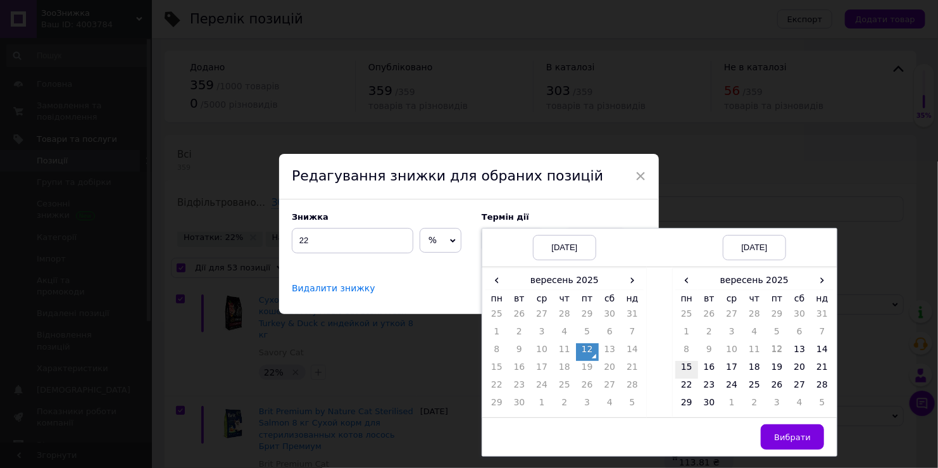
click at [683, 367] on td "15" at bounding box center [687, 370] width 23 height 18
click at [784, 435] on span "Вибрати" at bounding box center [792, 436] width 37 height 9
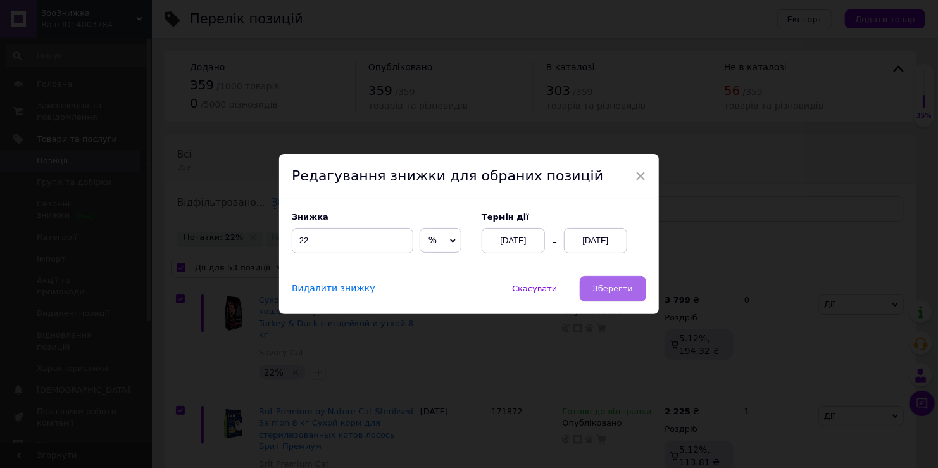
click at [629, 300] on button "Зберегти" at bounding box center [613, 288] width 66 height 25
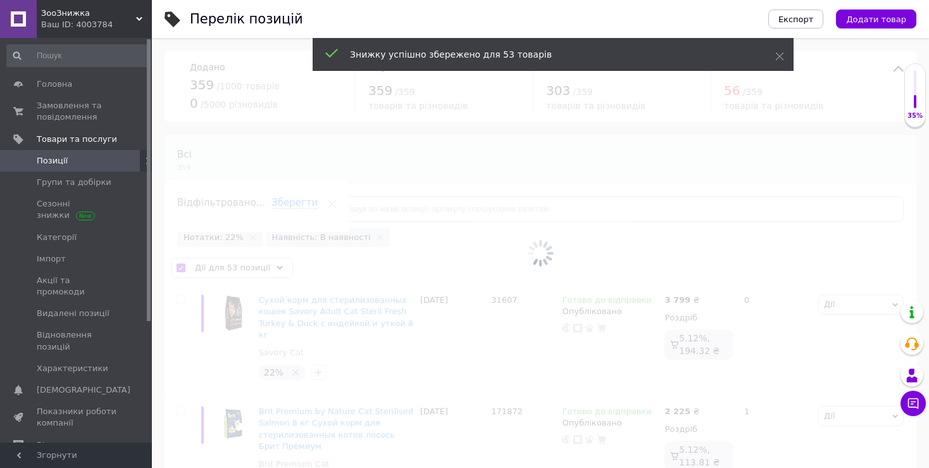
checkbox input "false"
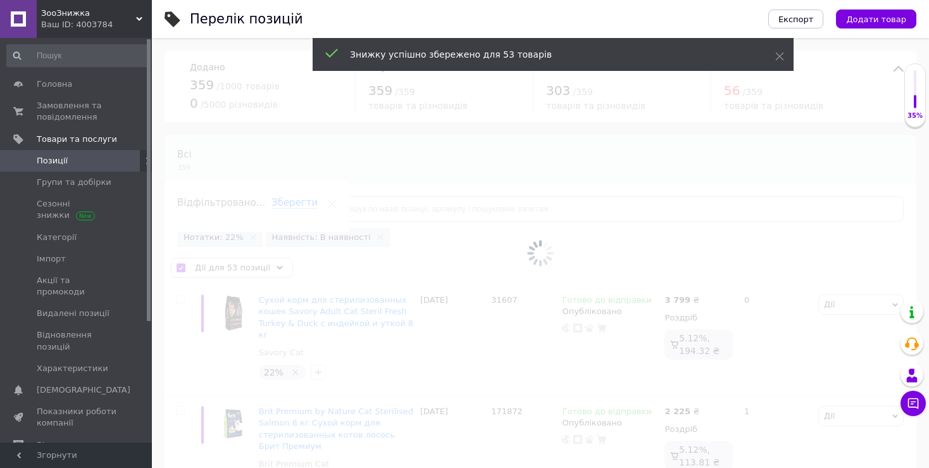
checkbox input "false"
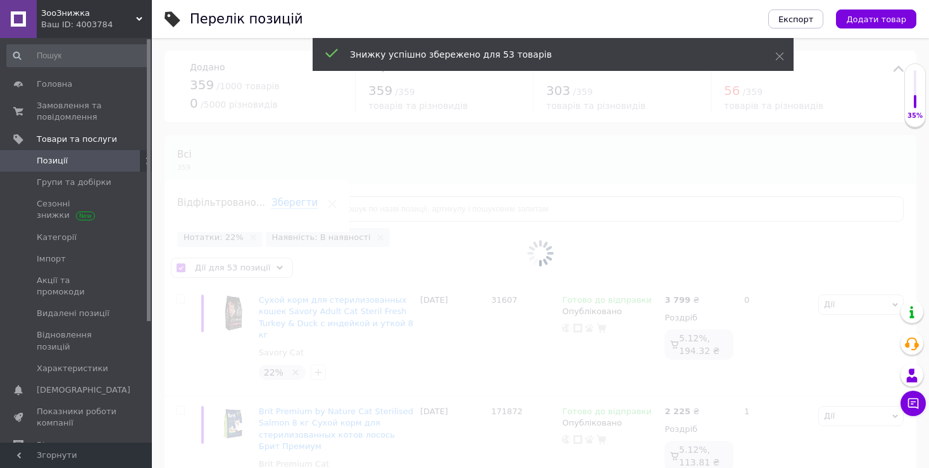
checkbox input "false"
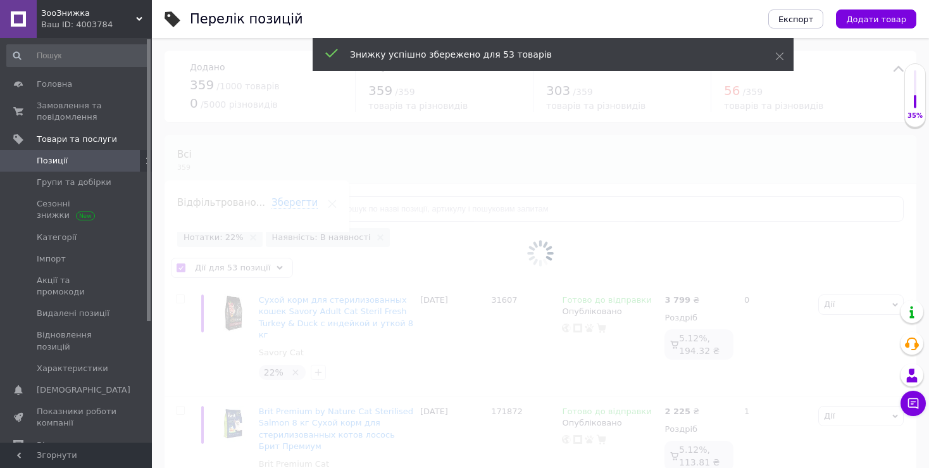
checkbox input "false"
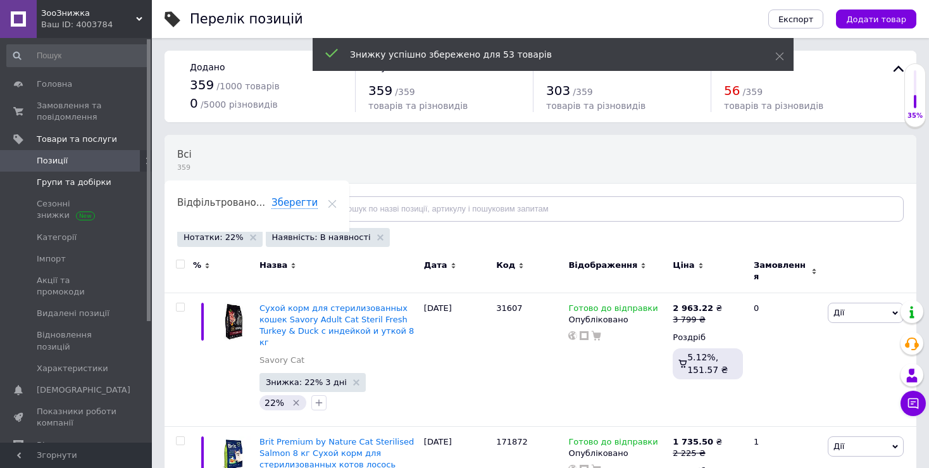
click at [75, 185] on span "Групи та добірки" at bounding box center [74, 182] width 75 height 11
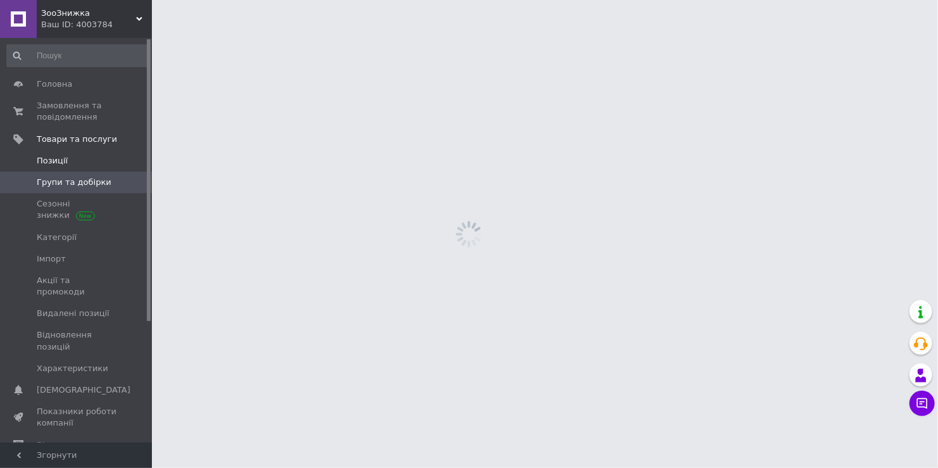
click at [72, 166] on span "Позиції" at bounding box center [77, 160] width 80 height 11
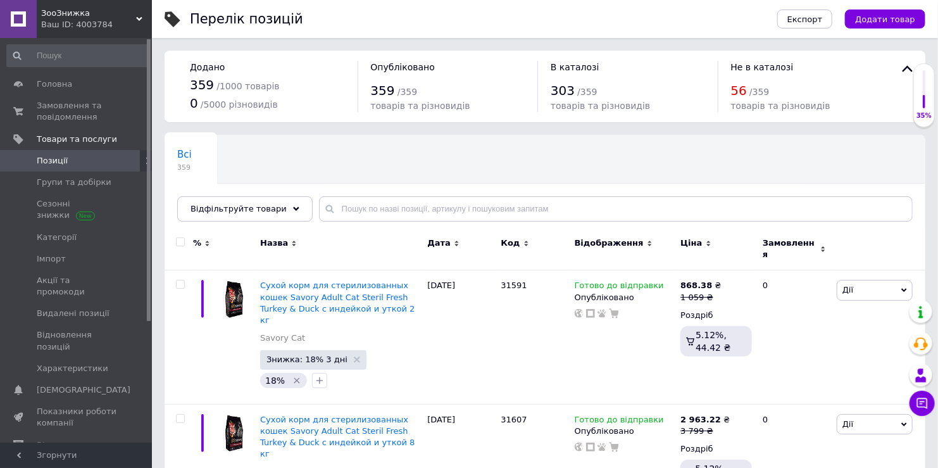
click at [259, 218] on div "Відфільтруйте товари" at bounding box center [244, 208] width 135 height 25
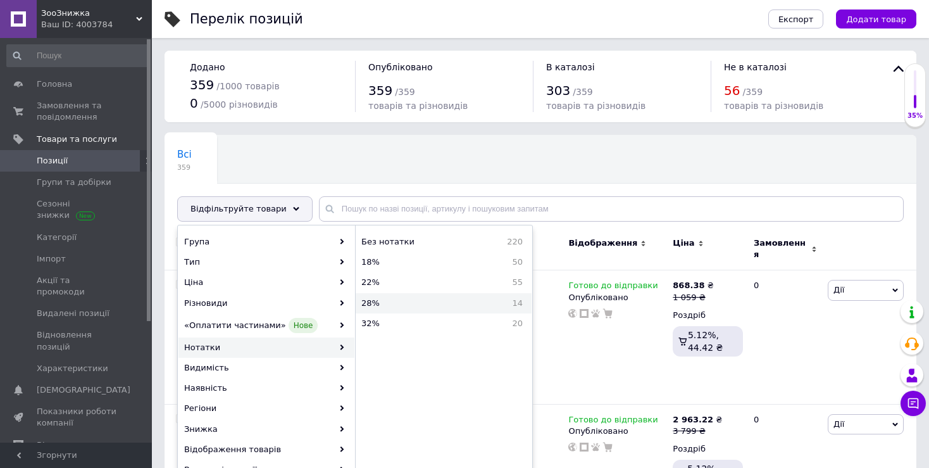
click at [413, 301] on span "28%" at bounding box center [404, 303] width 84 height 11
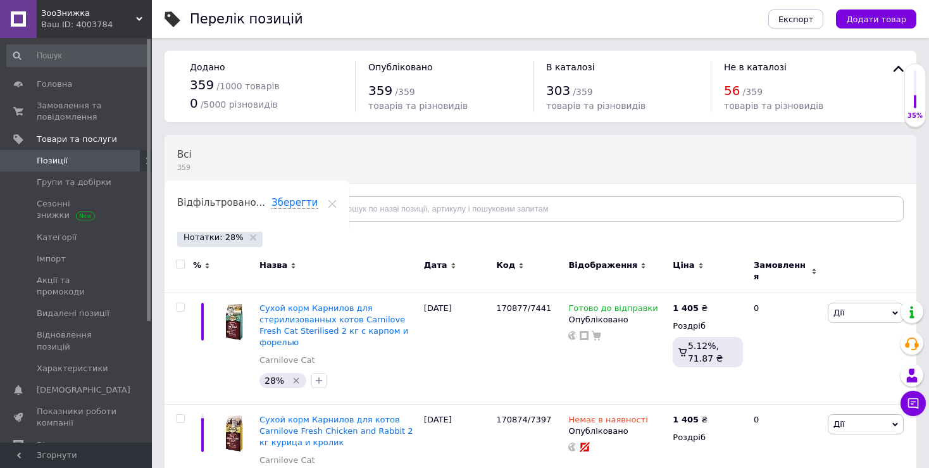
click at [260, 205] on span "Відфільтруйте товари" at bounding box center [239, 208] width 96 height 9
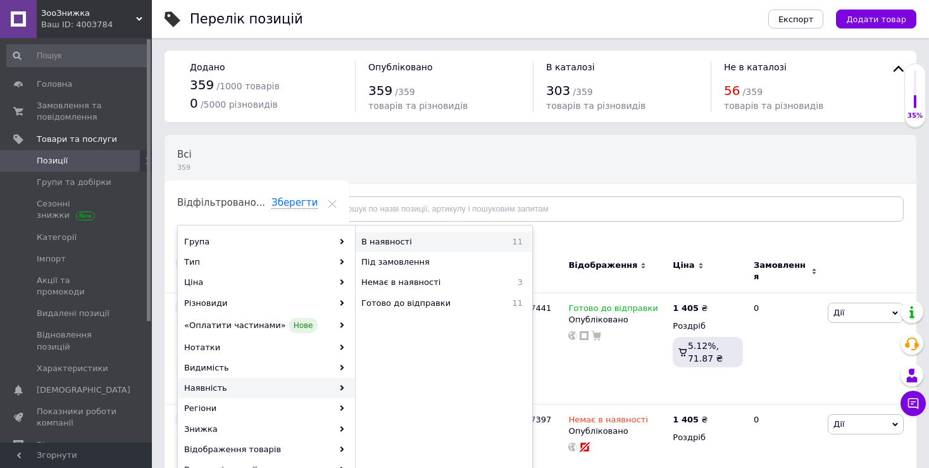
click at [410, 246] on span "В наявності" at bounding box center [422, 241] width 121 height 11
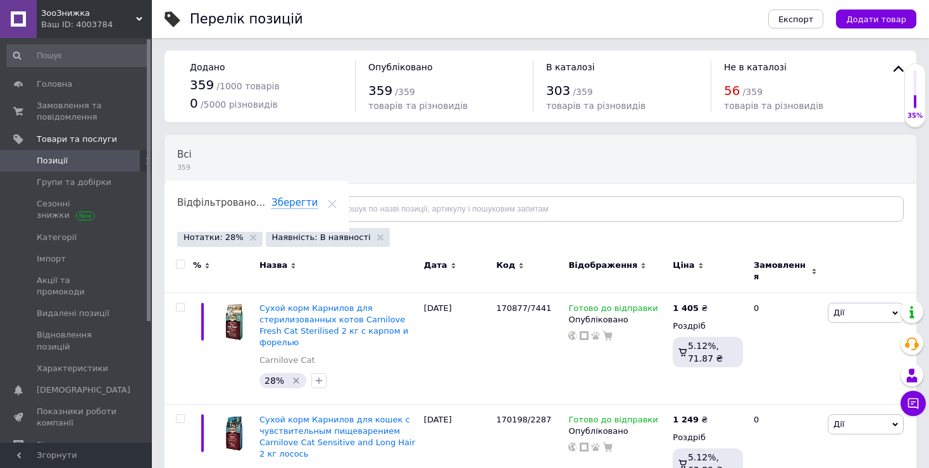
click at [184, 263] on span at bounding box center [180, 264] width 9 height 9
click at [184, 263] on input "checkbox" at bounding box center [180, 264] width 8 height 8
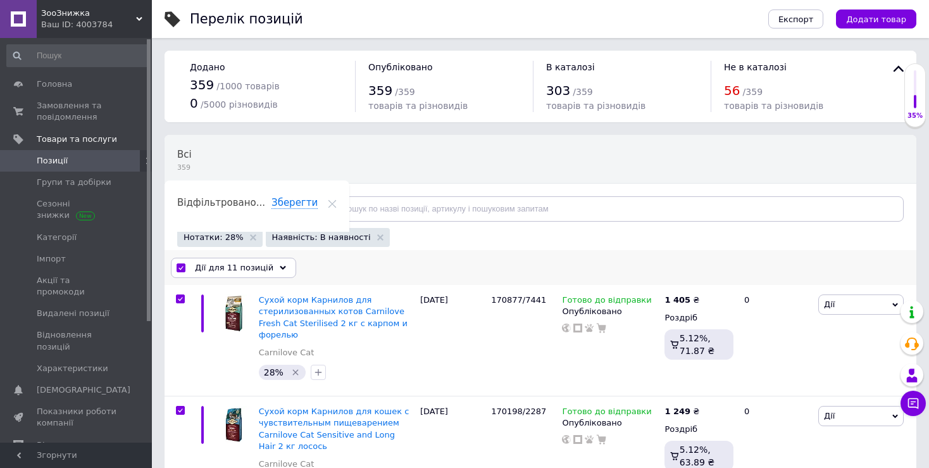
click at [220, 265] on span "Дії для 11 позицій" at bounding box center [234, 267] width 79 height 11
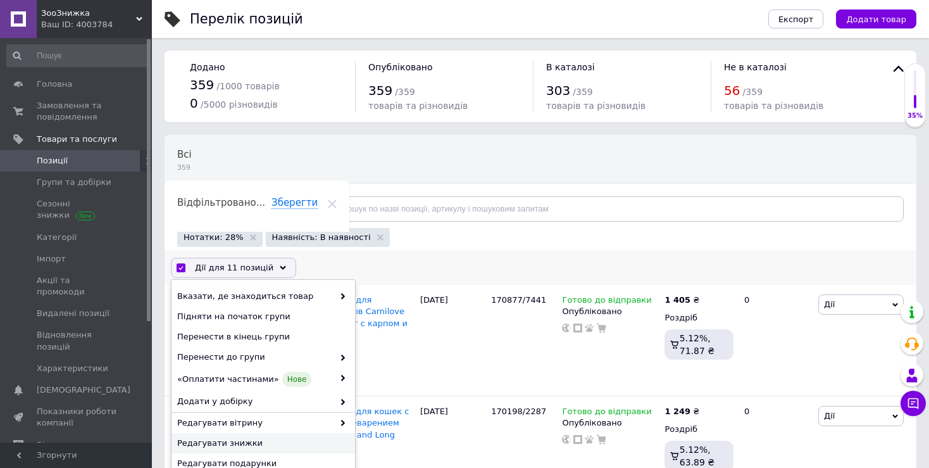
click at [270, 443] on span "Редагувати знижки" at bounding box center [261, 442] width 169 height 11
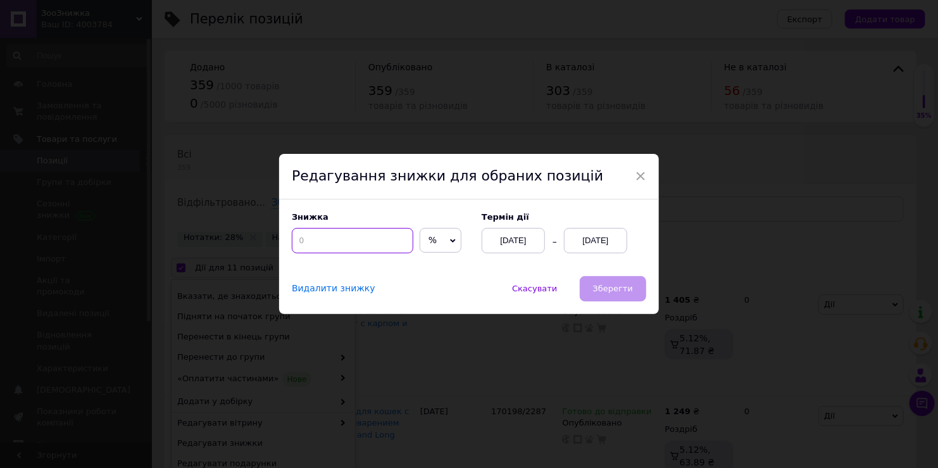
click at [373, 237] on input at bounding box center [353, 240] width 122 height 25
click at [603, 236] on div "[DATE]" at bounding box center [595, 240] width 63 height 25
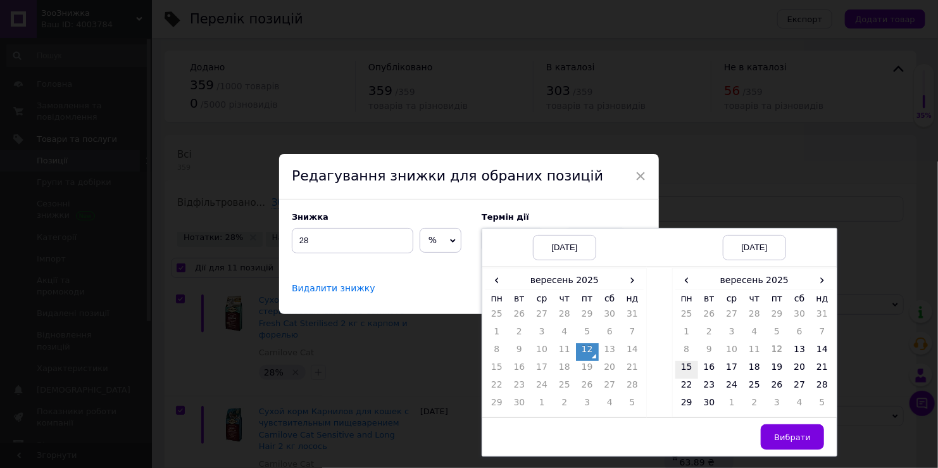
click at [686, 370] on td "15" at bounding box center [687, 370] width 23 height 18
click at [786, 433] on span "Вибрати" at bounding box center [792, 436] width 37 height 9
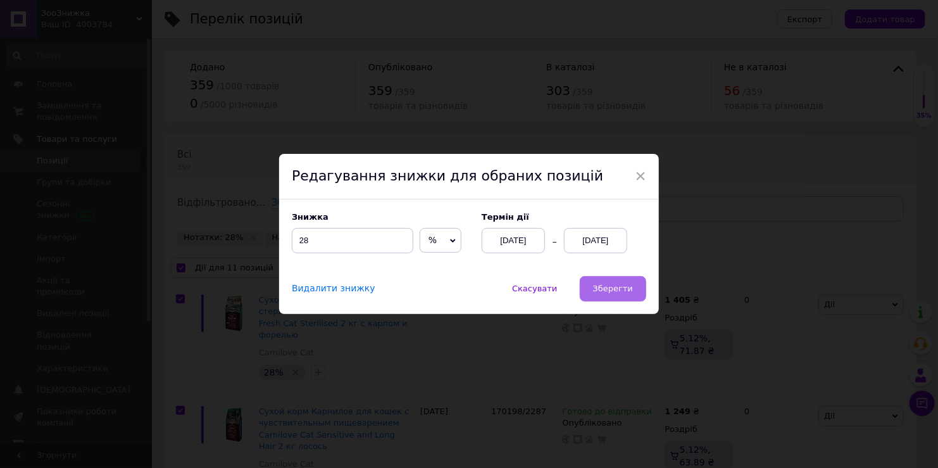
click at [605, 295] on button "Зберегти" at bounding box center [613, 288] width 66 height 25
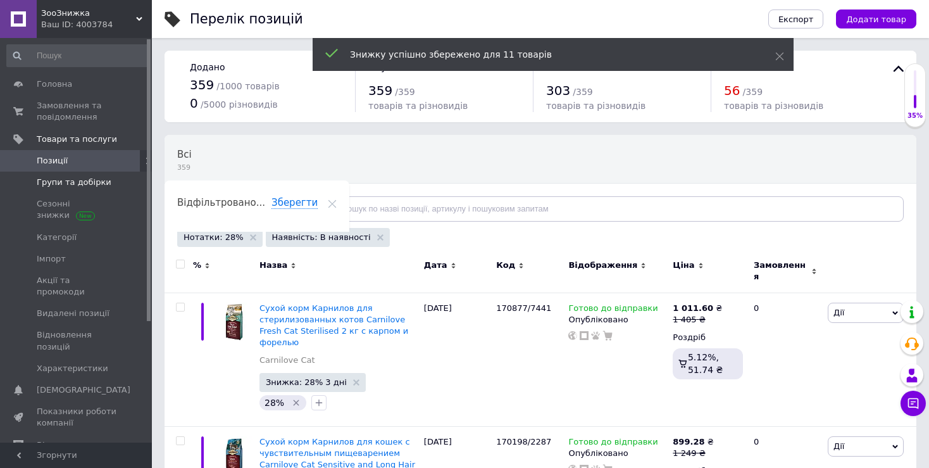
click at [95, 174] on link "Групи та добірки" at bounding box center [78, 183] width 156 height 22
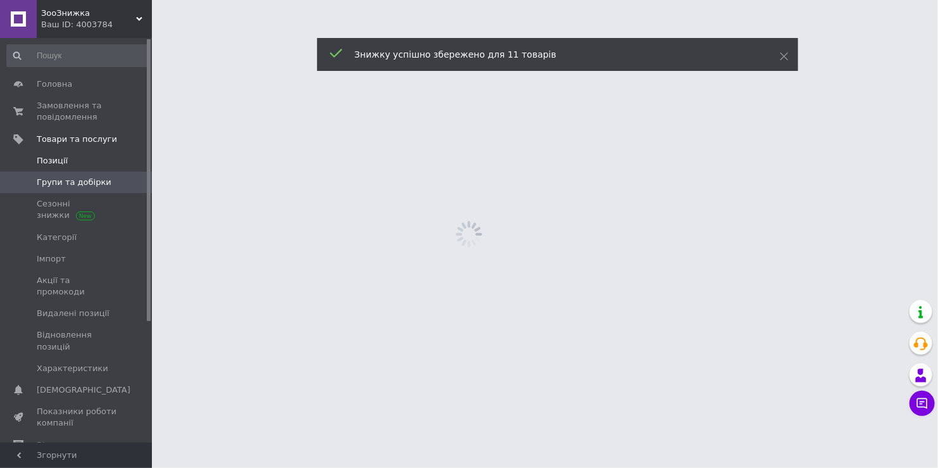
click at [88, 158] on span "Позиції" at bounding box center [77, 160] width 80 height 11
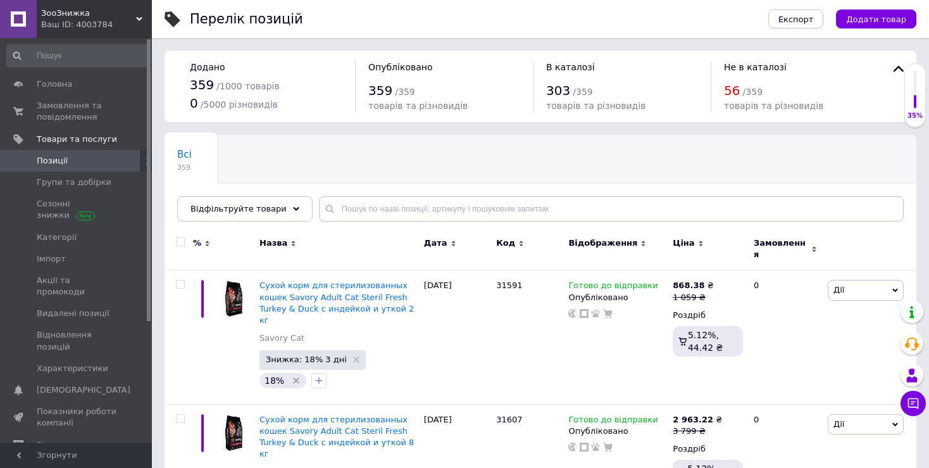
click at [249, 215] on div "Відфільтруйте товари" at bounding box center [244, 208] width 135 height 25
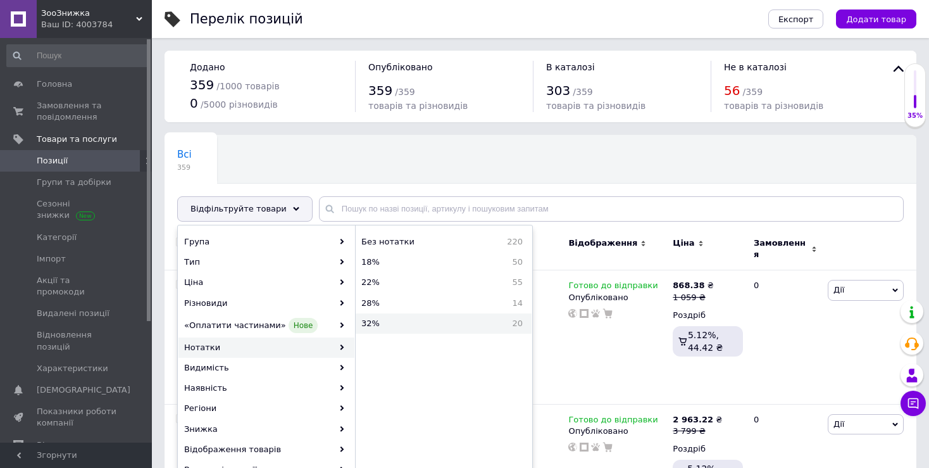
click at [372, 322] on span "32%" at bounding box center [404, 323] width 84 height 11
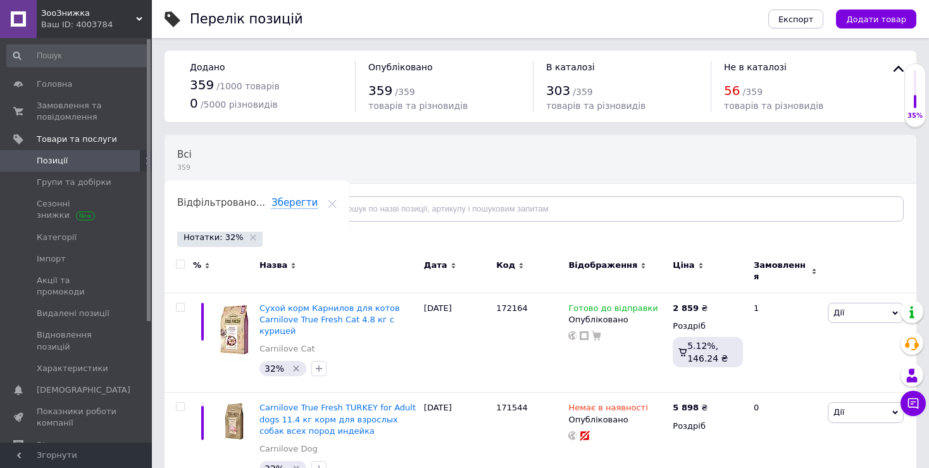
click at [222, 208] on span "Відфільтруйте товари" at bounding box center [239, 208] width 96 height 9
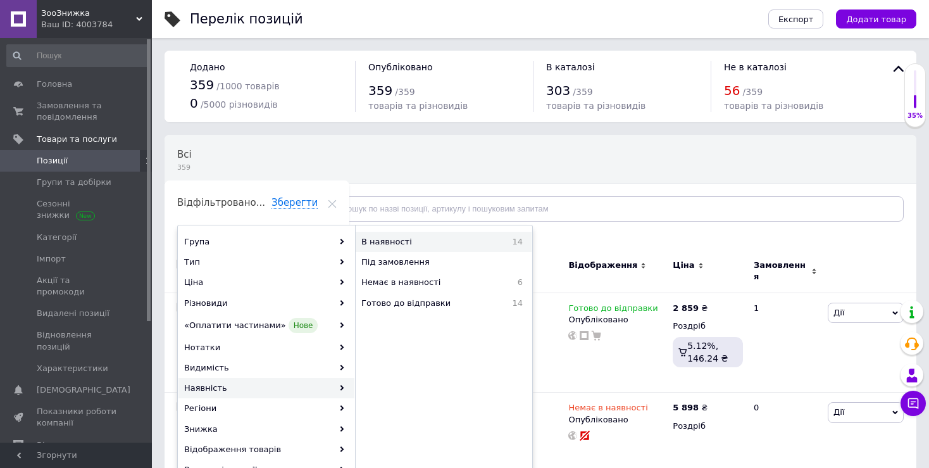
click at [394, 248] on div "В наявності 14" at bounding box center [444, 242] width 176 height 20
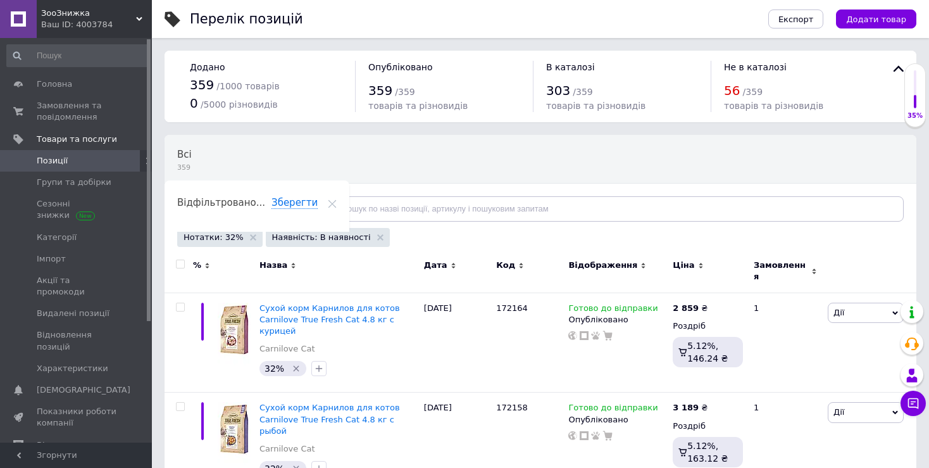
click at [180, 263] on input "checkbox" at bounding box center [180, 264] width 8 height 8
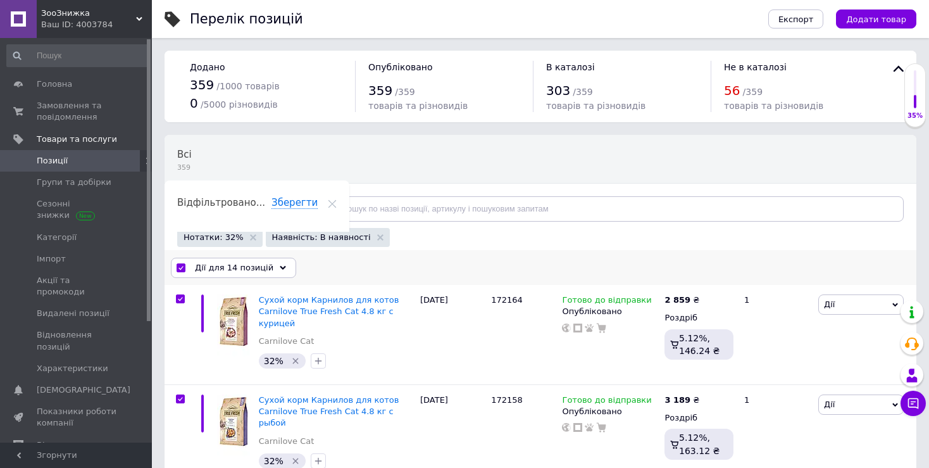
click at [222, 266] on span "Дії для 14 позицій" at bounding box center [234, 267] width 79 height 11
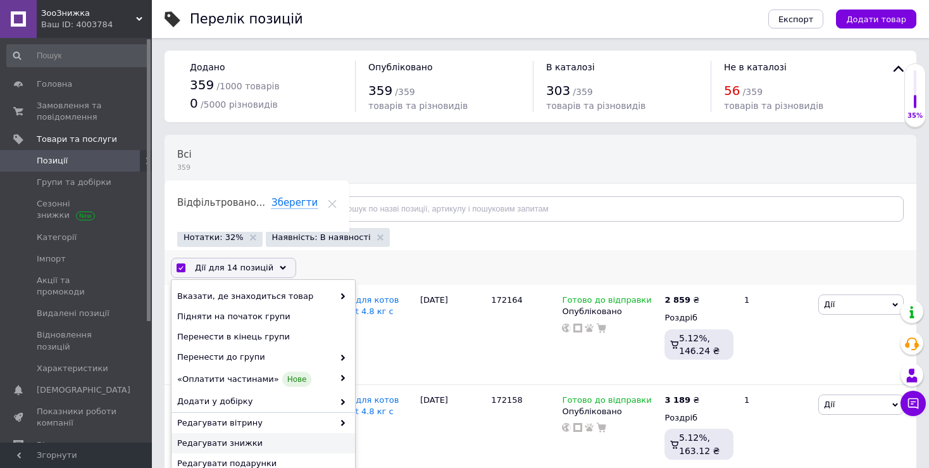
click at [245, 441] on span "Редагувати знижки" at bounding box center [261, 442] width 169 height 11
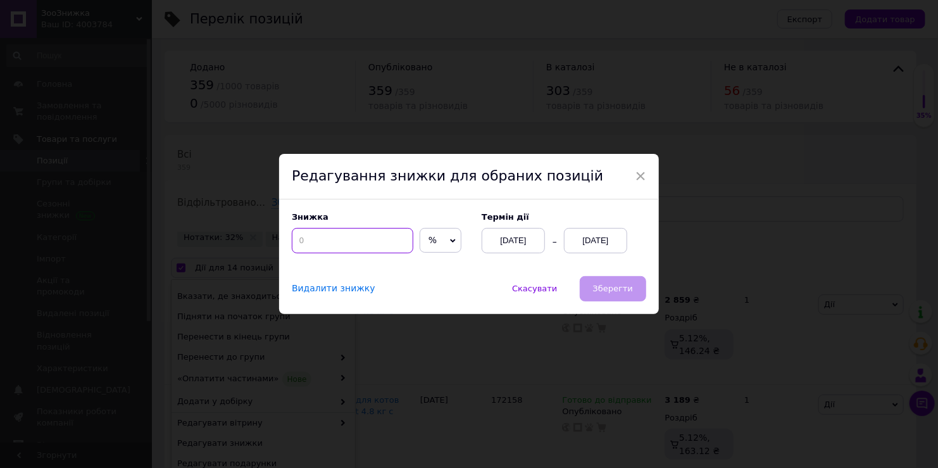
click at [336, 236] on input at bounding box center [353, 240] width 122 height 25
click at [603, 235] on div "[DATE]" at bounding box center [595, 240] width 63 height 25
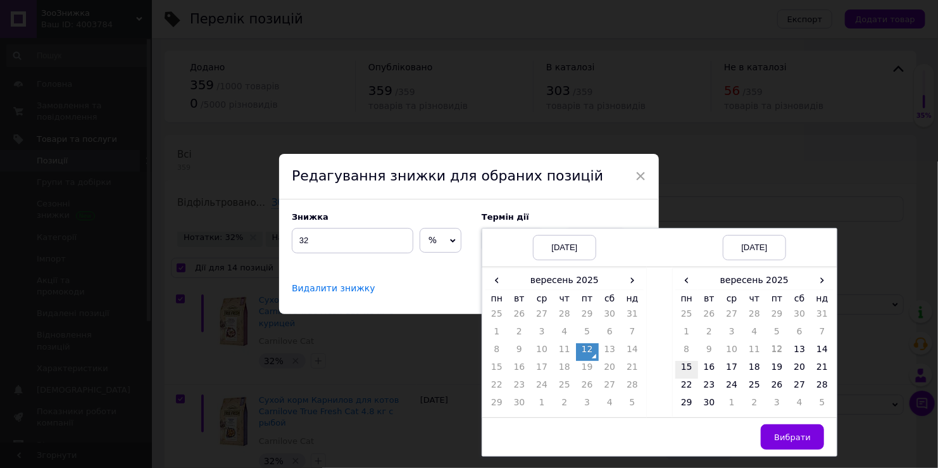
click at [676, 367] on td "15" at bounding box center [687, 370] width 23 height 18
drag, startPoint x: 784, startPoint y: 436, endPoint x: 716, endPoint y: 396, distance: 79.2
click at [780, 433] on span "Вибрати" at bounding box center [792, 436] width 37 height 9
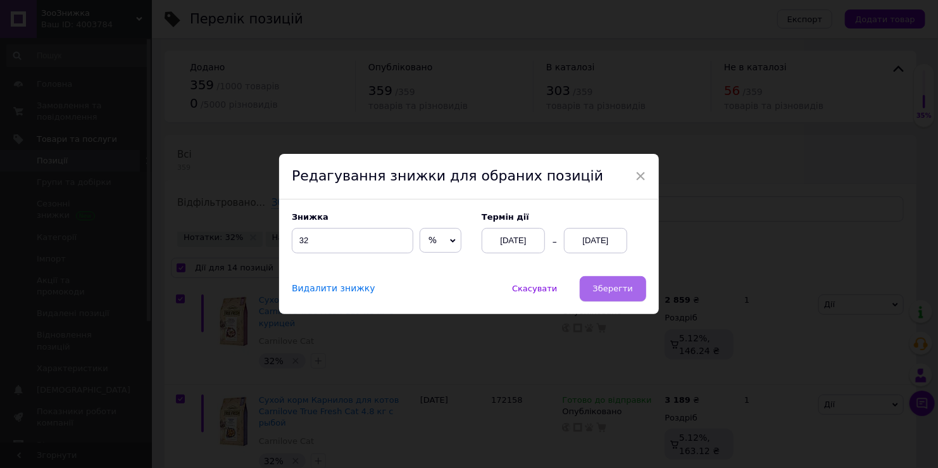
click at [622, 292] on span "Зберегти" at bounding box center [613, 288] width 40 height 9
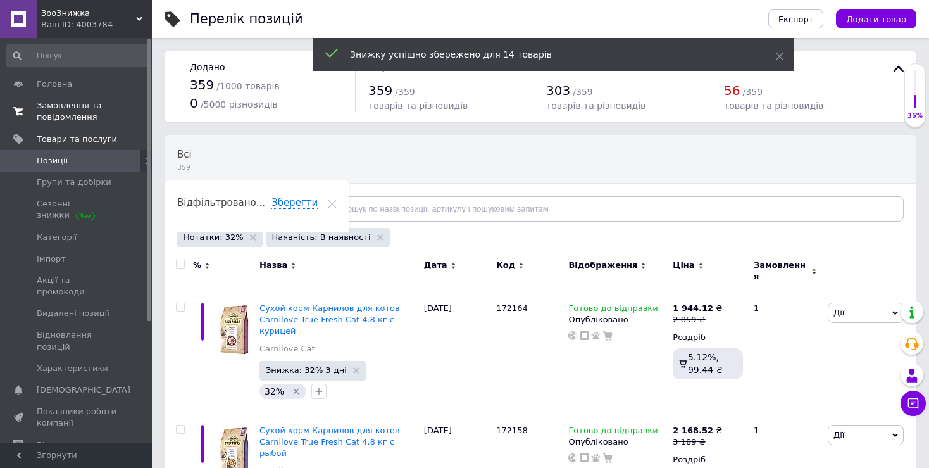
click at [93, 116] on span "Замовлення та повідомлення" at bounding box center [77, 111] width 80 height 23
